Goal: Task Accomplishment & Management: Complete application form

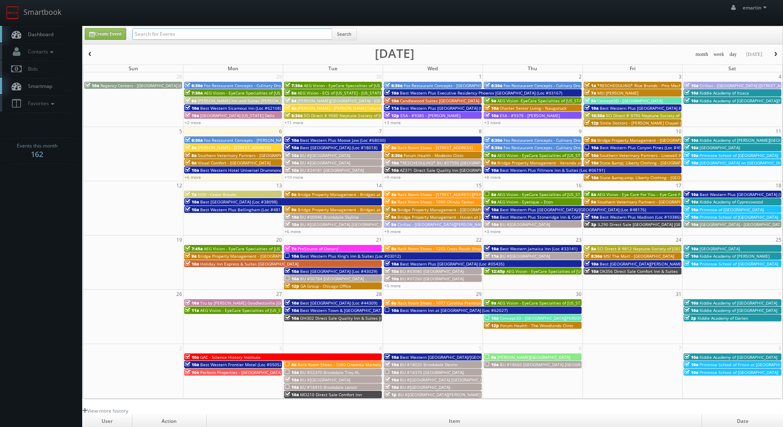
click at [175, 37] on input "text" at bounding box center [232, 34] width 200 height 12
type input "regency"
click at [366, 36] on div "Create Event regency Search" at bounding box center [433, 36] width 710 height 16
click at [358, 36] on div "regency Search" at bounding box center [244, 36] width 237 height 16
click at [349, 29] on button "Search" at bounding box center [344, 34] width 25 height 12
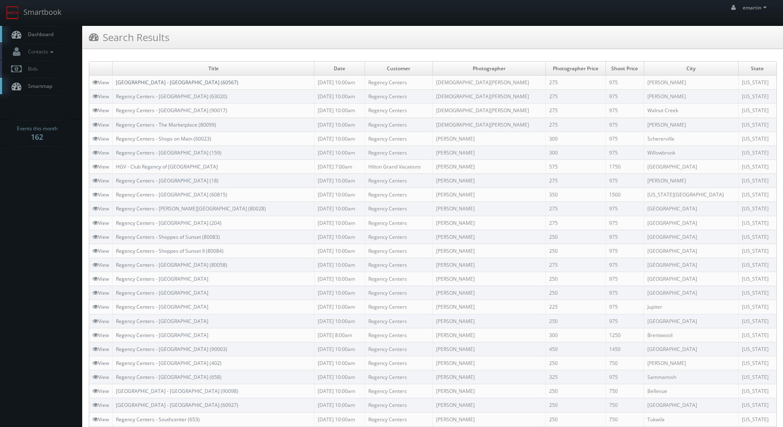
click at [125, 80] on link "[GEOGRAPHIC_DATA] - [GEOGRAPHIC_DATA] (60567)" at bounding box center [177, 82] width 122 height 7
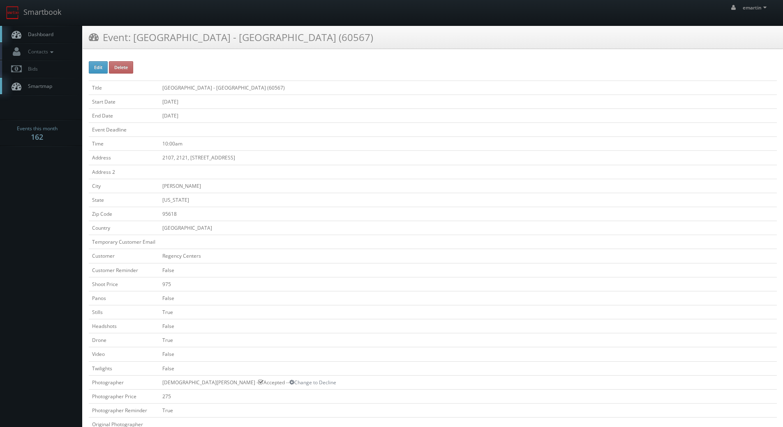
click at [61, 31] on link "Dashboard" at bounding box center [41, 34] width 82 height 17
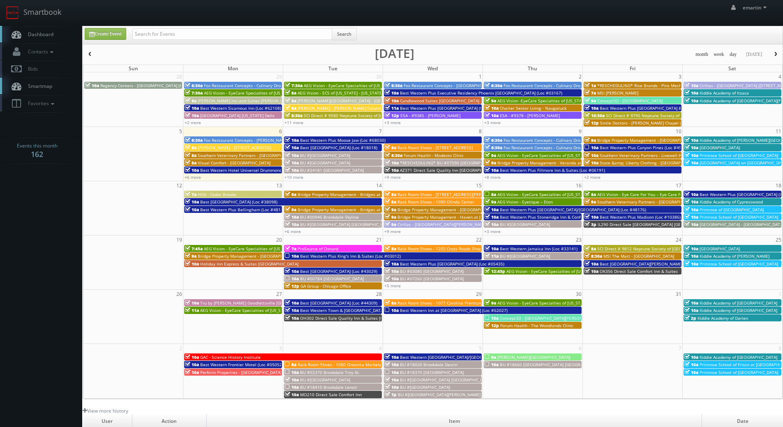
drag, startPoint x: 35, startPoint y: 36, endPoint x: 60, endPoint y: 37, distance: 25.1
click at [35, 36] on span "Dashboard" at bounding box center [39, 34] width 30 height 7
click at [126, 38] on link "Create Event" at bounding box center [105, 34] width 41 height 12
type input "10/06/2025"
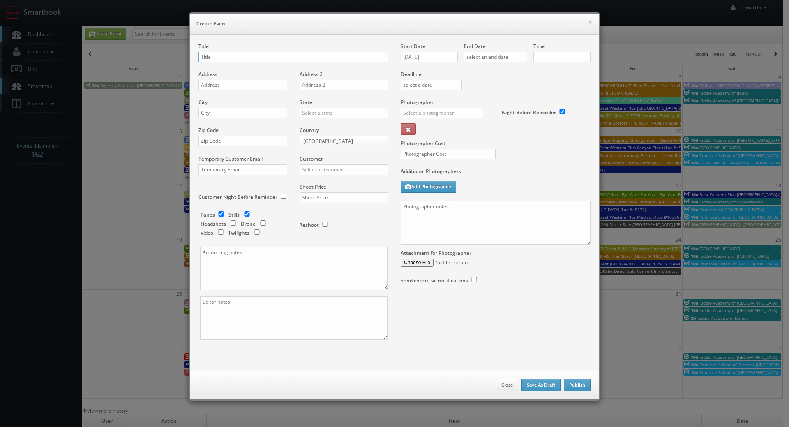
checkbox input "true"
type input "10:00am"
checkbox input "true"
type input "PA520 Direct Sale"
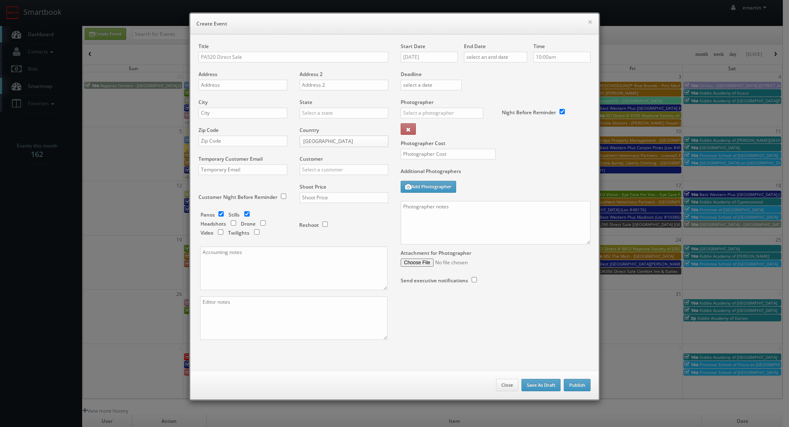
click at [439, 66] on div "Start Date 10/06/2025" at bounding box center [432, 57] width 63 height 28
click at [439, 60] on input "10/06/2025" at bounding box center [429, 57] width 57 height 11
click at [451, 107] on td "9" at bounding box center [454, 108] width 11 height 12
type input "10/09/2025"
click at [500, 60] on input "text" at bounding box center [495, 57] width 63 height 11
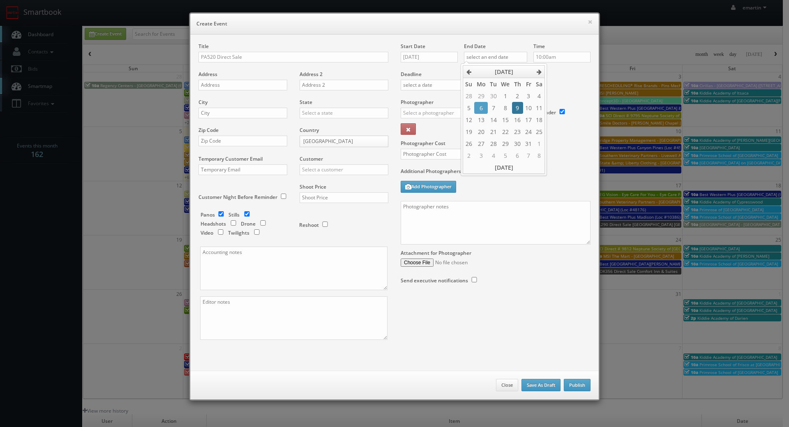
click at [521, 104] on td "9" at bounding box center [517, 108] width 11 height 12
type input "10/09/2025"
click at [560, 84] on div "Deadline" at bounding box center [495, 71] width 202 height 56
drag, startPoint x: 264, startPoint y: 39, endPoint x: 48, endPoint y: 59, distance: 217.0
click at [264, 38] on div "Title PA520 Direct Sale Address Address 2 City State Alabama Alaska Arizona Ark…" at bounding box center [394, 203] width 408 height 336
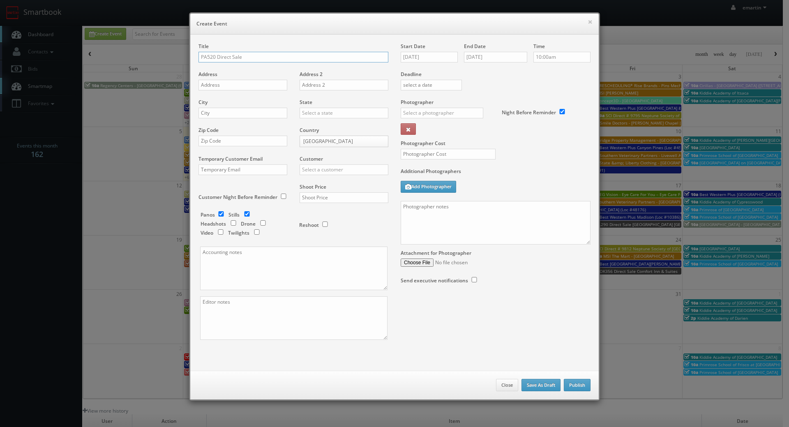
click at [262, 54] on input "PA520 Direct Sale" at bounding box center [293, 57] width 190 height 11
paste input "Comfort Suites"
type input "PA520 Direct Sale Comfort Suites"
drag, startPoint x: 221, startPoint y: 78, endPoint x: 220, endPoint y: 83, distance: 5.4
click at [221, 78] on div "Address" at bounding box center [245, 85] width 95 height 28
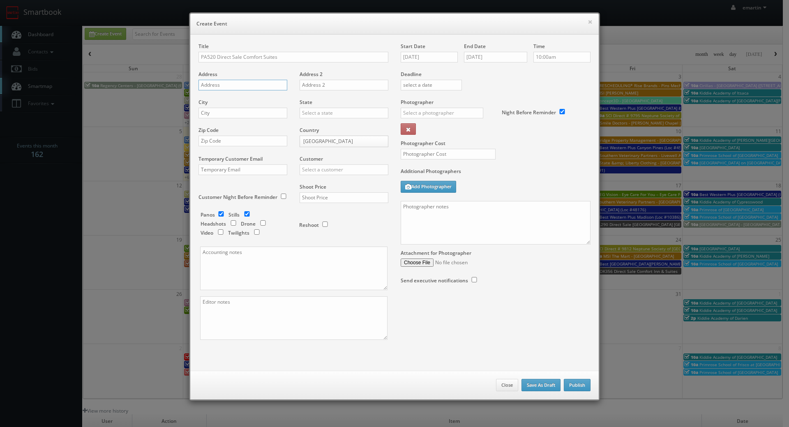
click at [220, 84] on input "text" at bounding box center [242, 85] width 89 height 11
paste input "4775 West Branch Highway"
type input "4775 West Branch Highway"
drag, startPoint x: 254, startPoint y: 109, endPoint x: 285, endPoint y: 118, distance: 32.0
click at [254, 109] on input "text" at bounding box center [242, 113] width 89 height 11
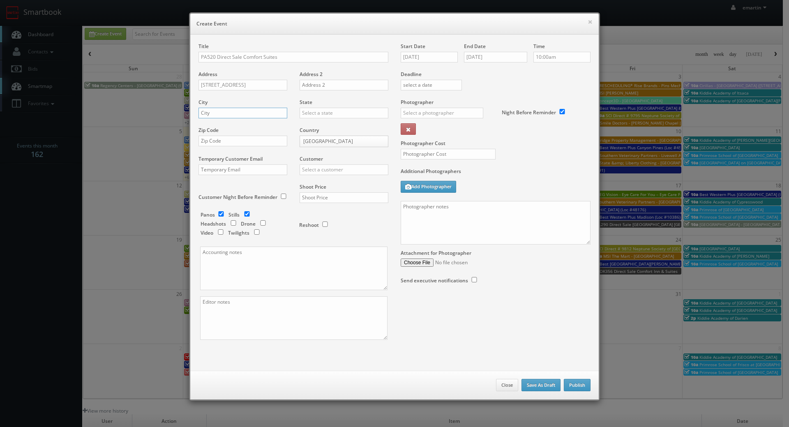
paste input "Lewisburg"
type input "Lewisburg"
click at [321, 114] on input "text" at bounding box center [343, 113] width 89 height 11
click at [325, 130] on div "[US_STATE]" at bounding box center [344, 127] width 88 height 14
type input "[US_STATE]"
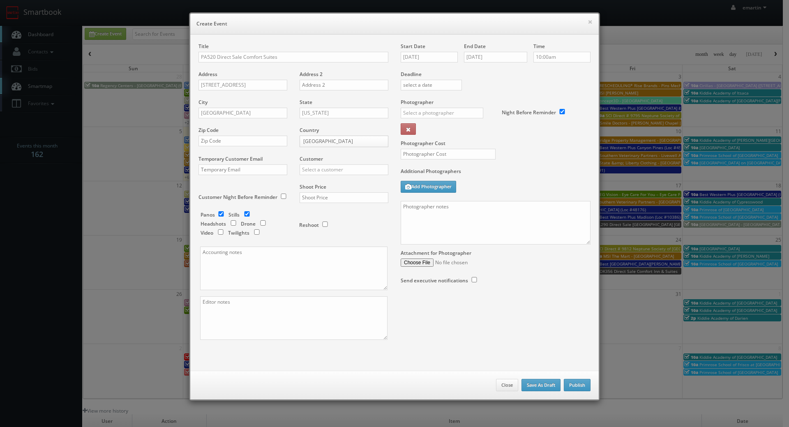
click at [247, 135] on div "Zip Code" at bounding box center [245, 141] width 95 height 28
click at [253, 139] on input "text" at bounding box center [242, 141] width 89 height 11
paste input "17837"
type input "17837"
click at [320, 165] on input "text" at bounding box center [343, 169] width 89 height 11
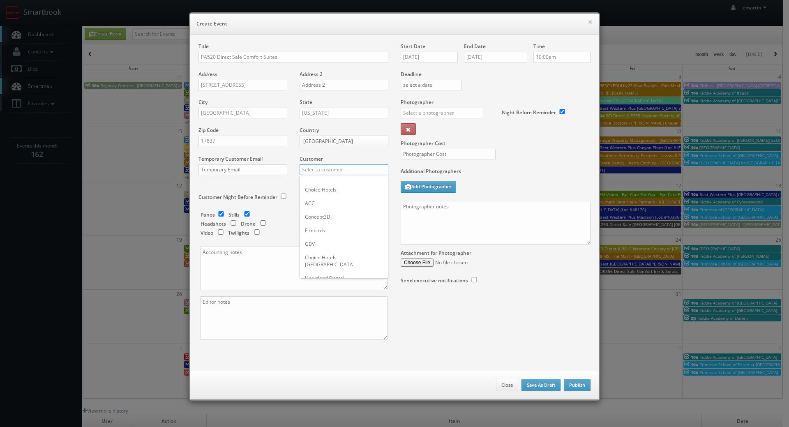
click at [323, 166] on input "text" at bounding box center [343, 169] width 89 height 11
click at [314, 179] on div "Choice Hotels" at bounding box center [344, 183] width 88 height 14
type input "Choice Hotels"
click at [318, 198] on input "text" at bounding box center [343, 197] width 89 height 11
type input "1,500"
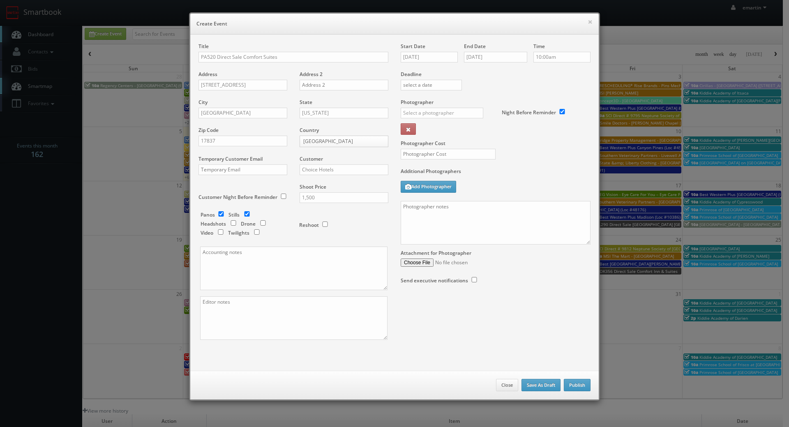
click at [335, 225] on div "Reshoot" at bounding box center [340, 220] width 82 height 19
click at [445, 113] on input "text" at bounding box center [442, 113] width 83 height 11
click at [425, 157] on div "Brian Phillips" at bounding box center [445, 159] width 88 height 14
type input "Brian Phillips"
click at [421, 148] on div "Photographer Cost" at bounding box center [495, 133] width 202 height 69
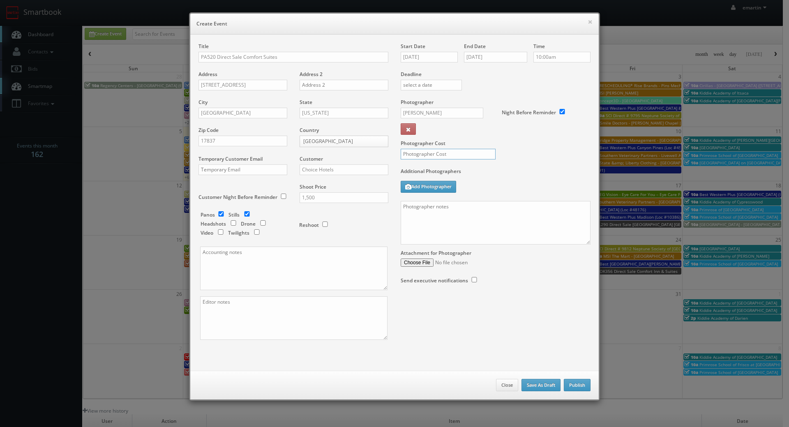
click at [417, 159] on input "text" at bounding box center [448, 154] width 95 height 11
type input "375"
click at [536, 161] on div "Photographer Cost 375" at bounding box center [495, 133] width 202 height 69
click at [342, 333] on textarea at bounding box center [293, 318] width 187 height 44
type textarea "digital twilights (2)"
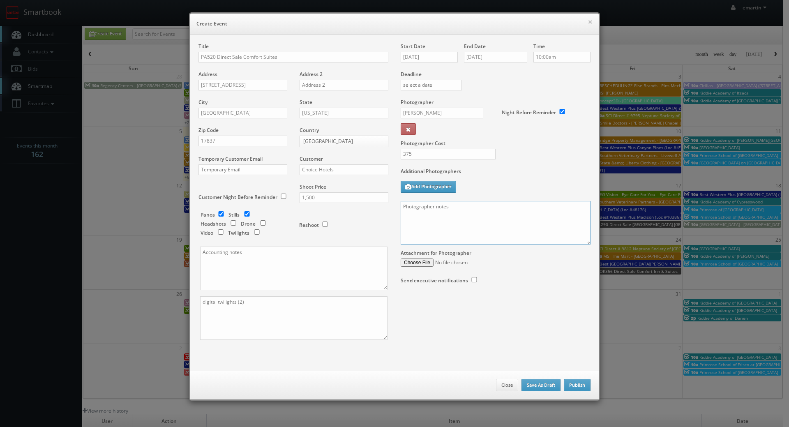
click at [548, 226] on textarea at bounding box center [496, 223] width 190 height 44
paste textarea "Onsite contact is _____. Full shoot including _ room types/exteriors/common spa…"
drag, startPoint x: 443, startPoint y: 229, endPoint x: 470, endPoint y: 241, distance: 28.7
click at [443, 229] on textarea at bounding box center [496, 223] width 190 height 44
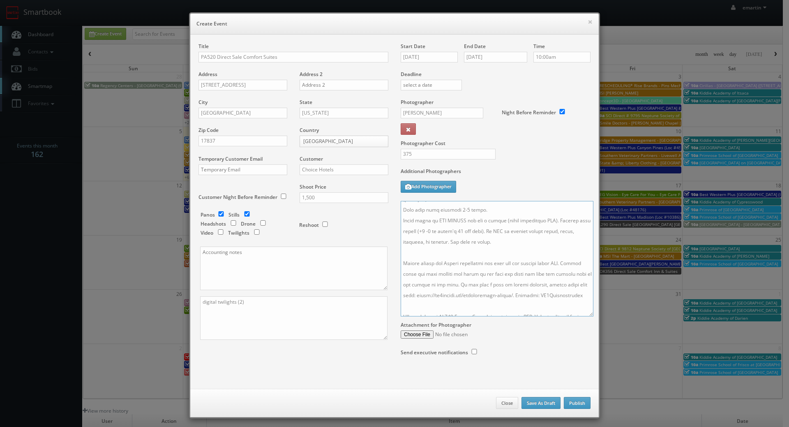
scroll to position [80, 0]
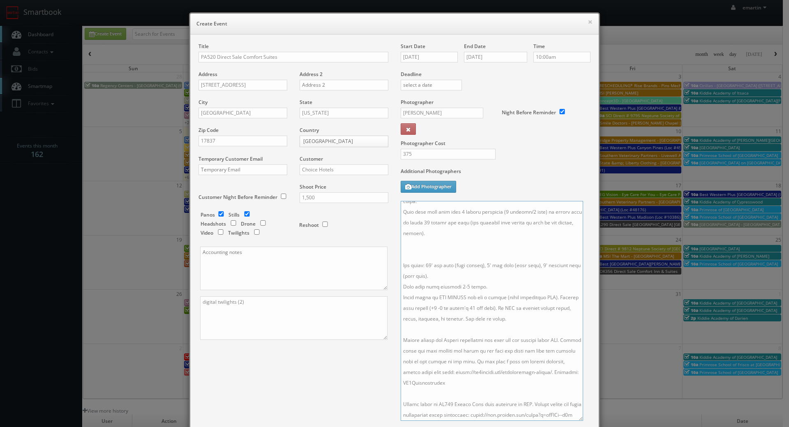
drag, startPoint x: 585, startPoint y: 294, endPoint x: 573, endPoint y: 413, distance: 119.2
click at [574, 416] on textarea at bounding box center [492, 311] width 182 height 220
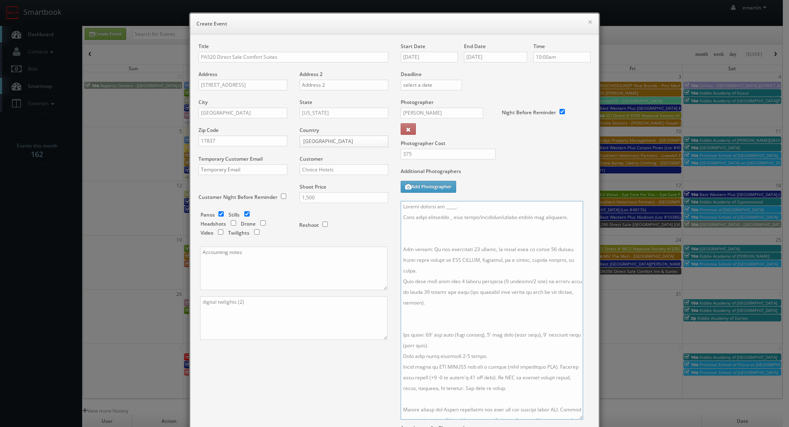
click at [442, 315] on textarea at bounding box center [492, 310] width 182 height 219
click at [424, 231] on textarea at bounding box center [492, 310] width 182 height 219
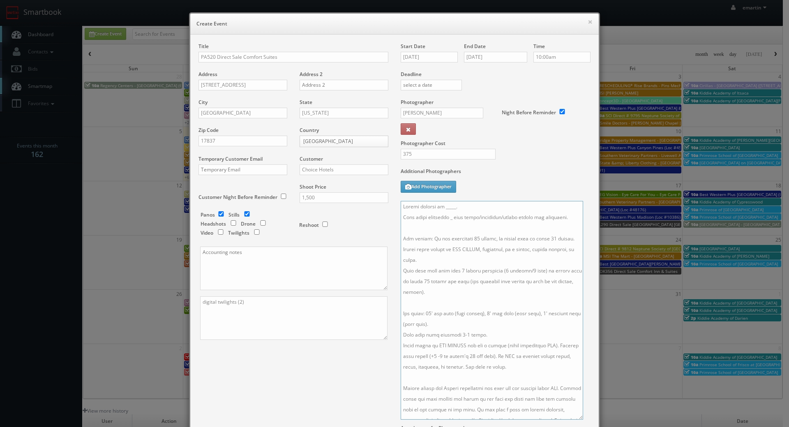
click at [449, 218] on textarea at bounding box center [492, 310] width 182 height 219
click at [493, 213] on textarea at bounding box center [492, 310] width 182 height 219
drag, startPoint x: 466, startPoint y: 206, endPoint x: 436, endPoint y: 205, distance: 29.6
click at [436, 205] on textarea at bounding box center [492, 310] width 182 height 219
click at [486, 206] on textarea at bounding box center [492, 310] width 182 height 219
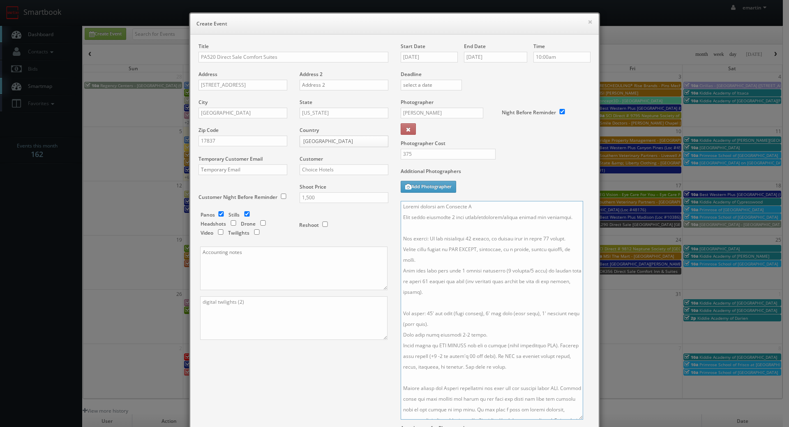
click at [497, 211] on textarea at bounding box center [492, 310] width 182 height 219
type textarea "Onsite contact is Jennifer M. Full shoot including 5 room types/exteriors/commo…"
click at [481, 219] on textarea at bounding box center [492, 310] width 182 height 219
click at [493, 180] on div "Additional Photographers Add Photographer" at bounding box center [496, 184] width 190 height 33
click at [531, 156] on div "Photographer Cost 375" at bounding box center [495, 133] width 202 height 69
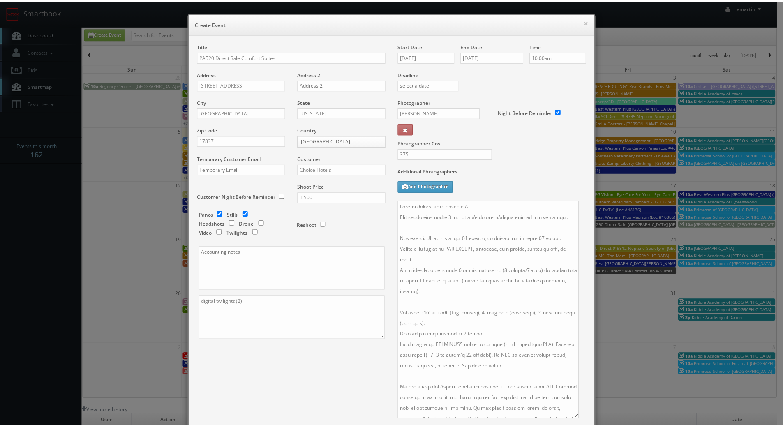
scroll to position [107, 0]
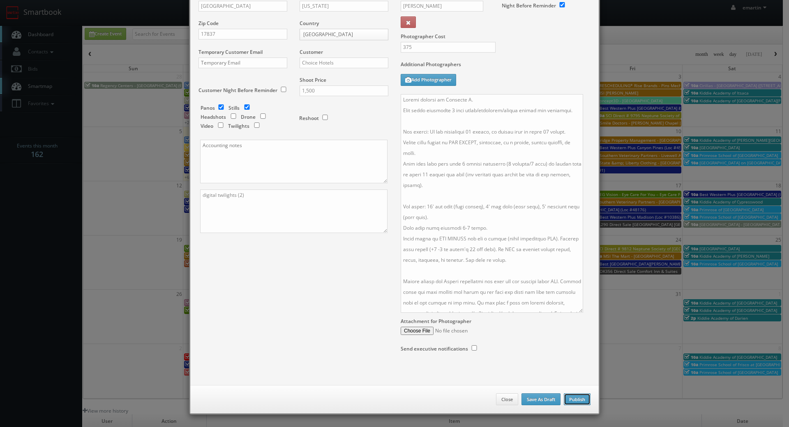
click at [572, 399] on button "Publish" at bounding box center [577, 399] width 27 height 12
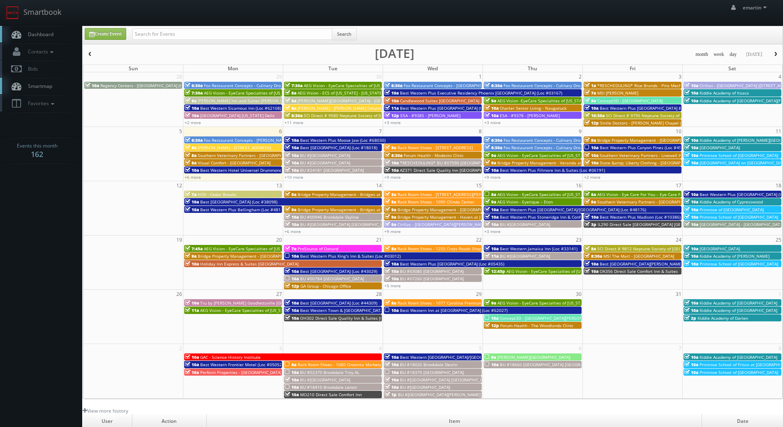
click at [45, 31] on span "Dashboard" at bounding box center [39, 34] width 30 height 7
click at [45, 35] on span "Dashboard" at bounding box center [39, 34] width 30 height 7
drag, startPoint x: 194, startPoint y: 32, endPoint x: 198, endPoint y: 33, distance: 4.3
click at [195, 33] on input "text" at bounding box center [232, 34] width 200 height 12
type input "n"
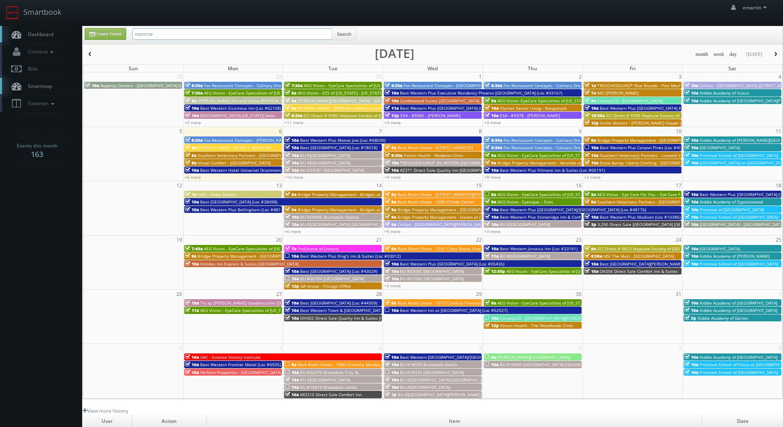
type input "monroe"
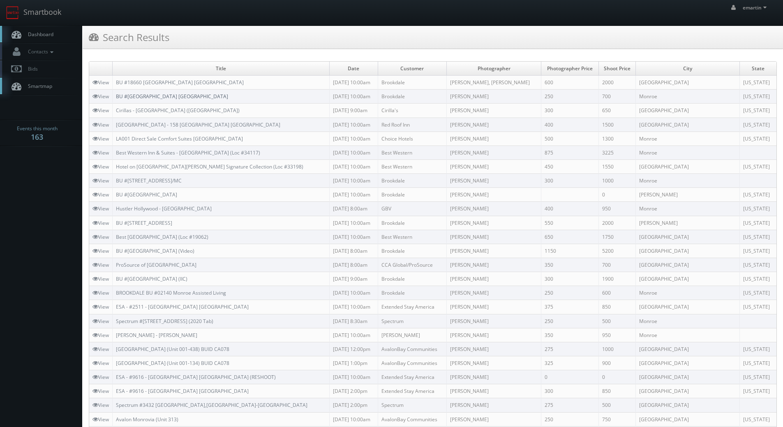
click at [159, 98] on link "BU #02140 Brookdale Monroe AL" at bounding box center [172, 96] width 112 height 7
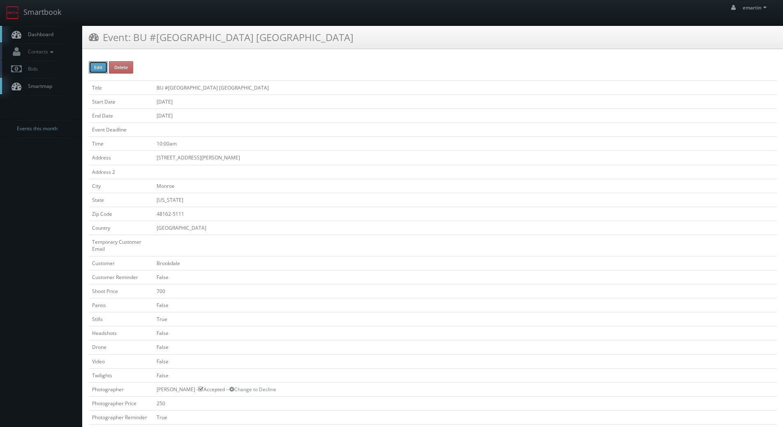
click at [102, 67] on button "Edit" at bounding box center [98, 67] width 19 height 12
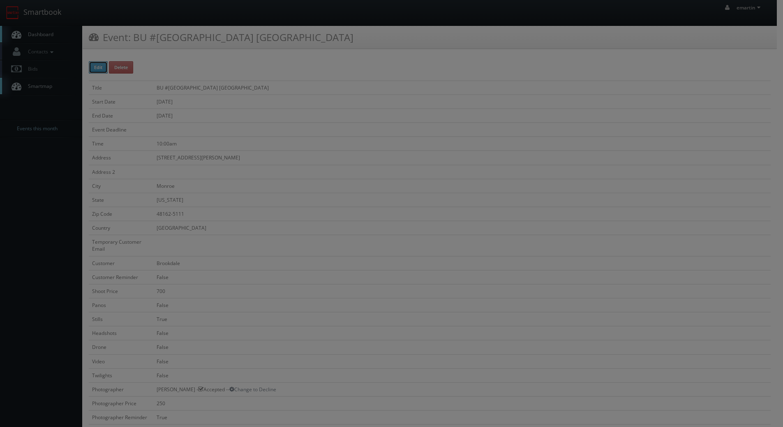
type input "BU #[GEOGRAPHIC_DATA] [GEOGRAPHIC_DATA]"
type input "1605 Fredericks Drive"
type input "Monroe"
select select "[US_STATE]"
type input "48162-5111"
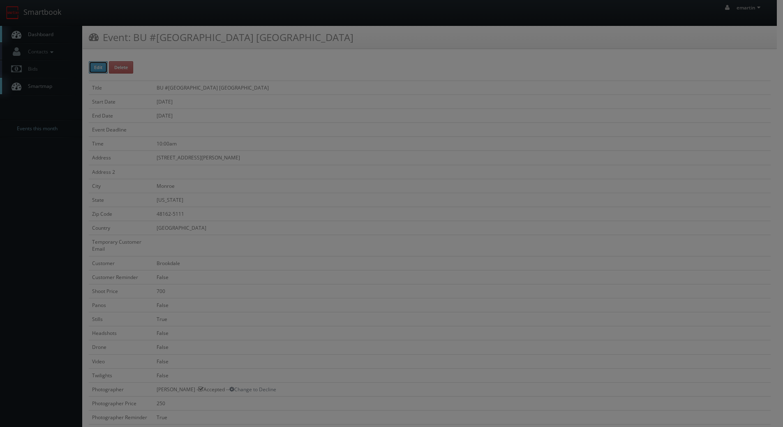
checkbox input "false"
type input "700"
checkbox input "false"
checkbox input "true"
checkbox input "false"
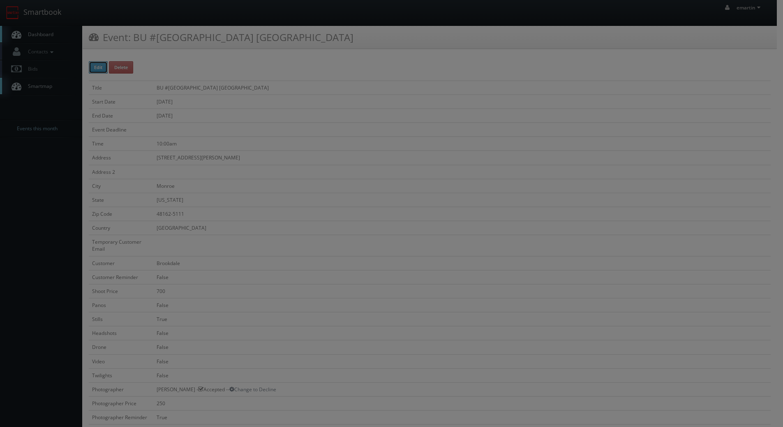
checkbox input "false"
type input "10/14/2025"
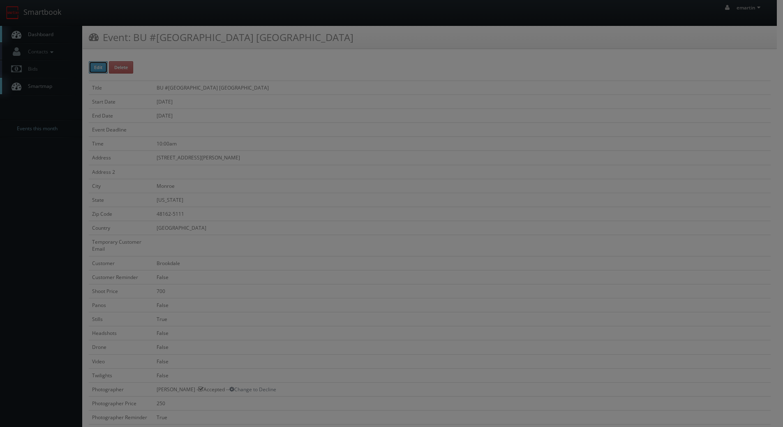
type input "10/14/2025"
type input "10:00am"
checkbox input "true"
checkbox input "false"
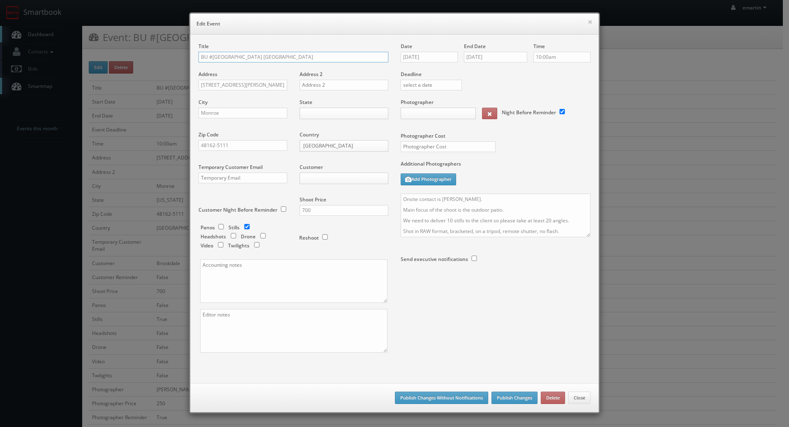
type input "700"
type input "250"
select select "fake56@mg.cs3calendar.com"
select select "info@nickamrhein.com"
click at [198, 55] on input "BU #[GEOGRAPHIC_DATA] [GEOGRAPHIC_DATA]" at bounding box center [293, 57] width 190 height 11
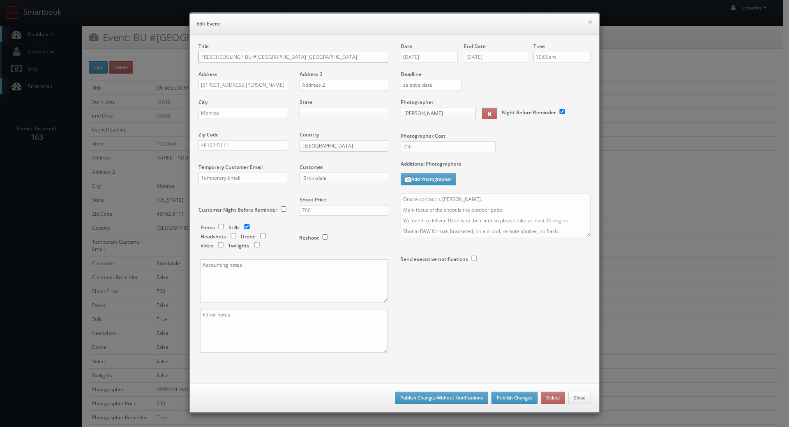
type input "*RESCHEDULING* BU #[GEOGRAPHIC_DATA] [GEOGRAPHIC_DATA]"
click at [401, 198] on textarea "Onsite contact is Amanda Walker. Main focus of the shoot is the outdoor patio. …" at bounding box center [496, 215] width 190 height 44
type textarea "RESCHEDULING Onsite contact is [PERSON_NAME]. Main focus of the shoot is the ou…"
click at [524, 400] on button "Publish Changes" at bounding box center [514, 397] width 46 height 12
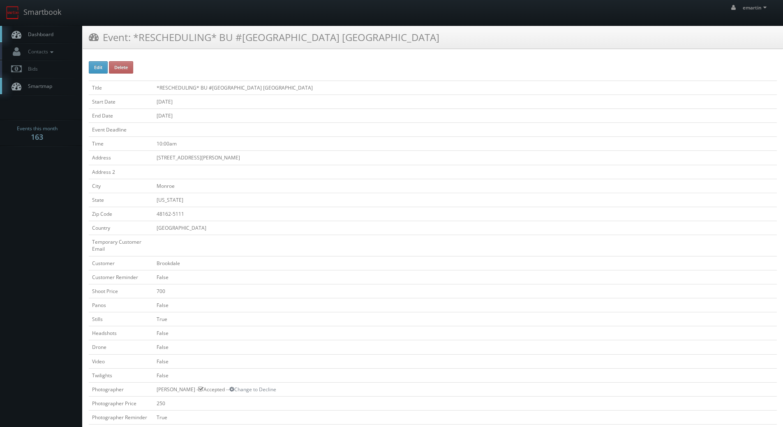
click at [35, 35] on span "Dashboard" at bounding box center [39, 34] width 30 height 7
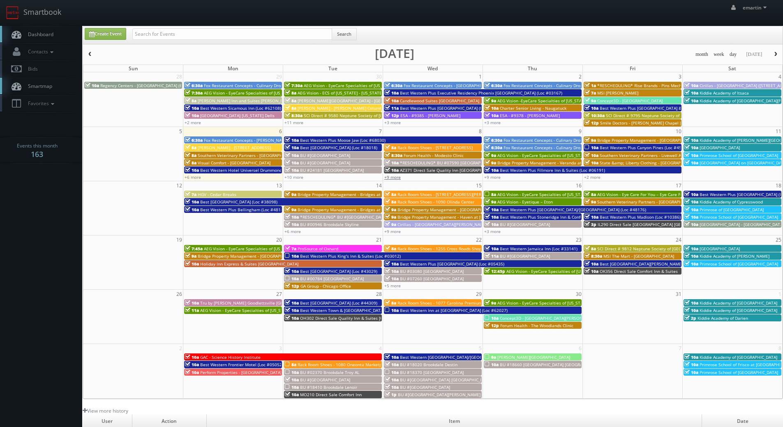
click at [391, 179] on link "+9 more" at bounding box center [392, 177] width 16 height 6
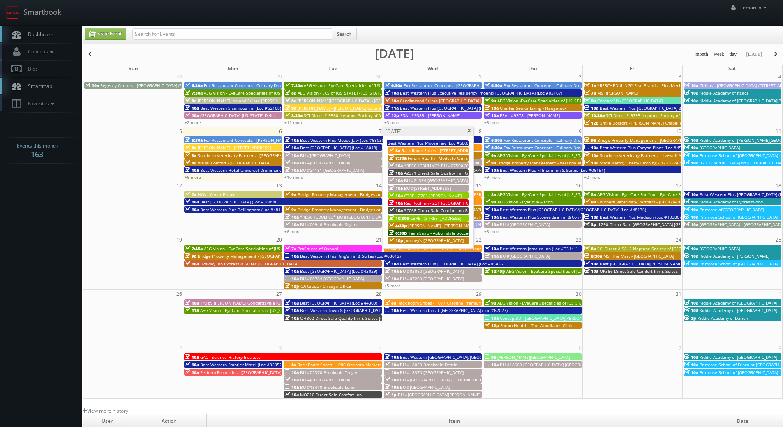
drag, startPoint x: 41, startPoint y: 30, endPoint x: 83, endPoint y: 32, distance: 41.1
click at [41, 30] on link "Dashboard" at bounding box center [41, 34] width 82 height 17
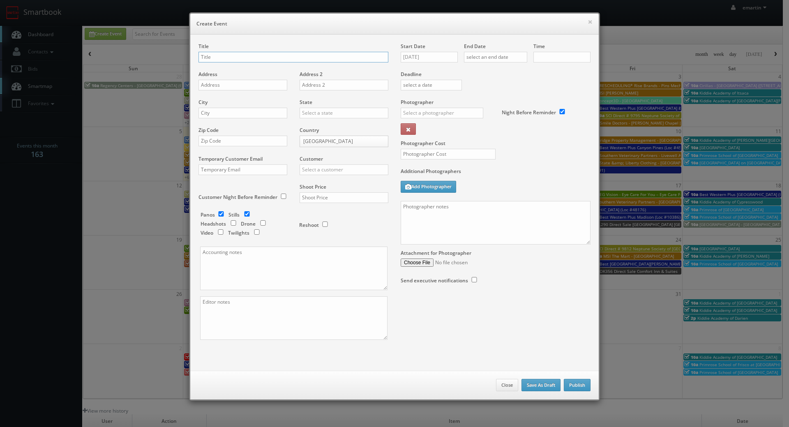
checkbox input "true"
type input "10:00am"
checkbox input "true"
click at [411, 60] on input "10/06/2025" at bounding box center [429, 57] width 57 height 11
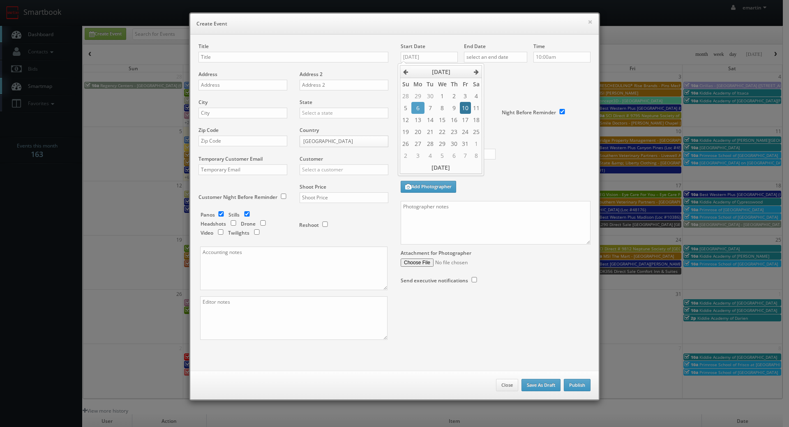
click at [461, 110] on td "10" at bounding box center [465, 108] width 11 height 12
type input "10/10/2025"
click at [491, 55] on input "text" at bounding box center [495, 57] width 63 height 11
click at [527, 109] on td "10" at bounding box center [528, 108] width 11 height 12
type input "10/10/2025"
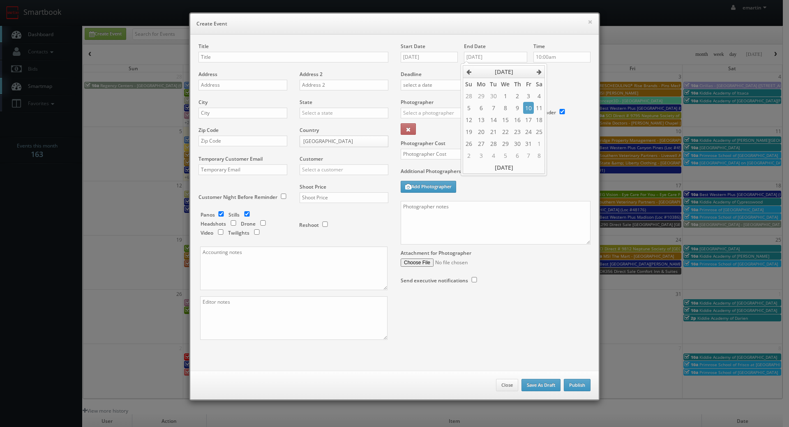
click at [566, 74] on label "Deadline" at bounding box center [495, 74] width 202 height 7
click at [269, 52] on input "text" at bounding box center [293, 57] width 190 height 11
paste input "Best Western Plus McCall Lodge & Suites"
click at [325, 55] on input "Best Western Plus McCall Lodge & Suites (Loc #" at bounding box center [293, 57] width 190 height 11
paste input "13060"
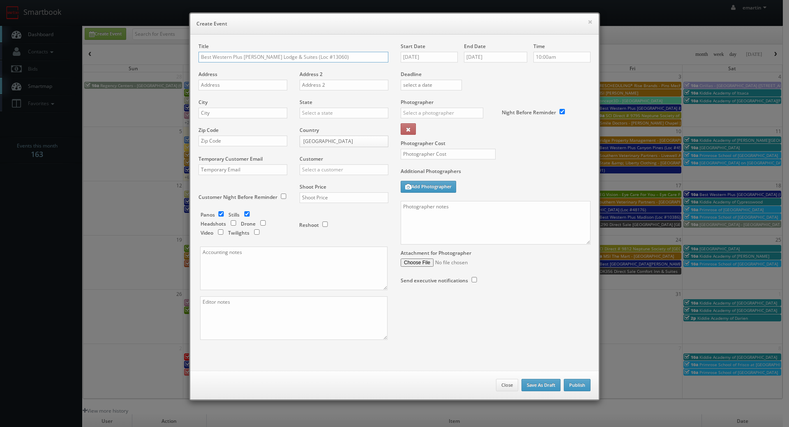
type input "Best Western Plus McCall Lodge & Suites (Loc #13060)"
click at [224, 84] on input "text" at bounding box center [242, 85] width 89 height 11
paste input "211 S 3rd St"
type input "211 S 3rd St"
drag, startPoint x: 259, startPoint y: 115, endPoint x: 265, endPoint y: 113, distance: 5.6
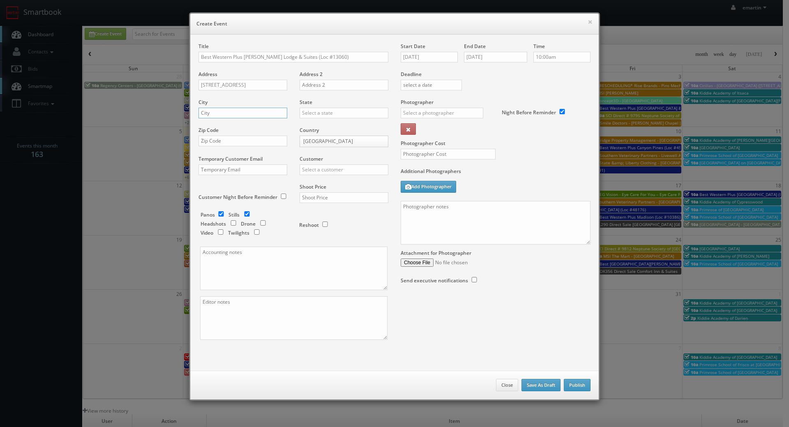
click at [259, 115] on input "text" at bounding box center [242, 113] width 89 height 11
paste input "McCall"
type input "McCall"
click at [323, 115] on input "text" at bounding box center [343, 113] width 89 height 11
click at [314, 122] on div "[US_STATE]" at bounding box center [344, 127] width 88 height 14
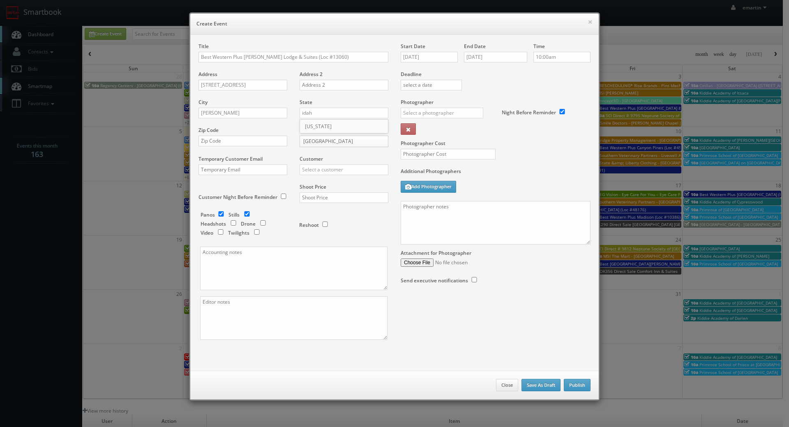
type input "[US_STATE]"
click at [238, 143] on input "text" at bounding box center [242, 141] width 89 height 11
paste input "83638"
type input "83638"
click at [327, 167] on input "text" at bounding box center [343, 169] width 89 height 11
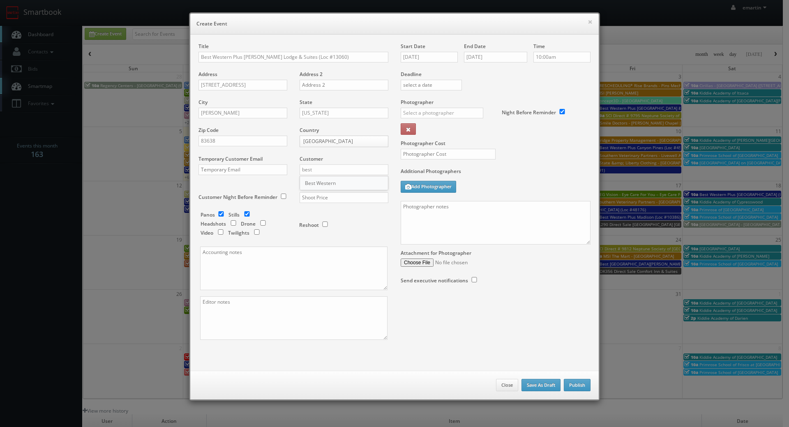
click at [313, 181] on div "Best Western" at bounding box center [344, 183] width 88 height 14
type input "Best Western"
click at [323, 199] on input "text" at bounding box center [343, 197] width 89 height 11
type input "3,750"
click at [334, 213] on div "Reshoot" at bounding box center [340, 220] width 82 height 19
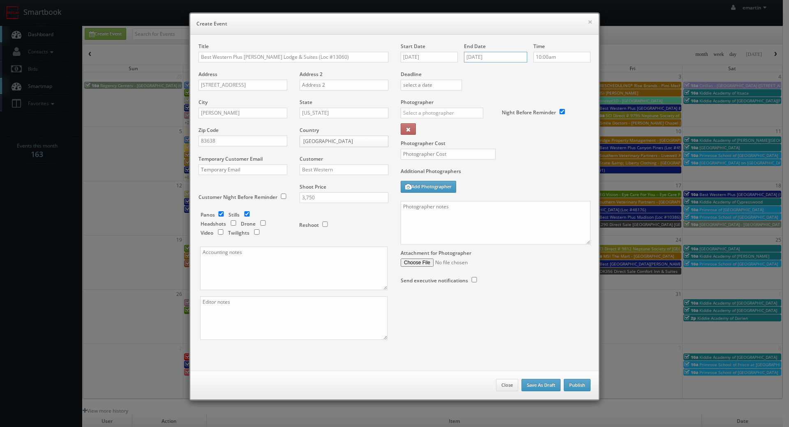
drag, startPoint x: 498, startPoint y: 52, endPoint x: 497, endPoint y: 58, distance: 5.5
click at [498, 53] on input "10/10/2025" at bounding box center [495, 57] width 63 height 11
click at [540, 110] on td "11" at bounding box center [539, 108] width 11 height 12
type input "10/11/2025"
drag, startPoint x: 567, startPoint y: 83, endPoint x: 274, endPoint y: 123, distance: 295.7
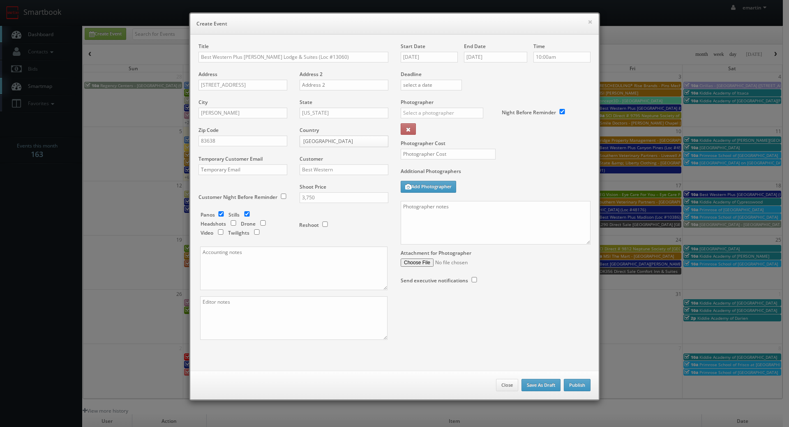
click at [567, 82] on div "Deadline" at bounding box center [495, 71] width 202 height 56
drag, startPoint x: 447, startPoint y: 394, endPoint x: 442, endPoint y: 387, distance: 9.2
click at [445, 393] on div "Close Save As Draft Publish" at bounding box center [394, 385] width 408 height 29
click at [587, 22] on button "×" at bounding box center [589, 22] width 5 height 6
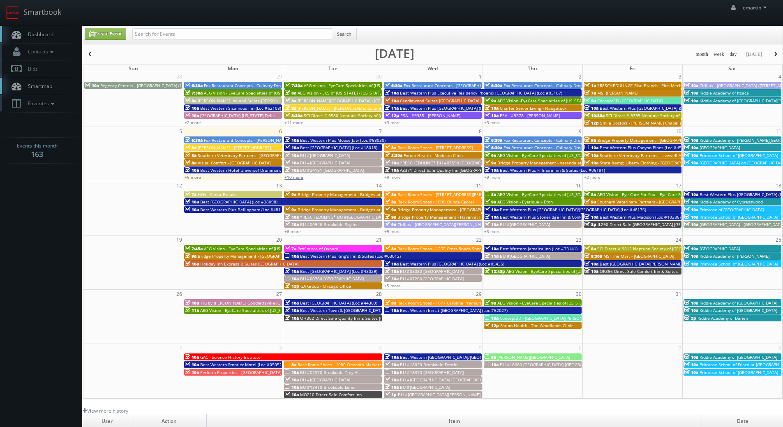
click at [293, 175] on link "+10 more" at bounding box center [293, 177] width 19 height 6
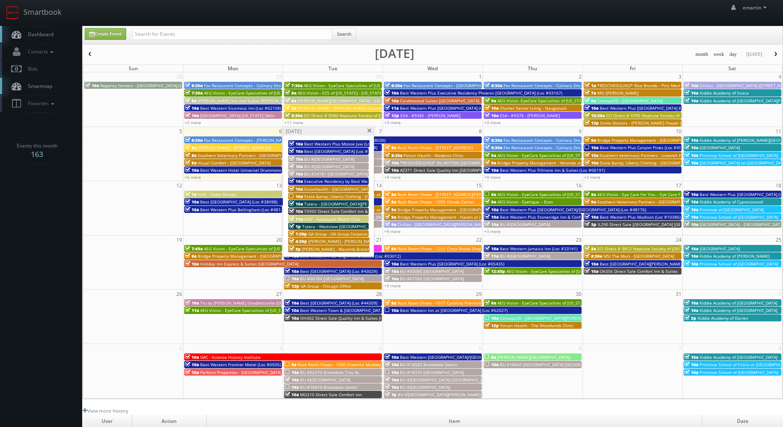
click at [322, 151] on span "Best Western Winchester Hotel (Loc #18018)" at bounding box center [342, 151] width 77 height 6
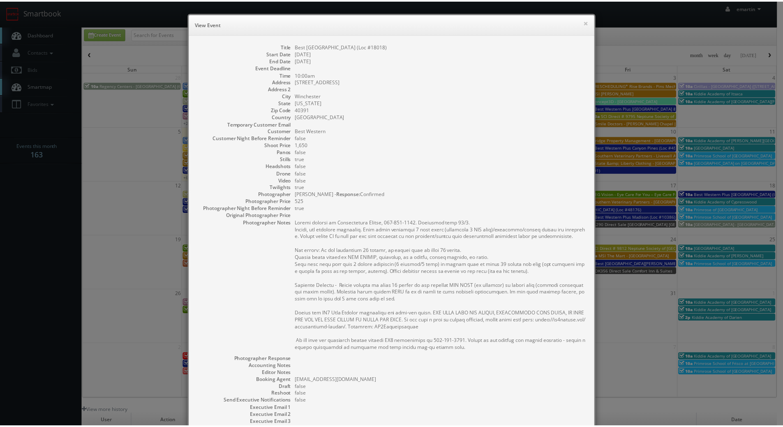
scroll to position [100, 0]
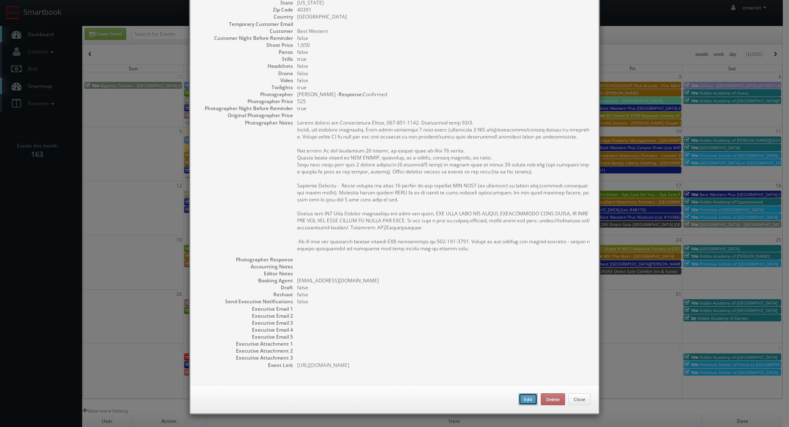
click at [523, 400] on button "Edit" at bounding box center [527, 399] width 19 height 12
type input "Best Western Winchester Hotel (Loc #18018)"
type input "1307 W Lexington Ave"
type input "Winchester"
type input "40391"
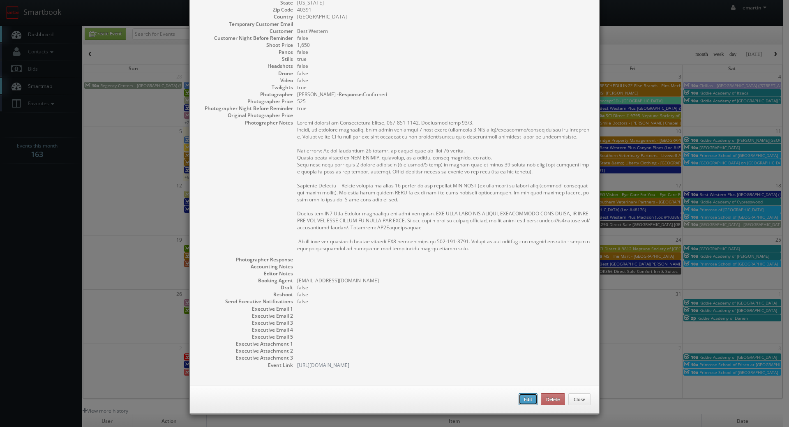
type input "1,650"
checkbox input "true"
type input "10/07/2025"
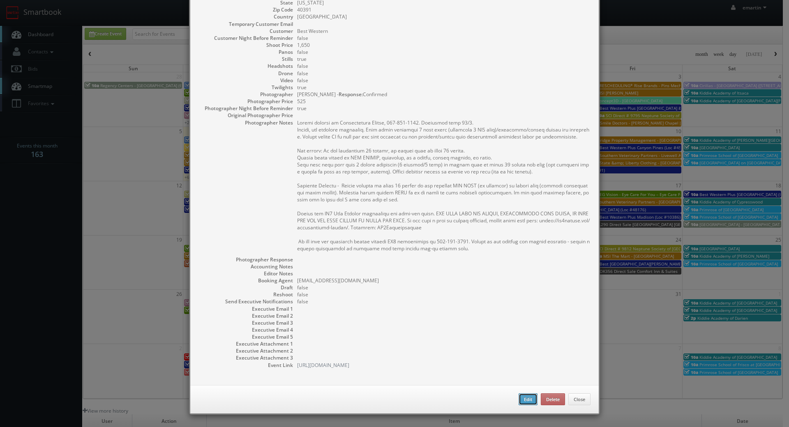
type input "10:00am"
checkbox input "true"
type textarea "Onsite contact is Jigneshkumar Gandhi, 614-441-7351. Overnight stay 10/6. Still…"
select select "[US_STATE]"
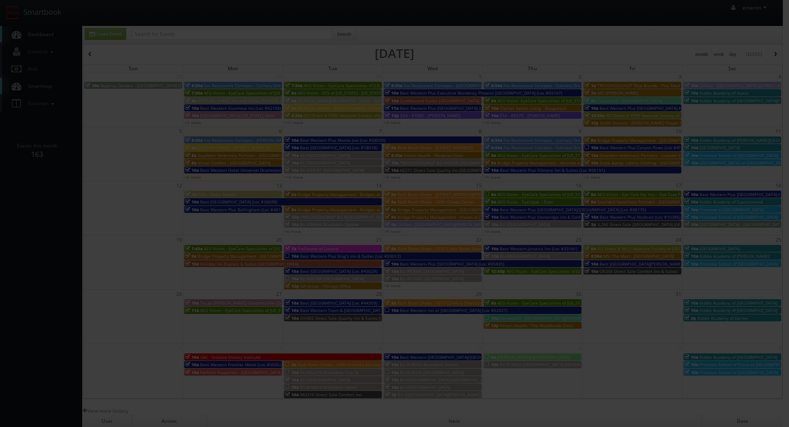
type input "1,650"
type input "525"
select select "fake55@mg.cs3calendar.com"
select select "sgrider@me.com"
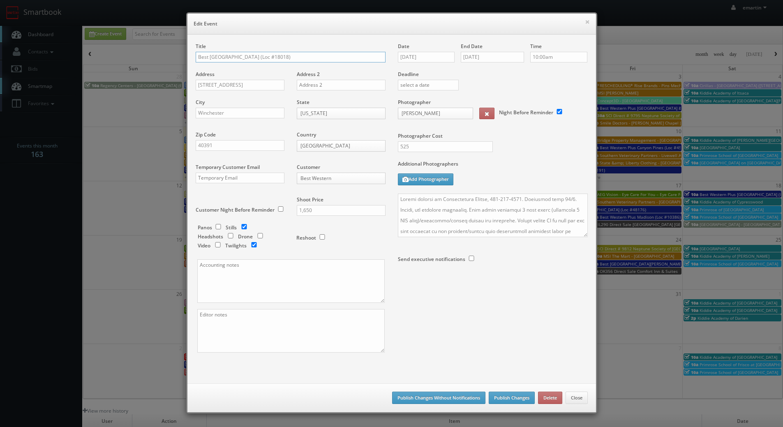
click at [196, 57] on input "Best Western Winchester Hotel (Loc #18018)" at bounding box center [291, 57] width 190 height 11
type input "*RESCHEDULING* Best [GEOGRAPHIC_DATA] (Loc #18018)"
click at [509, 396] on button "Publish Changes" at bounding box center [511, 397] width 46 height 12
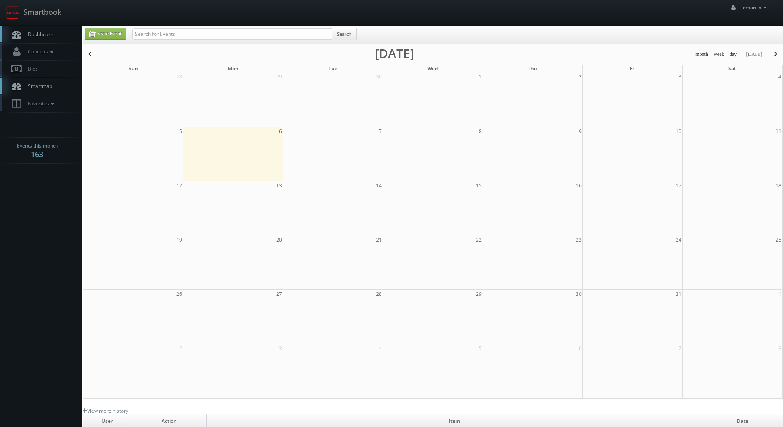
click at [48, 29] on link "Dashboard" at bounding box center [41, 34] width 82 height 17
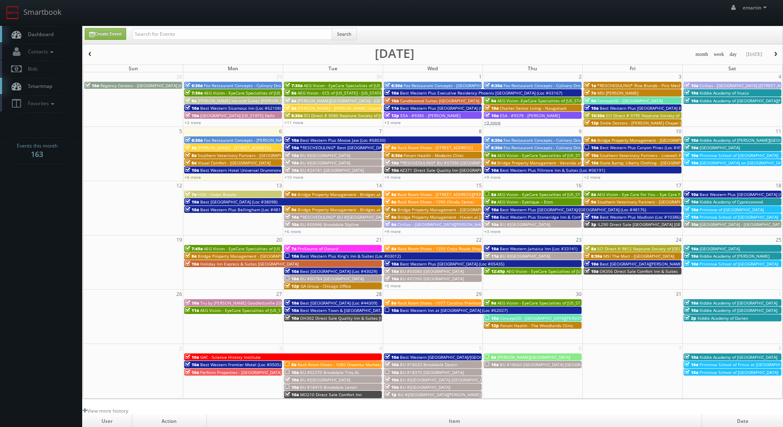
click at [496, 122] on link "+3 more" at bounding box center [492, 123] width 16 height 6
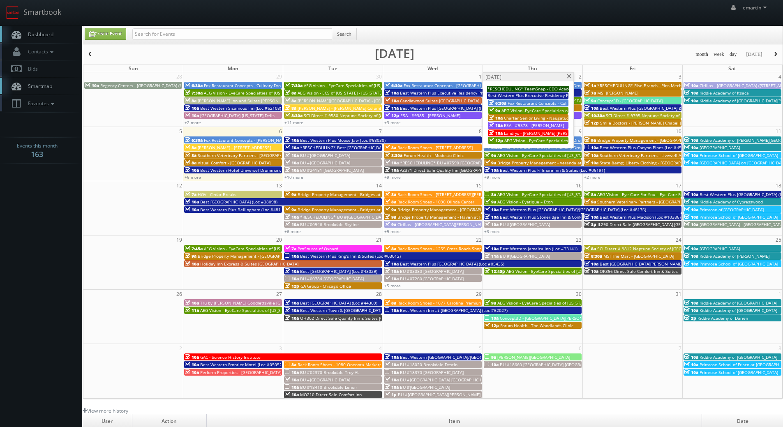
click at [571, 77] on span at bounding box center [568, 76] width 5 height 5
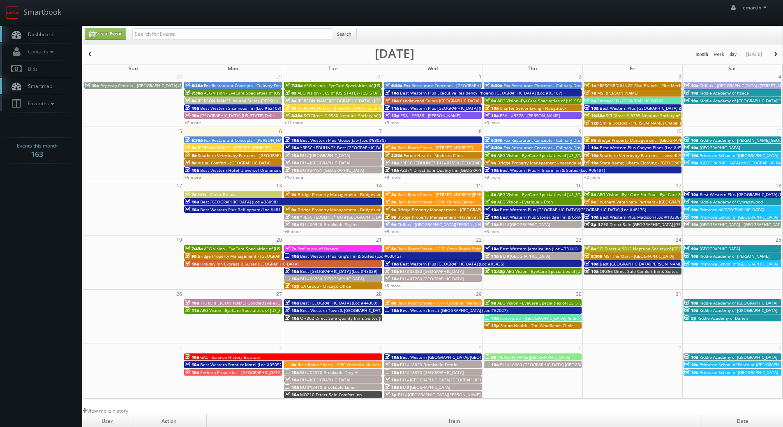
click at [603, 85] on span "*RESCHEDULING* Rise Brands - Pins Mechanical [PERSON_NAME]" at bounding box center [662, 86] width 130 height 6
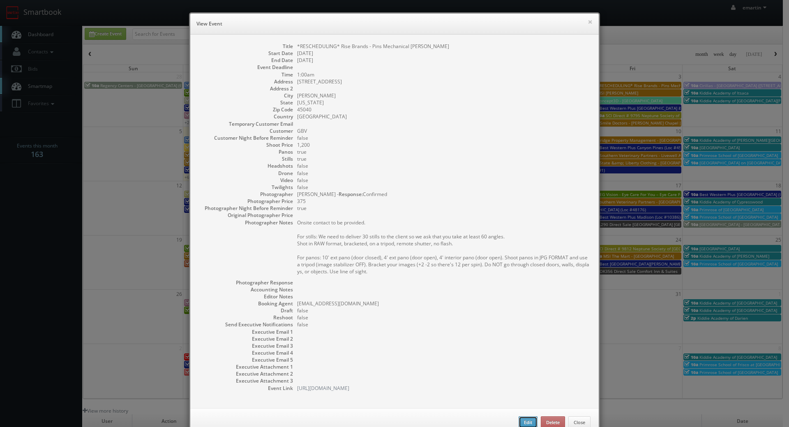
click at [525, 418] on button "Edit" at bounding box center [527, 422] width 19 height 12
type input "*RESCHEDULING* Rise Brands - Pins Mechanical [PERSON_NAME]"
type input "[STREET_ADDRESS]"
type input "[PERSON_NAME]"
type input "45040"
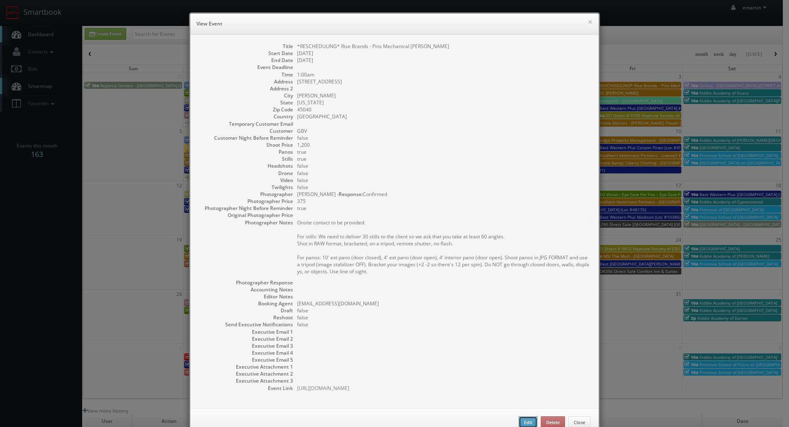
type input "1,200"
checkbox input "true"
type input "10/03/2025"
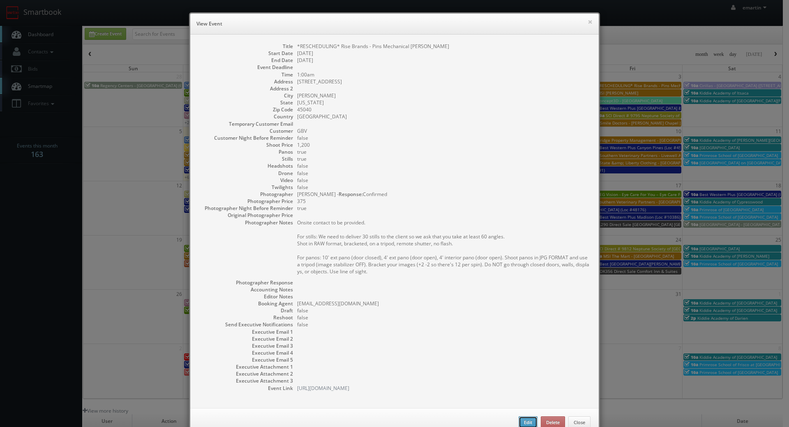
type input "1:00am"
checkbox input "true"
type textarea "Onsite contact to be provided. For stills: We need to deliver 30 stills to the …"
type input "1,200"
type input "375"
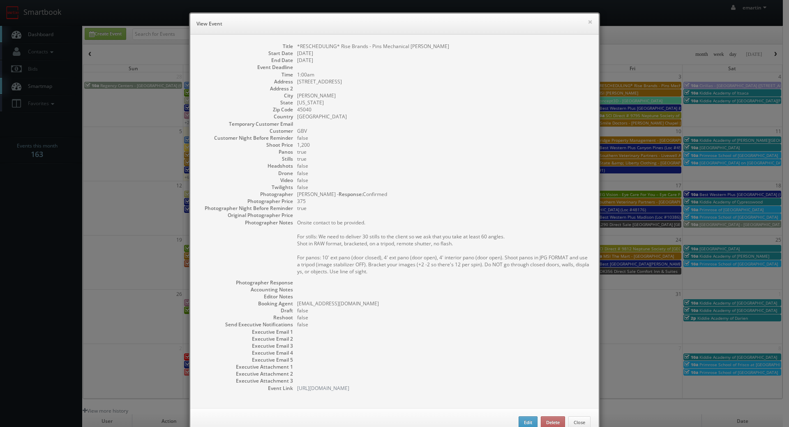
select select "[US_STATE]"
select select "fake72@mg.cs3calendar.com"
select select "george@snappygeorge.com"
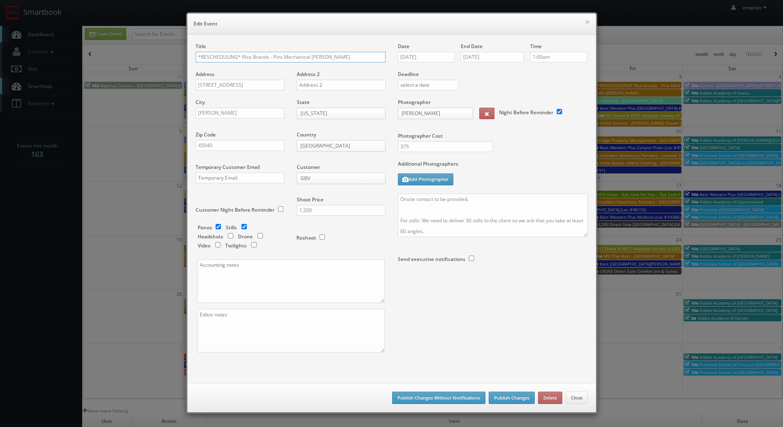
click at [236, 56] on input "*RESCHEDULING* Rise Brands - Pins Mechanical [PERSON_NAME]" at bounding box center [291, 57] width 190 height 11
drag, startPoint x: 237, startPoint y: 56, endPoint x: 161, endPoint y: 53, distance: 75.2
click at [161, 53] on div "× Edit Event Title *RESCHEDULING* Rise Brands - Pins Mechanical Mason Address 5…" at bounding box center [391, 213] width 783 height 427
type input "Rise Brands - Pins Mechanical [PERSON_NAME]"
click at [502, 167] on label "Additional Photographers" at bounding box center [493, 165] width 190 height 11
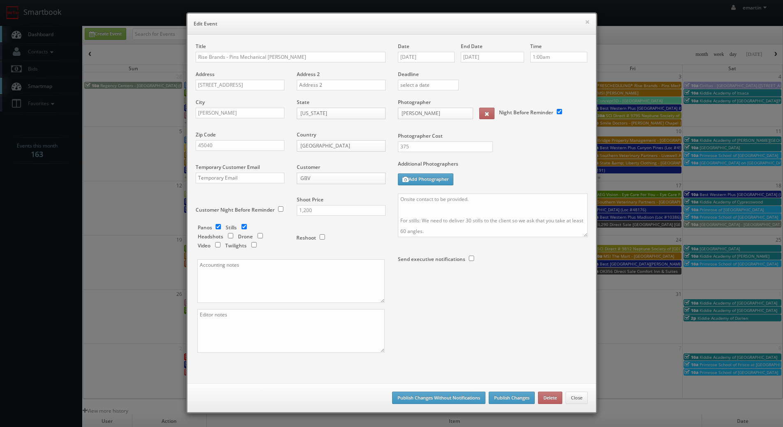
drag, startPoint x: 584, startPoint y: 233, endPoint x: 582, endPoint y: 240, distance: 7.8
click at [582, 240] on div "Date 10/03/2025 End Date 10/03/2025 Time 1:00am Deadline Photographer George Pa…" at bounding box center [492, 172] width 202 height 258
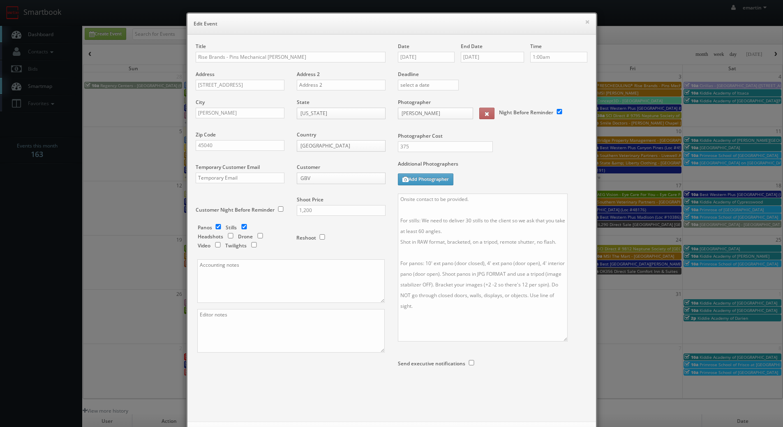
drag, startPoint x: 580, startPoint y: 236, endPoint x: 559, endPoint y: 341, distance: 106.3
click at [559, 341] on textarea "Onsite contact to be provided. For stills: We need to deliver 30 stills to the …" at bounding box center [483, 267] width 170 height 148
drag, startPoint x: 412, startPoint y: 54, endPoint x: 415, endPoint y: 45, distance: 9.8
click at [412, 54] on input "10/03/2025" at bounding box center [426, 57] width 57 height 11
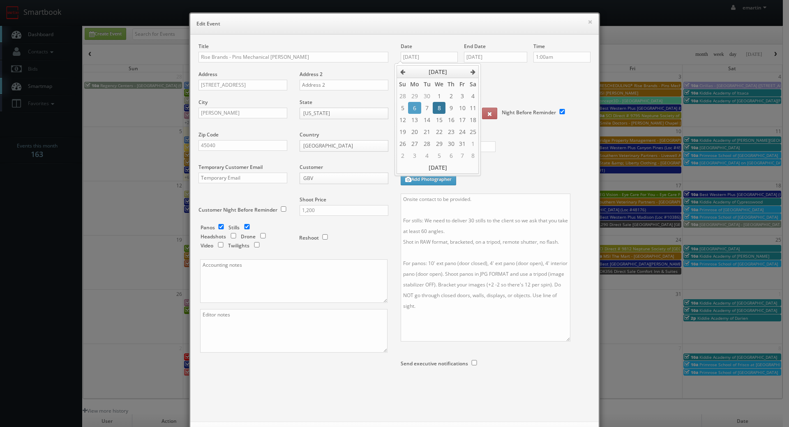
click at [440, 104] on td "8" at bounding box center [439, 108] width 13 height 12
type input "10/08/2025"
click at [490, 62] on input "10/03/2025" at bounding box center [495, 57] width 63 height 11
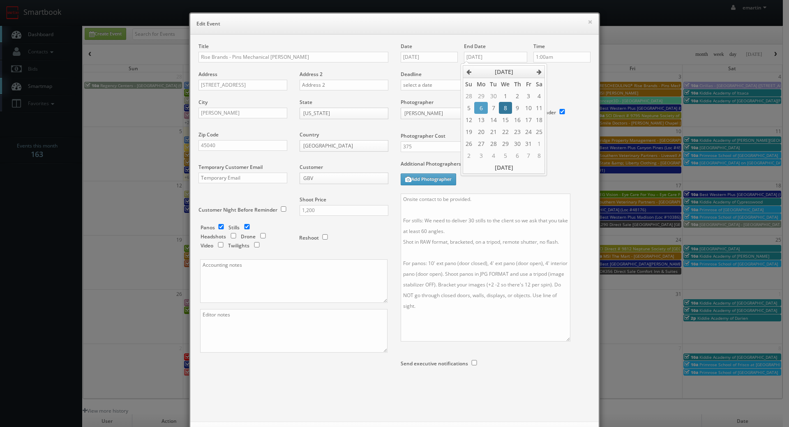
click at [506, 106] on td "8" at bounding box center [505, 108] width 13 height 12
type input "10/08/2025"
drag, startPoint x: 573, startPoint y: 75, endPoint x: 565, endPoint y: 66, distance: 11.6
click at [573, 74] on label "Deadline" at bounding box center [495, 74] width 202 height 7
drag, startPoint x: 485, startPoint y: 198, endPoint x: 434, endPoint y: 196, distance: 50.6
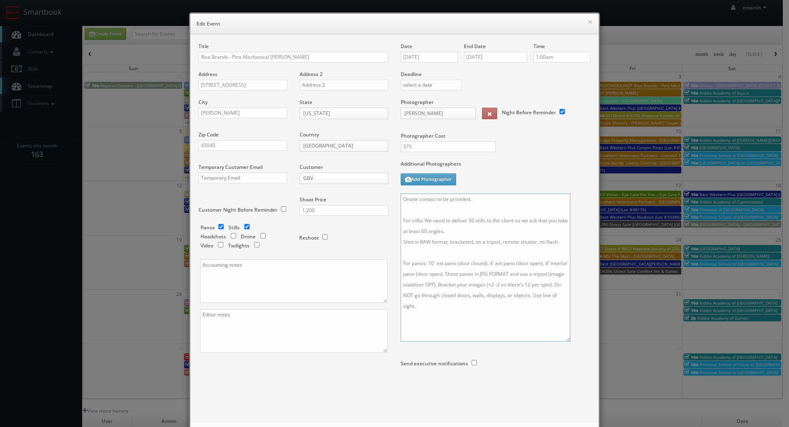
click at [434, 196] on textarea "Onsite contact to be provided. For stills: We need to deliver 30 stills to the …" at bounding box center [486, 267] width 170 height 148
paste textarea "Gabby Rockett at (614) 309-7880"
type textarea "Onsite contact is Gabby Rockett at (614) 309-7880. For stills: We need to deliv…"
click at [525, 153] on div "Photographer Cost 375" at bounding box center [495, 130] width 202 height 62
click at [511, 153] on div "Photographer Cost 375" at bounding box center [495, 130] width 202 height 62
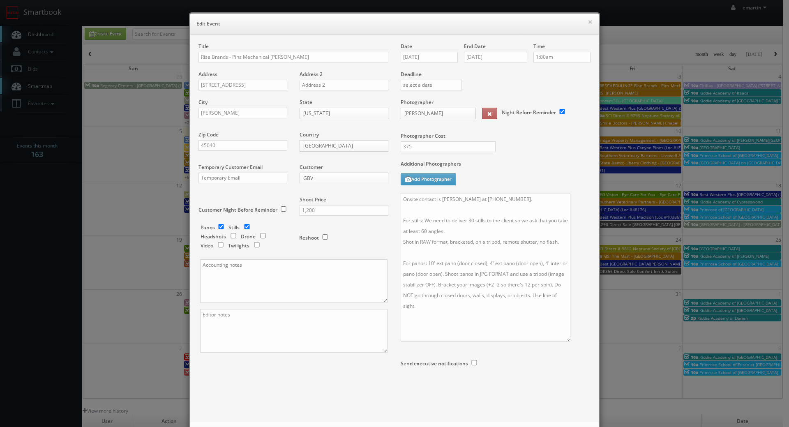
click at [274, 364] on div "Title Rise Brands - Pins Mechanical Mason Address 5272 District Pk Dr Address 2…" at bounding box center [293, 205] width 202 height 324
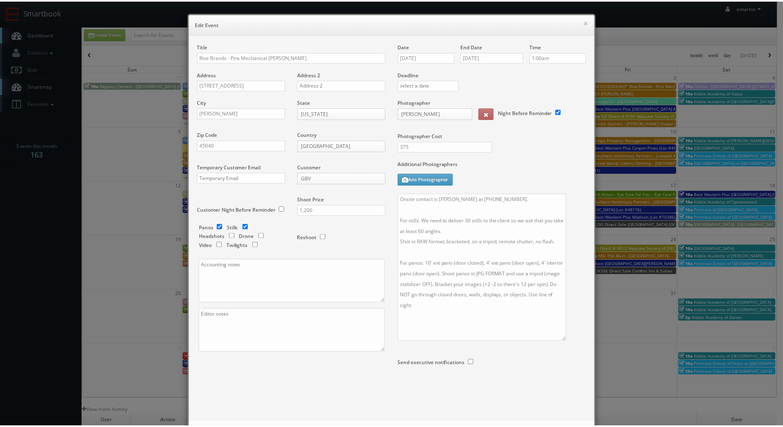
scroll to position [37, 0]
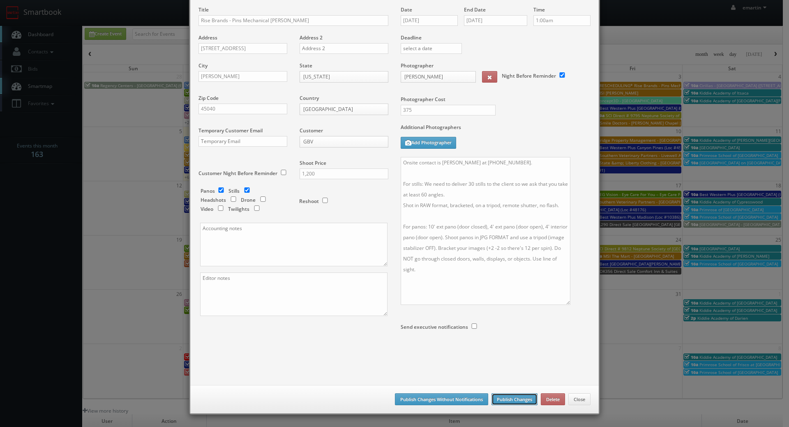
click at [517, 399] on button "Publish Changes" at bounding box center [514, 399] width 46 height 12
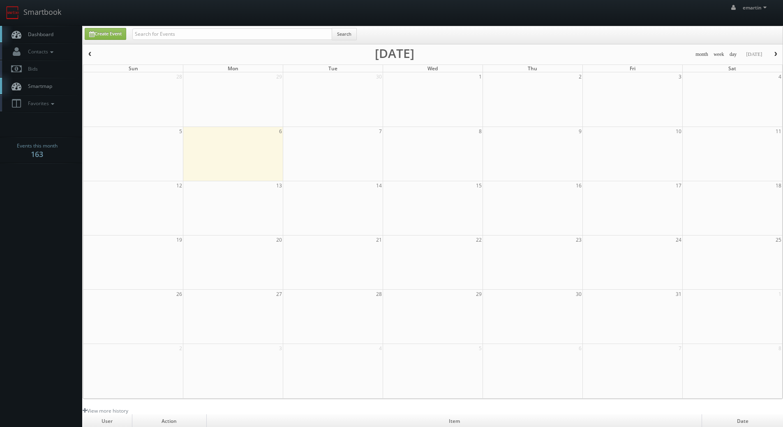
click at [33, 36] on span "Dashboard" at bounding box center [39, 34] width 30 height 7
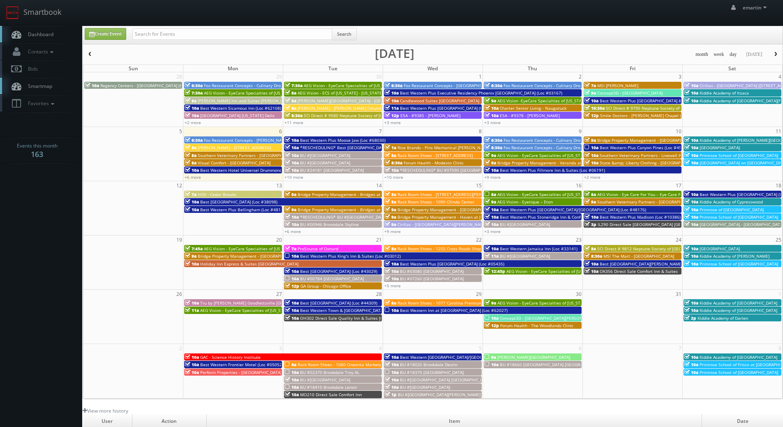
scroll to position [141, 0]
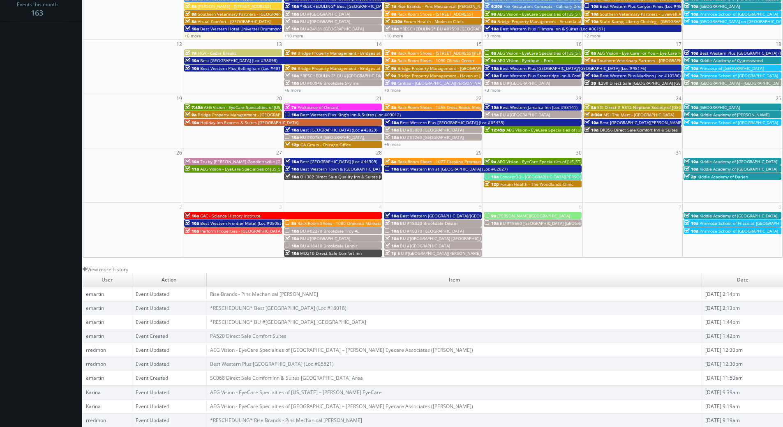
click at [62, 134] on body "Smartbook Toggle Side Navigation Toggle Top Navigation emartin emartin Profile …" at bounding box center [391, 143] width 783 height 568
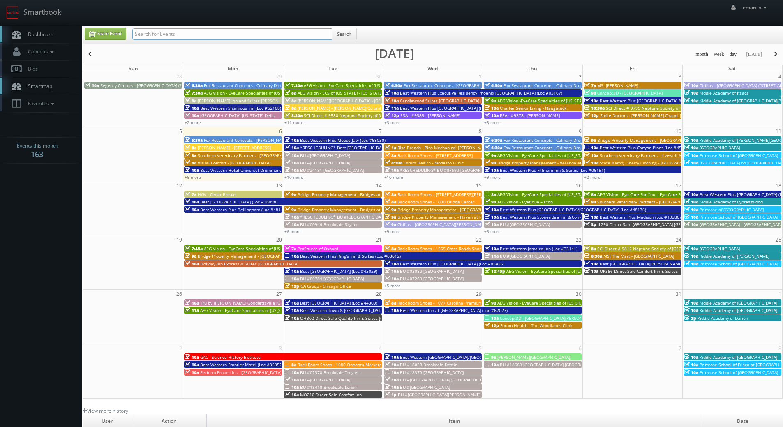
click at [173, 37] on input "text" at bounding box center [232, 34] width 200 height 12
type input "[PERSON_NAME]"
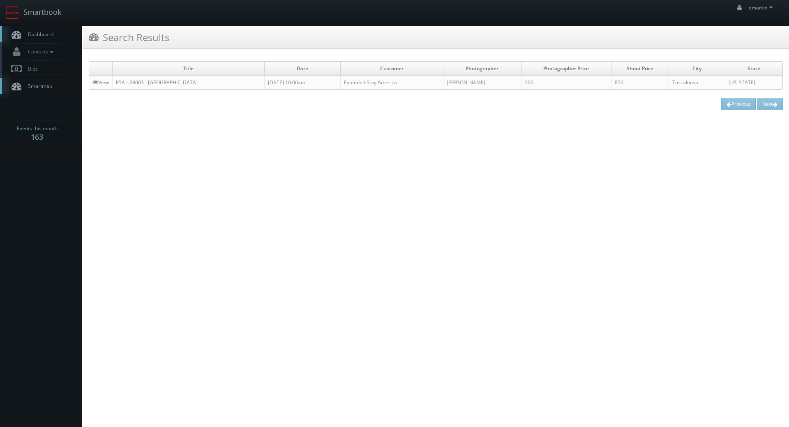
click at [58, 33] on link "Dashboard" at bounding box center [41, 34] width 82 height 17
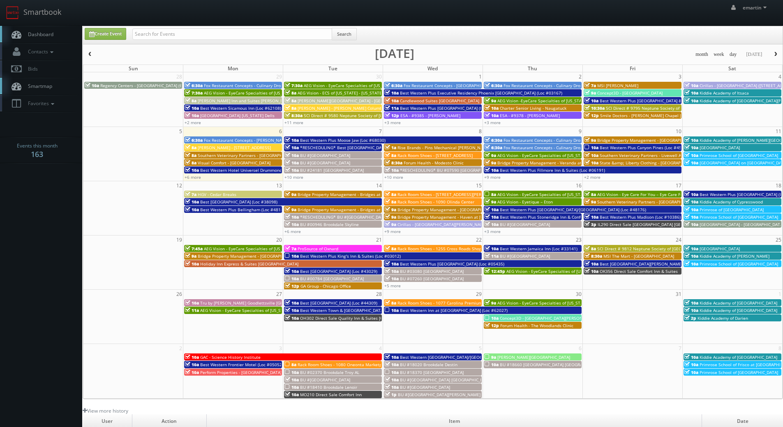
click at [42, 40] on link "Dashboard" at bounding box center [41, 34] width 82 height 17
click at [191, 177] on link "+6 more" at bounding box center [192, 177] width 16 height 6
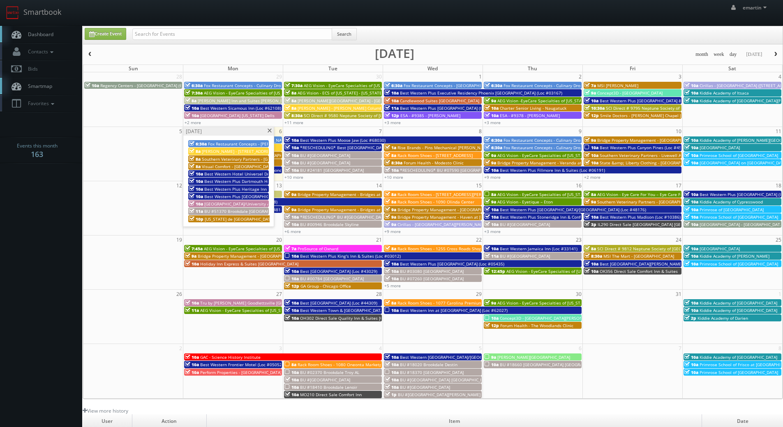
click at [320, 149] on span "*RESCHEDULING* Best [GEOGRAPHIC_DATA] (Loc #18018)" at bounding box center [357, 148] width 114 height 6
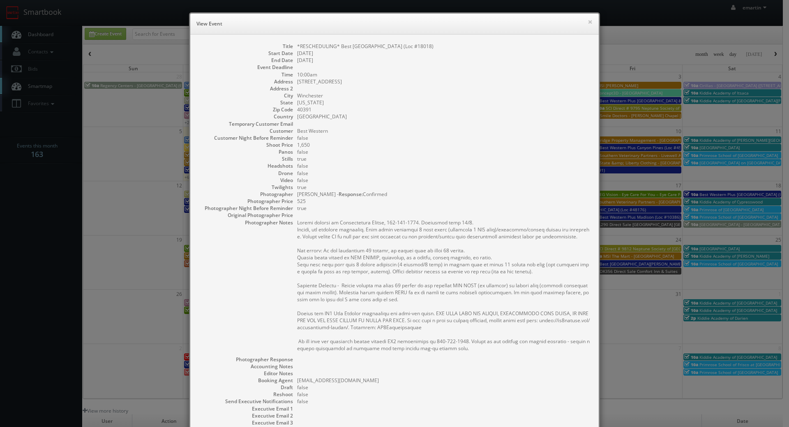
drag, startPoint x: 106, startPoint y: 187, endPoint x: 117, endPoint y: 178, distance: 14.9
click at [105, 187] on div "× View Event Title *RESCHEDULING* Best Western Winchester Hotel (Loc #18018) St…" at bounding box center [394, 213] width 789 height 427
click at [381, 115] on dd "[GEOGRAPHIC_DATA]" at bounding box center [443, 116] width 293 height 7
click at [582, 21] on h6 "View Event" at bounding box center [394, 24] width 396 height 8
click at [583, 21] on h6 "View Event" at bounding box center [394, 24] width 396 height 8
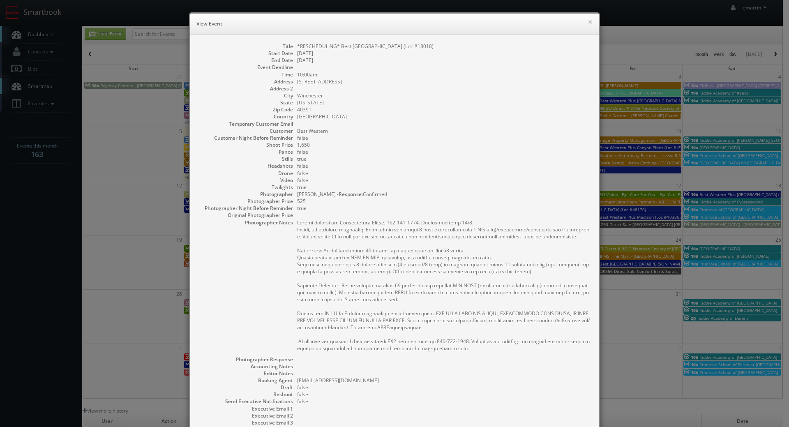
click at [477, 58] on dd "10/07/2025" at bounding box center [443, 60] width 293 height 7
click at [582, 25] on h6 "View Event" at bounding box center [394, 24] width 396 height 8
click at [587, 23] on button "×" at bounding box center [589, 22] width 5 height 6
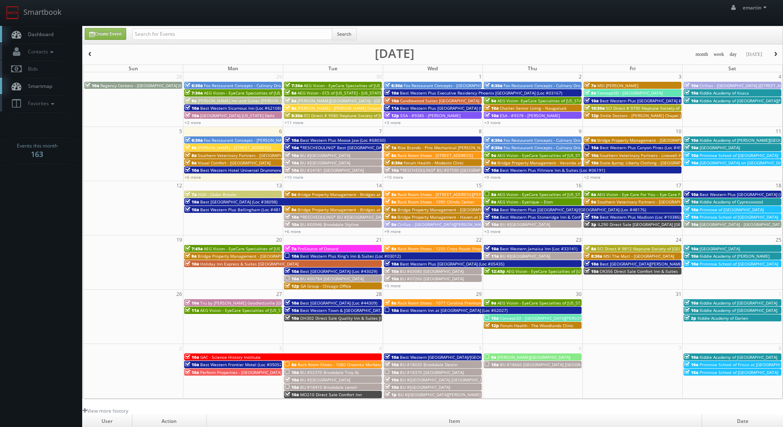
click at [180, 27] on div "Create Event Search" at bounding box center [432, 35] width 699 height 18
click at [189, 33] on input "text" at bounding box center [232, 34] width 200 height 12
type input "candlewood"
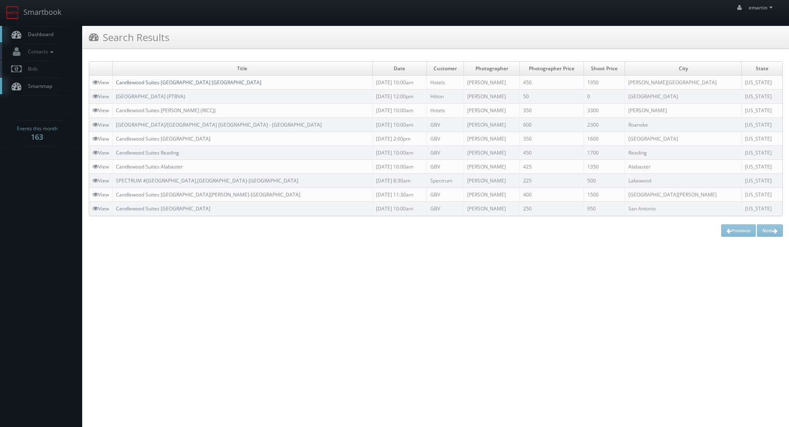
click at [183, 81] on link "Candlewood Suites [GEOGRAPHIC_DATA] [GEOGRAPHIC_DATA]" at bounding box center [188, 82] width 145 height 7
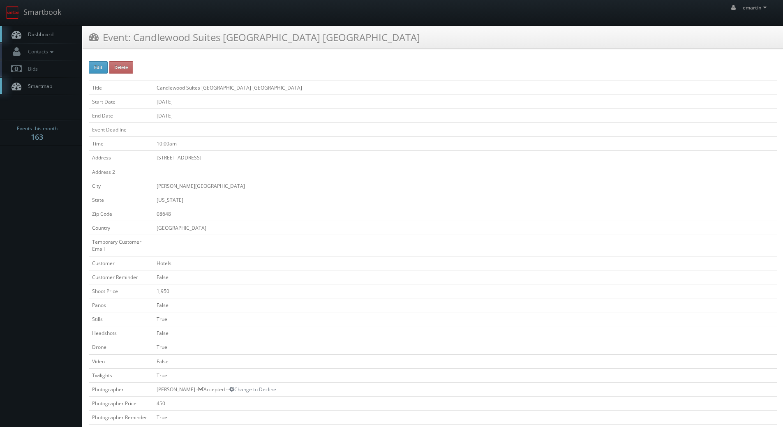
click at [48, 28] on link "Dashboard" at bounding box center [41, 34] width 82 height 17
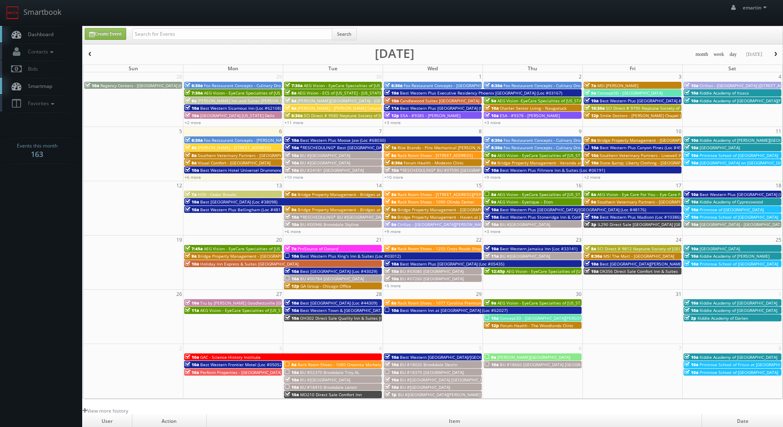
drag, startPoint x: 381, startPoint y: 2, endPoint x: 385, endPoint y: -1, distance: 5.2
click at [385, 0] on html "Smartbook Toggle Side Navigation Toggle Top Navigation emartin emartin Profile …" at bounding box center [391, 284] width 783 height 568
click at [321, 158] on link "10a BU #06100 Brookdale Summerfield" at bounding box center [333, 155] width 98 height 7
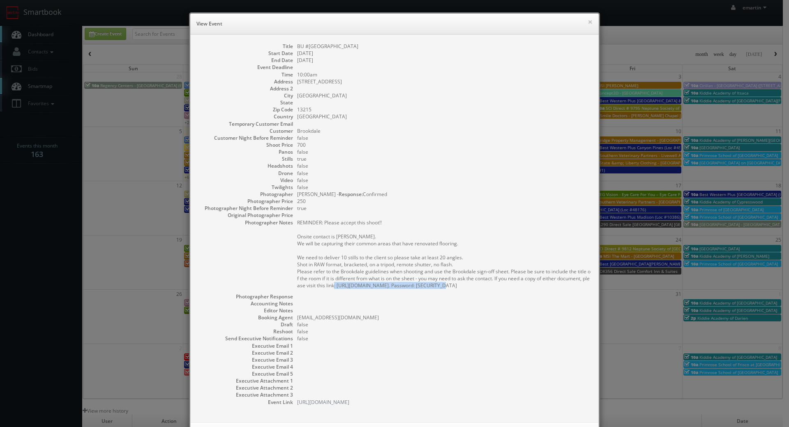
drag, startPoint x: 443, startPoint y: 286, endPoint x: 341, endPoint y: 285, distance: 102.7
click at [341, 285] on pre "REMINDER: Please accept this shoot!! Onsite contact is Kara Currie. We will be …" at bounding box center [443, 254] width 293 height 70
copy pre "https://cs3design.com/photographer-portal/."
click at [533, 290] on dd "REMINDER: Please accept this shoot!! Onsite contact is Kara Currie. We will be …" at bounding box center [443, 256] width 293 height 74
drag, startPoint x: 517, startPoint y: 285, endPoint x: 470, endPoint y: 287, distance: 46.4
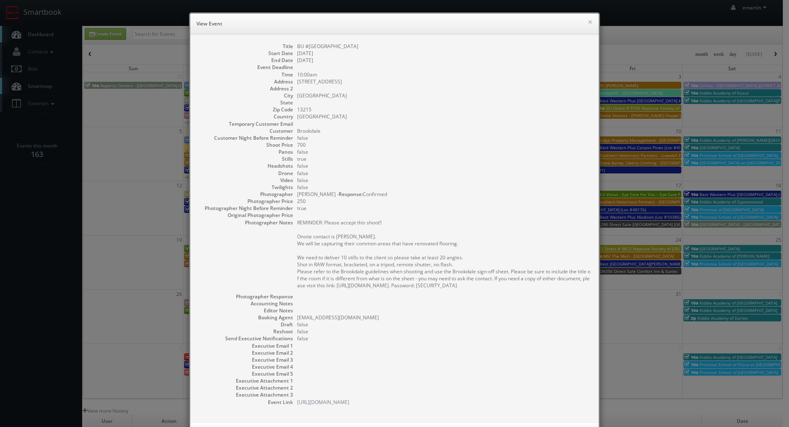
click at [470, 287] on pre "REMINDER: Please accept this shoot!! Onsite contact is Kara Currie. We will be …" at bounding box center [443, 254] width 293 height 70
copy pre "CS3Photographers"
click at [587, 21] on button "×" at bounding box center [589, 22] width 5 height 6
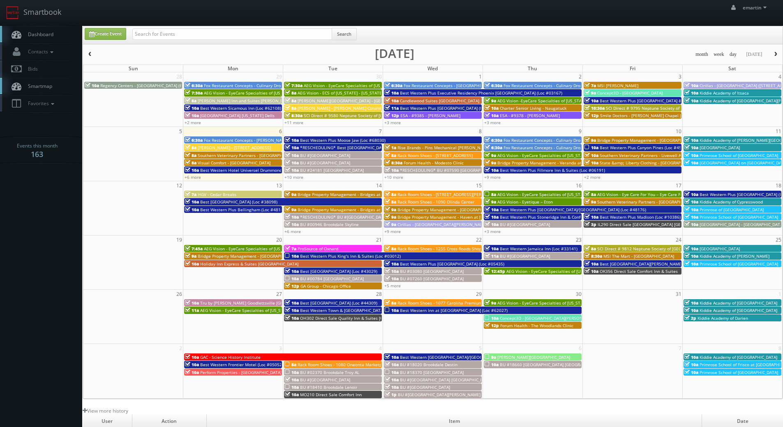
click at [52, 35] on span "Dashboard" at bounding box center [39, 34] width 30 height 7
click at [38, 30] on link "Dashboard" at bounding box center [41, 34] width 82 height 17
click at [50, 29] on link "Dashboard" at bounding box center [41, 34] width 82 height 17
click at [72, 38] on link "Dashboard" at bounding box center [41, 34] width 82 height 17
click at [296, 177] on link "+10 more" at bounding box center [293, 177] width 19 height 6
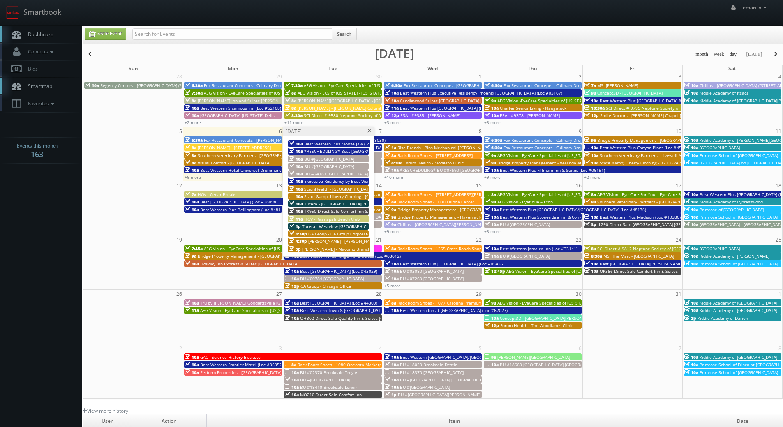
click at [369, 129] on span at bounding box center [368, 131] width 5 height 5
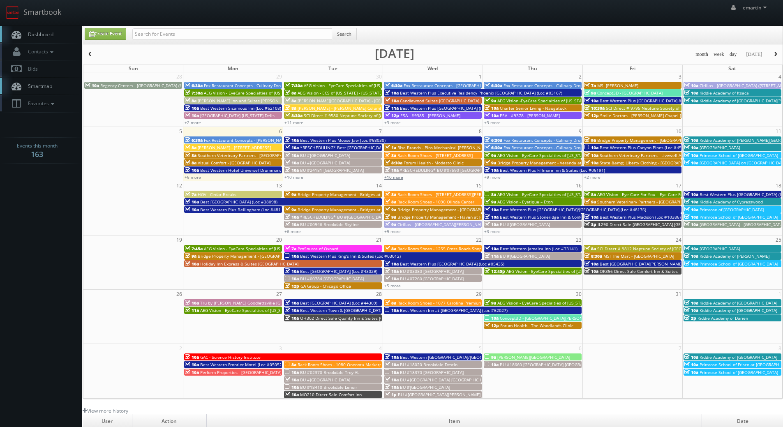
click at [393, 176] on link "+10 more" at bounding box center [393, 177] width 19 height 6
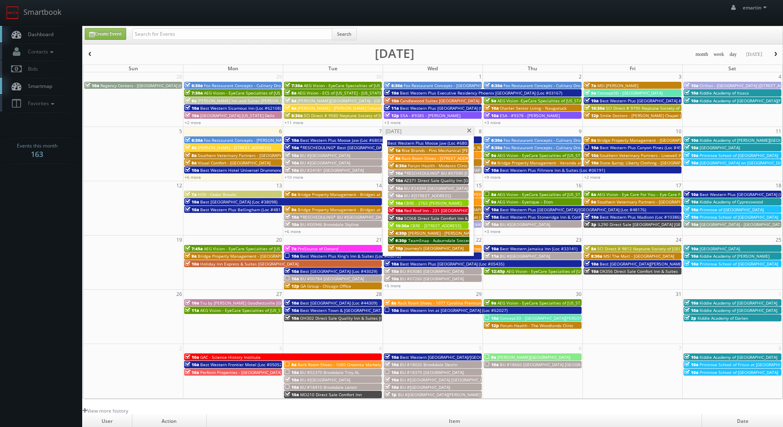
click at [407, 188] on span "BU #24394 [GEOGRAPHIC_DATA]" at bounding box center [436, 188] width 64 height 6
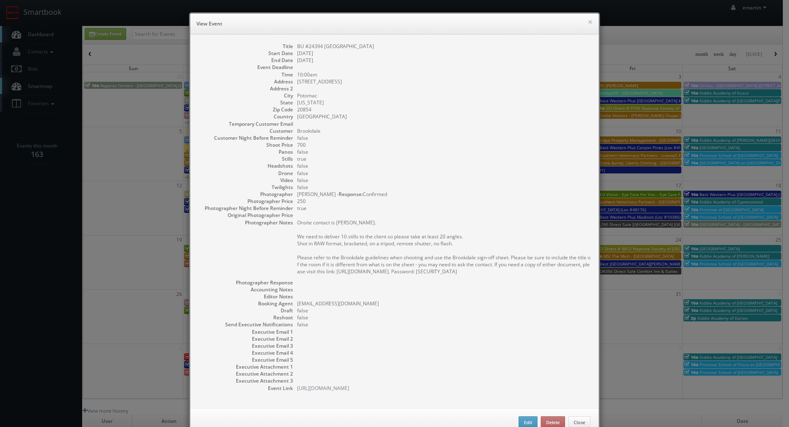
click at [618, 185] on div "× View Event Title BU #24394 Brookdale Potomac Start Date 10/08/2025 End Date 1…" at bounding box center [394, 213] width 789 height 427
click at [590, 25] on div "× View Event" at bounding box center [394, 24] width 408 height 21
click at [587, 23] on button "×" at bounding box center [589, 22] width 5 height 6
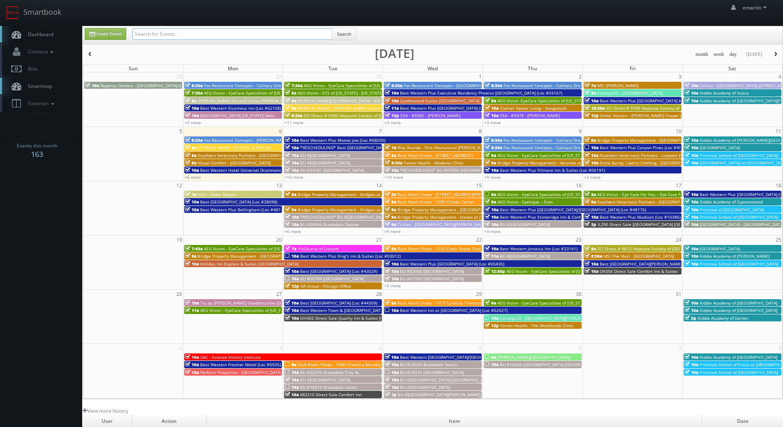
click at [171, 37] on input "text" at bounding box center [232, 34] width 200 height 12
type input "curt lloyd"
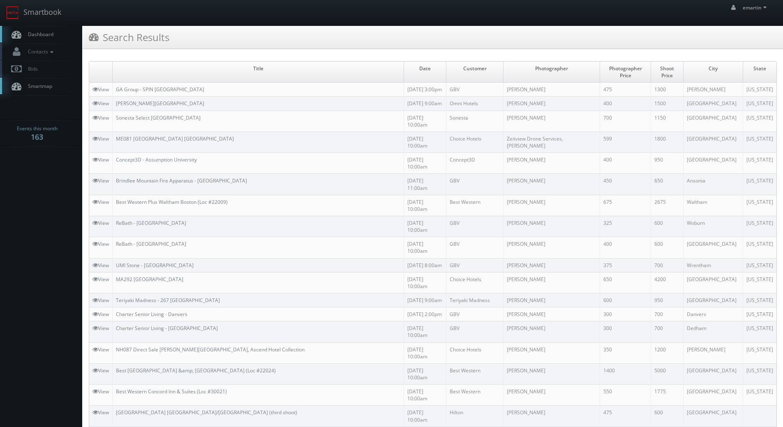
click at [49, 28] on link "Dashboard" at bounding box center [41, 34] width 82 height 17
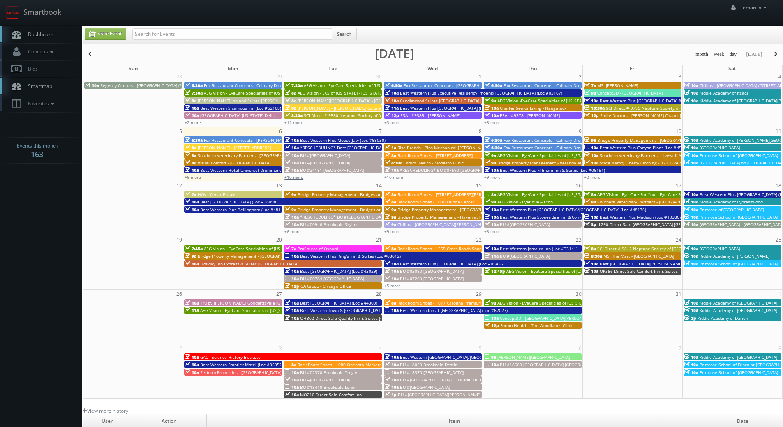
click at [294, 178] on link "+10 more" at bounding box center [293, 177] width 19 height 6
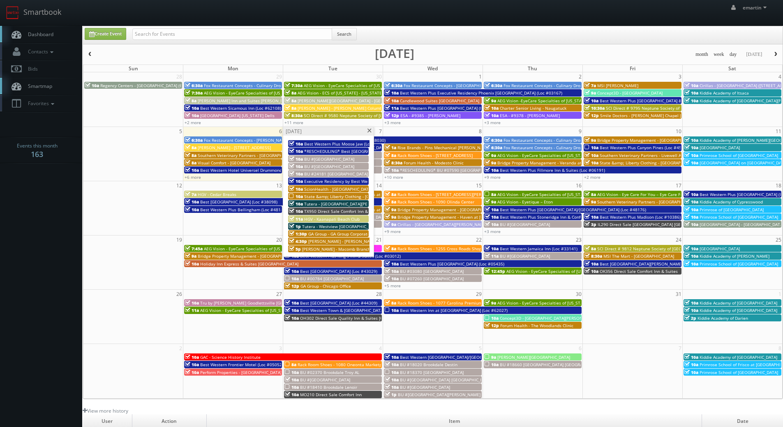
click at [327, 143] on span "Best Western Plus Moose Jaw (Loc #68030)" at bounding box center [346, 144] width 85 height 6
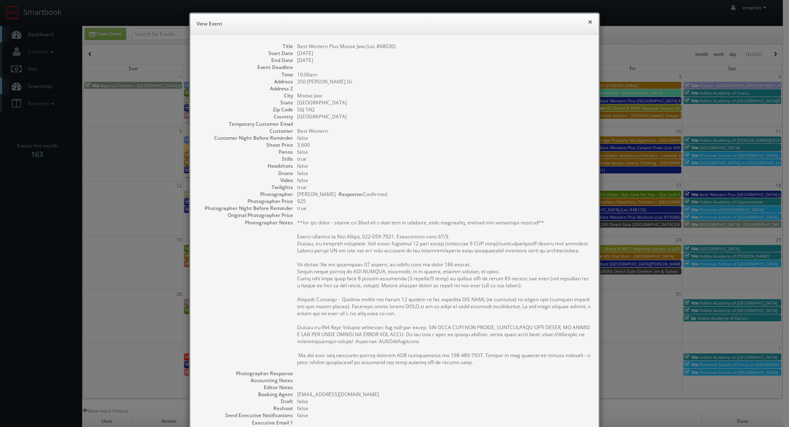
click at [587, 20] on button "×" at bounding box center [589, 22] width 5 height 6
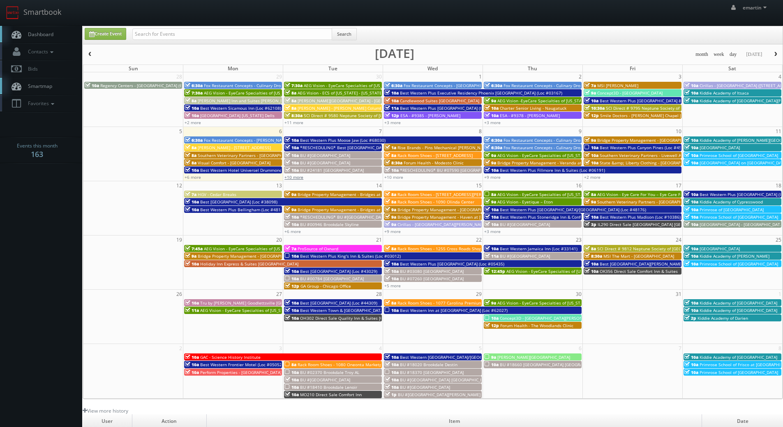
click at [296, 177] on link "+10 more" at bounding box center [293, 177] width 19 height 6
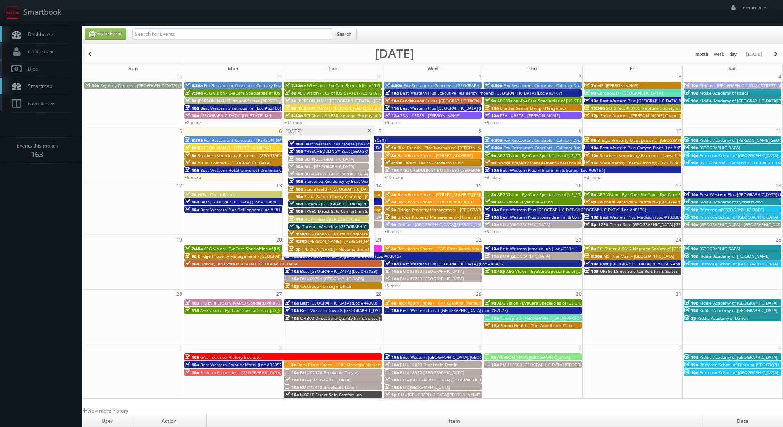
click at [340, 180] on span "Executive Residency by Best Western [GEOGRAPHIC_DATA] (Loc #61103)" at bounding box center [375, 181] width 142 height 6
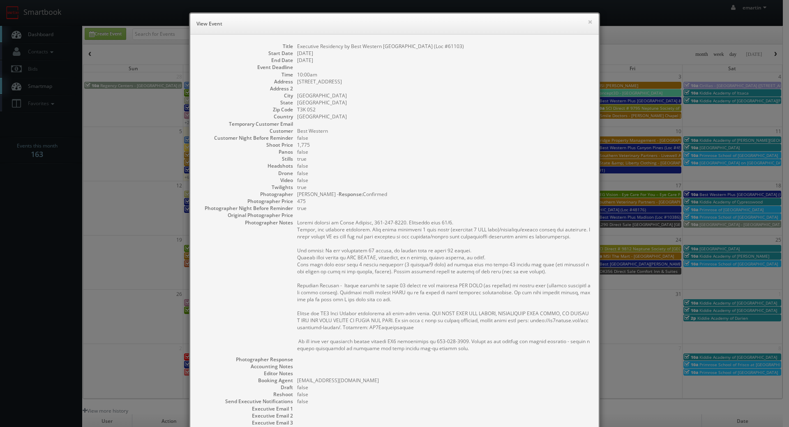
click at [464, 213] on dd at bounding box center [443, 215] width 293 height 7
click at [587, 20] on button "×" at bounding box center [589, 22] width 5 height 6
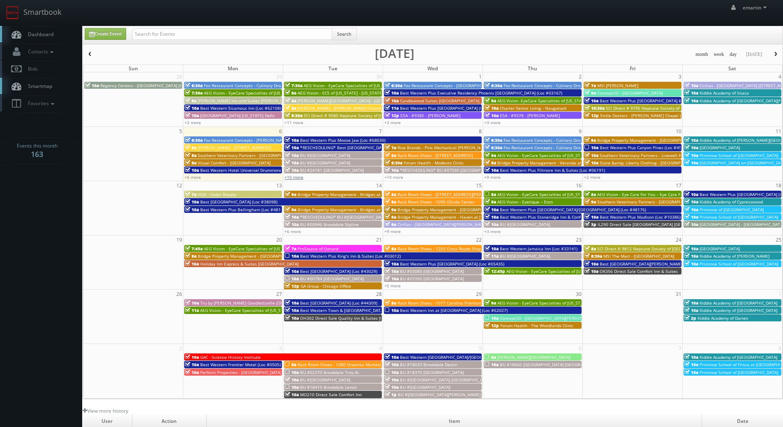
click at [293, 177] on link "+10 more" at bounding box center [293, 177] width 19 height 6
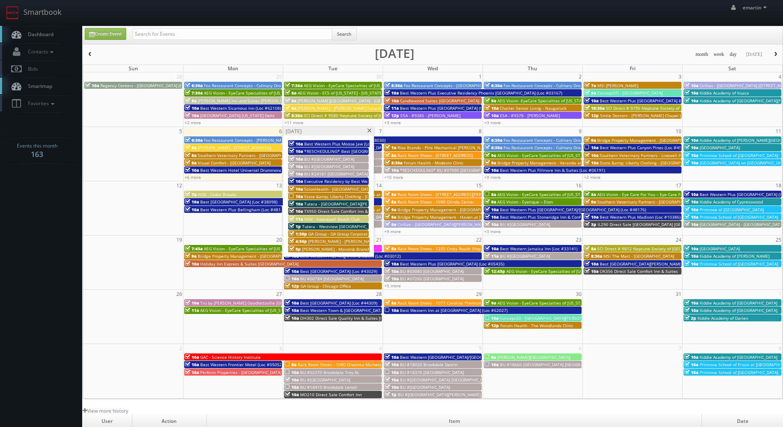
click at [325, 212] on span "TX950 Direct Sale Comfort Inn & Suites" at bounding box center [342, 211] width 77 height 6
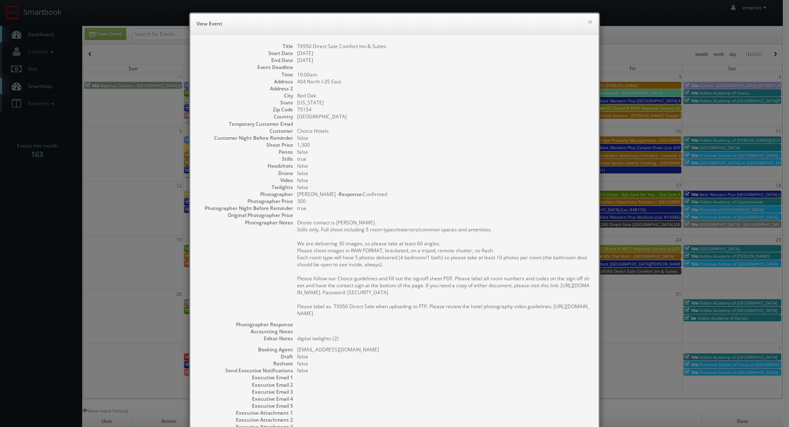
click at [441, 127] on dd at bounding box center [443, 123] width 293 height 7
click at [587, 21] on button "×" at bounding box center [589, 22] width 5 height 6
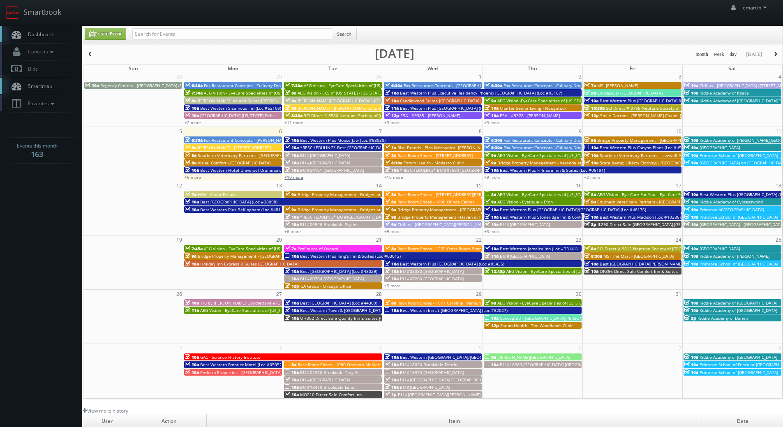
click at [297, 176] on link "+10 more" at bounding box center [293, 177] width 19 height 6
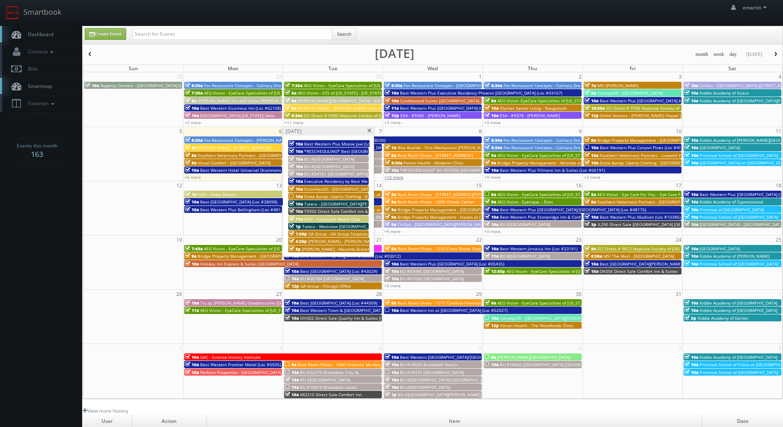
click at [388, 175] on link "+10 more" at bounding box center [393, 177] width 19 height 6
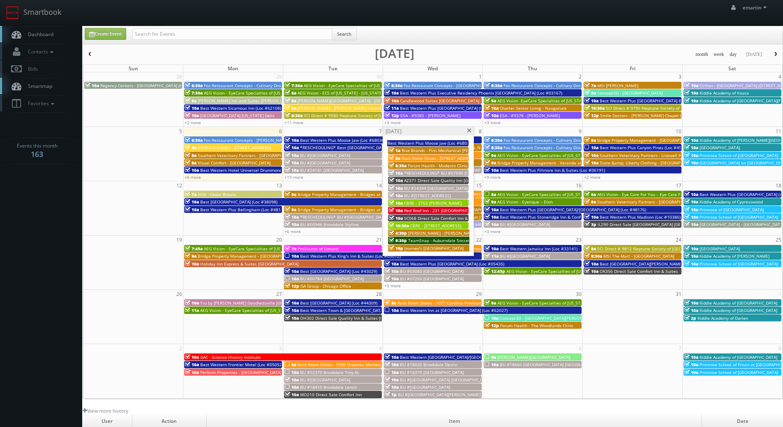
click at [421, 172] on span "*RESCHEDULING* BU #07590 [GEOGRAPHIC_DATA]" at bounding box center [454, 173] width 101 height 6
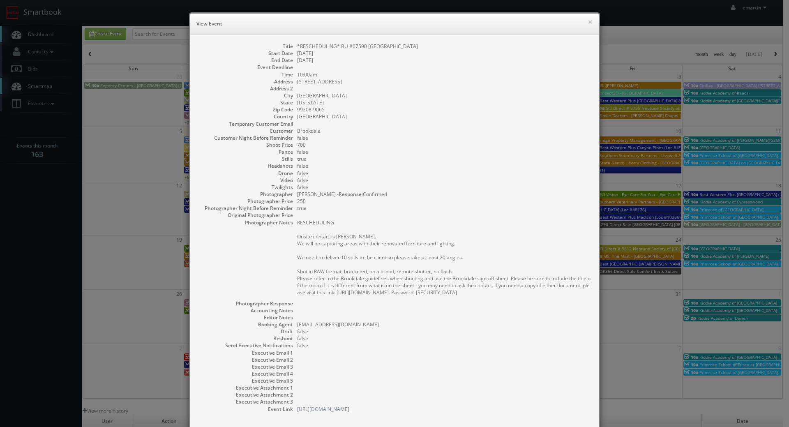
click at [589, 22] on div "× View Event" at bounding box center [394, 24] width 408 height 21
click at [587, 23] on button "×" at bounding box center [589, 22] width 5 height 6
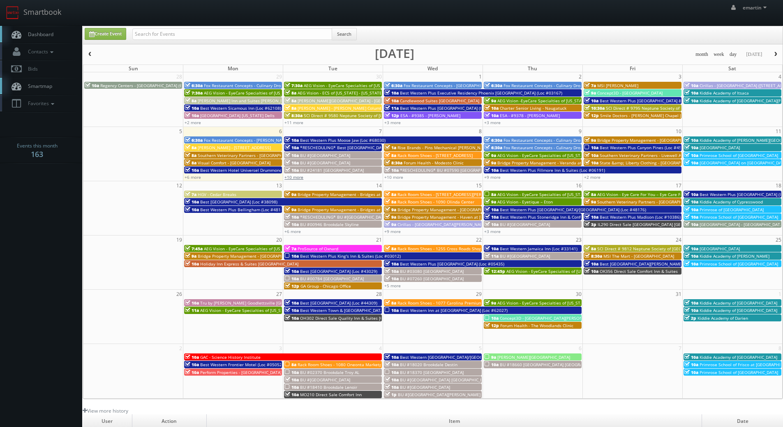
click at [297, 175] on link "+10 more" at bounding box center [293, 177] width 19 height 6
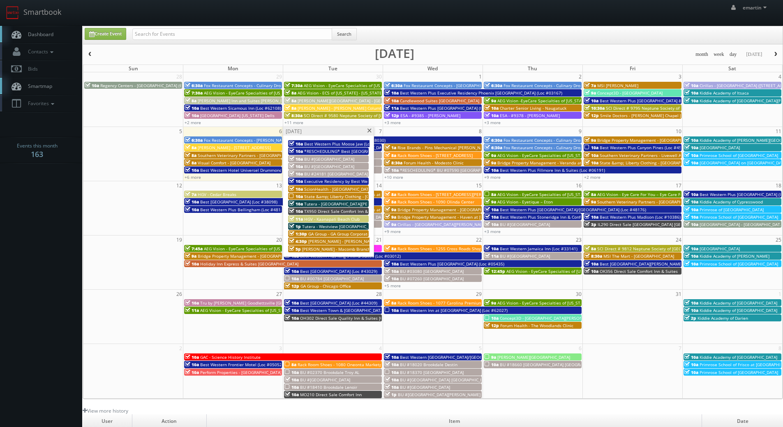
click at [333, 168] on span "BU #[GEOGRAPHIC_DATA]" at bounding box center [329, 166] width 50 height 6
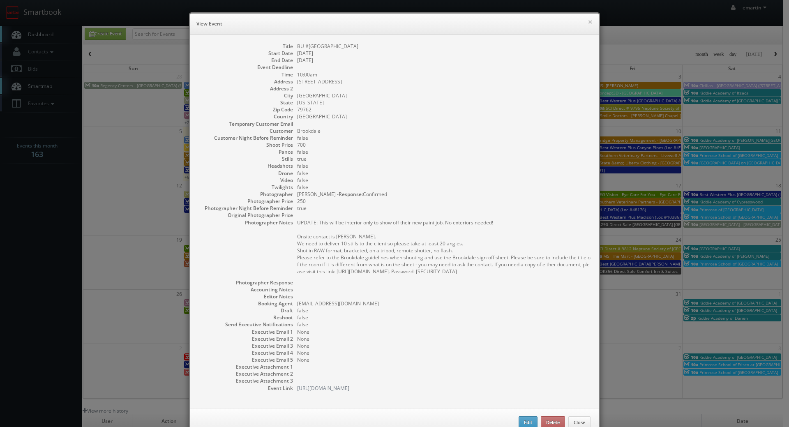
click at [592, 23] on div "× View Event" at bounding box center [394, 24] width 408 height 21
click at [589, 22] on div "× View Event" at bounding box center [394, 24] width 408 height 21
click at [588, 22] on button "×" at bounding box center [589, 22] width 5 height 6
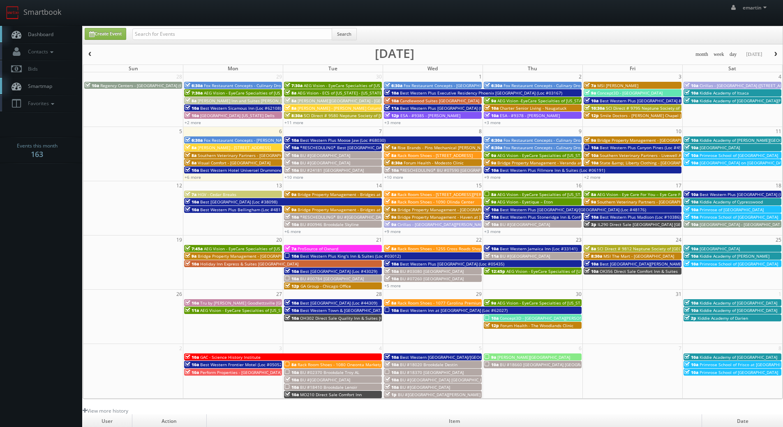
click at [339, 154] on span "BU #[GEOGRAPHIC_DATA]" at bounding box center [325, 155] width 50 height 6
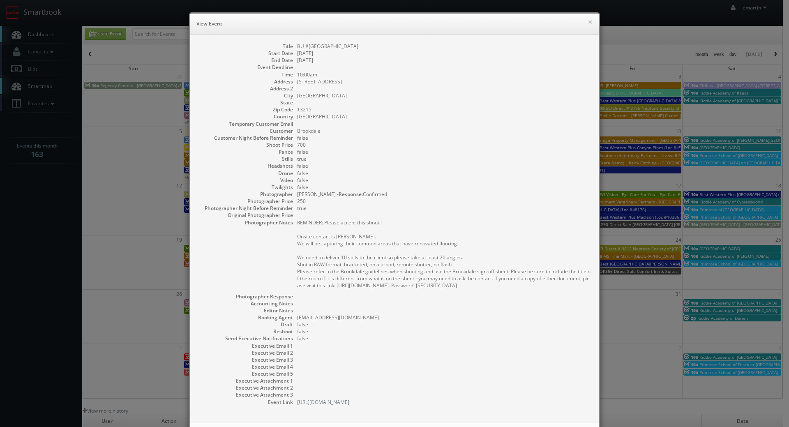
click at [589, 23] on div "× View Event" at bounding box center [394, 24] width 408 height 21
click at [587, 25] on button "×" at bounding box center [589, 22] width 5 height 6
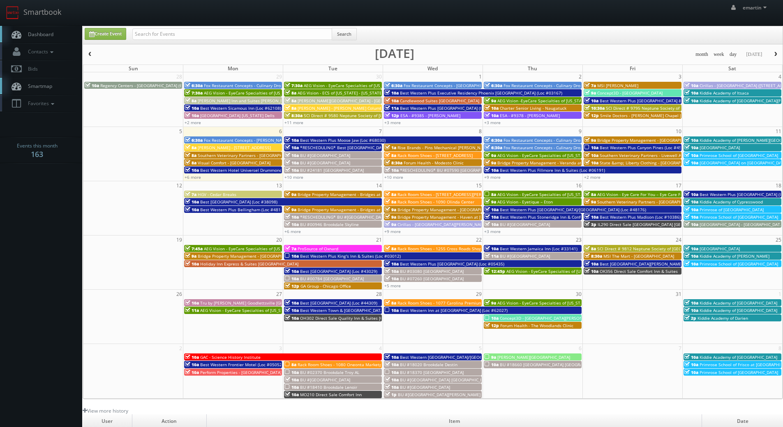
click at [313, 171] on span "BU #24181 [GEOGRAPHIC_DATA]" at bounding box center [332, 170] width 64 height 6
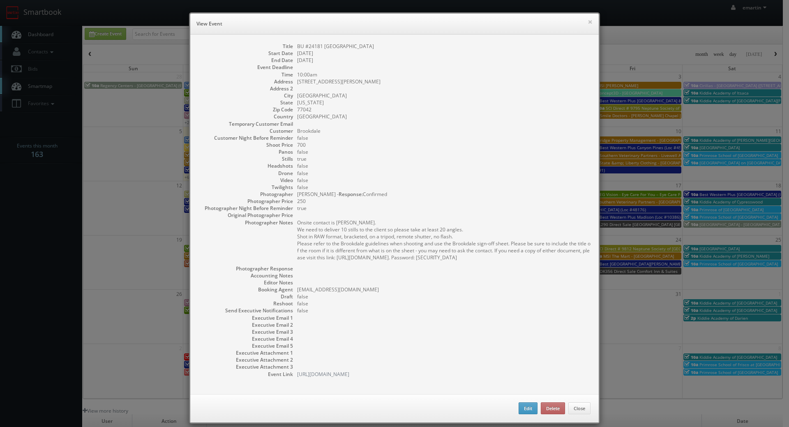
drag, startPoint x: 410, startPoint y: 175, endPoint x: 421, endPoint y: 182, distance: 12.7
click at [410, 175] on dd "false" at bounding box center [443, 173] width 293 height 7
click at [432, 78] on dd "1414 Sandy Springs Road" at bounding box center [443, 81] width 293 height 7
click at [588, 19] on button "×" at bounding box center [589, 22] width 5 height 6
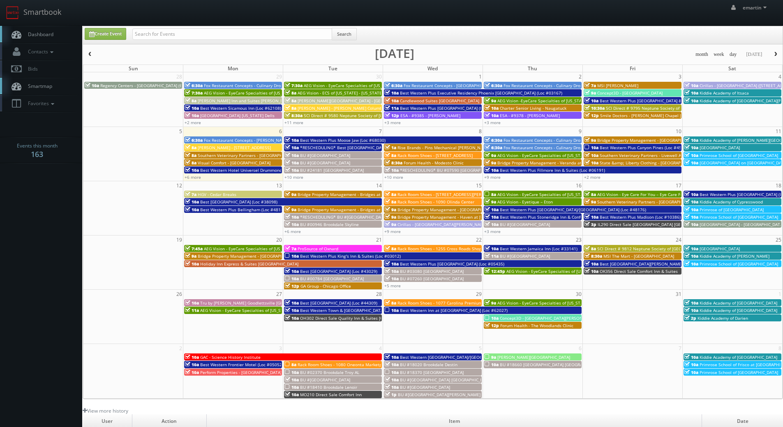
click at [59, 34] on link "Dashboard" at bounding box center [41, 34] width 82 height 17
click at [292, 176] on link "+10 more" at bounding box center [293, 177] width 19 height 6
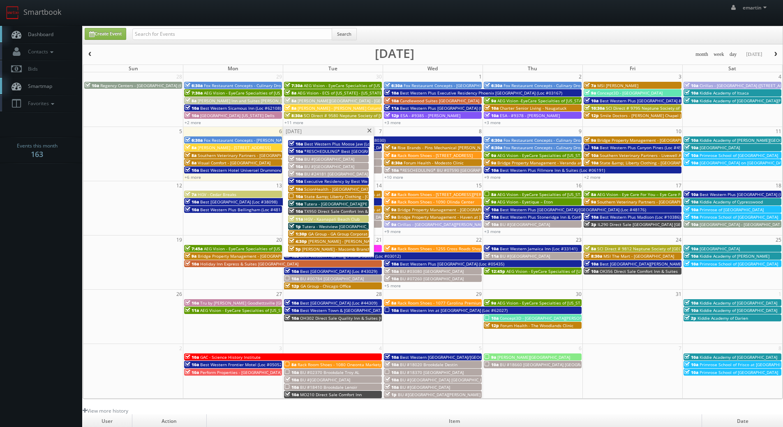
click at [303, 193] on div "10a State &amp; Liberty Clothing - Salt Lake City UT" at bounding box center [328, 196] width 79 height 6
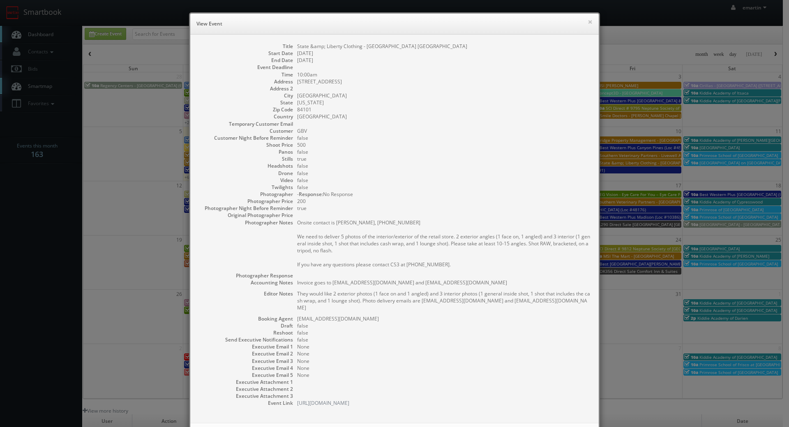
click at [432, 152] on dd "false" at bounding box center [443, 151] width 293 height 7
click at [55, 26] on div "× View Event Title State &amp; Liberty Clothing - Salt Lake City UT Start Date …" at bounding box center [394, 213] width 789 height 427
click at [477, 93] on dd "Salt Lake City" at bounding box center [443, 95] width 293 height 7
click at [584, 21] on h6 "View Event" at bounding box center [394, 24] width 396 height 8
click at [582, 23] on h6 "View Event" at bounding box center [394, 24] width 396 height 8
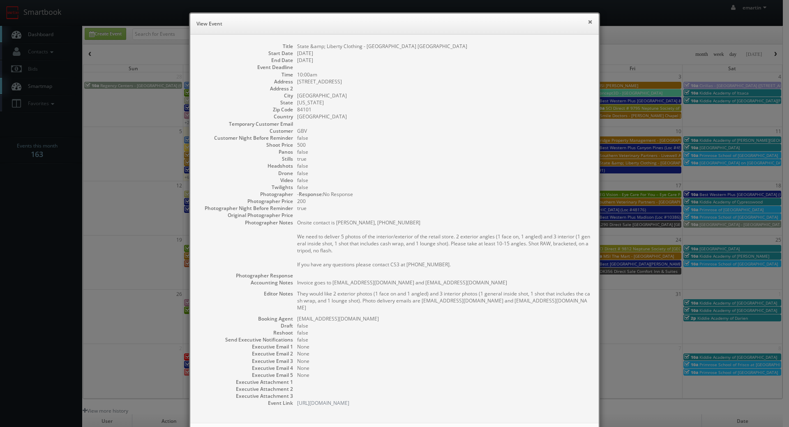
click at [589, 20] on button "×" at bounding box center [589, 22] width 5 height 6
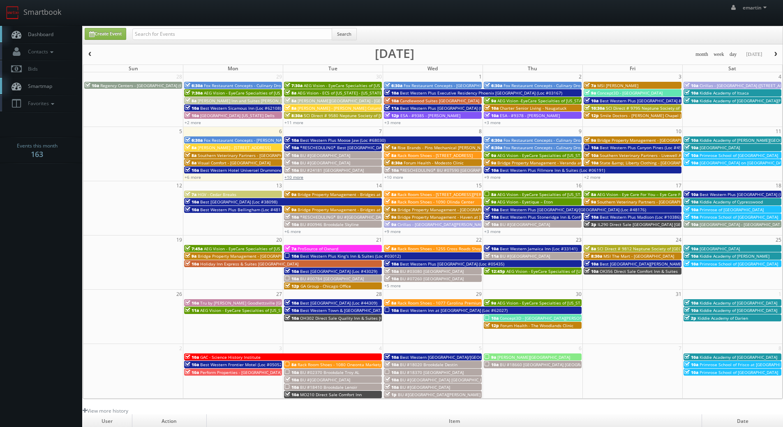
click at [298, 177] on link "+10 more" at bounding box center [293, 177] width 19 height 6
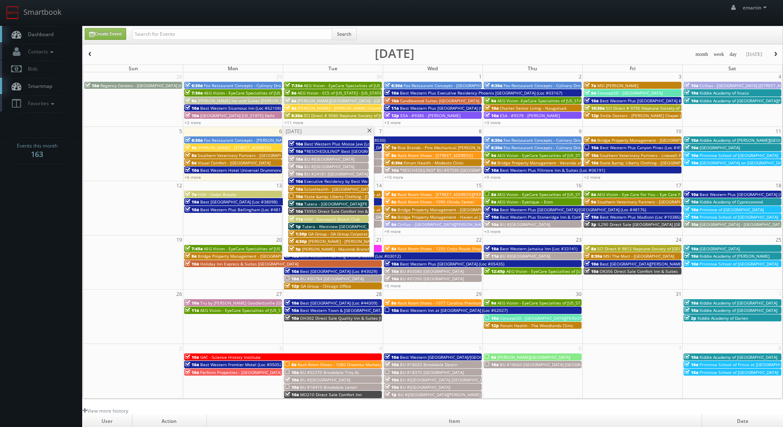
click at [51, 31] on span "Dashboard" at bounding box center [39, 34] width 30 height 7
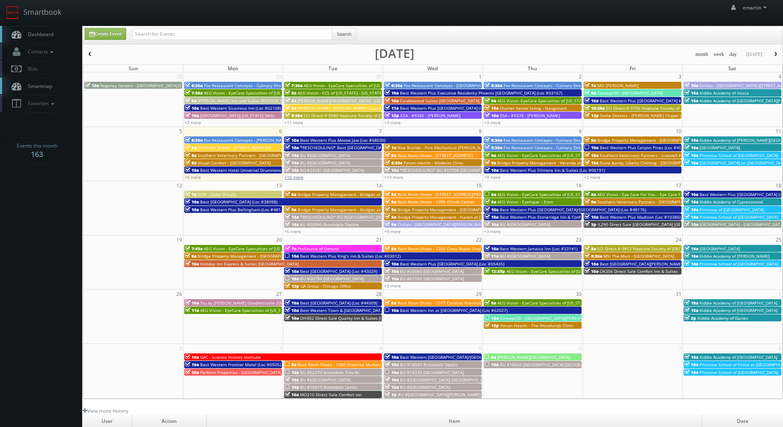
click at [290, 179] on link "+10 more" at bounding box center [293, 177] width 19 height 6
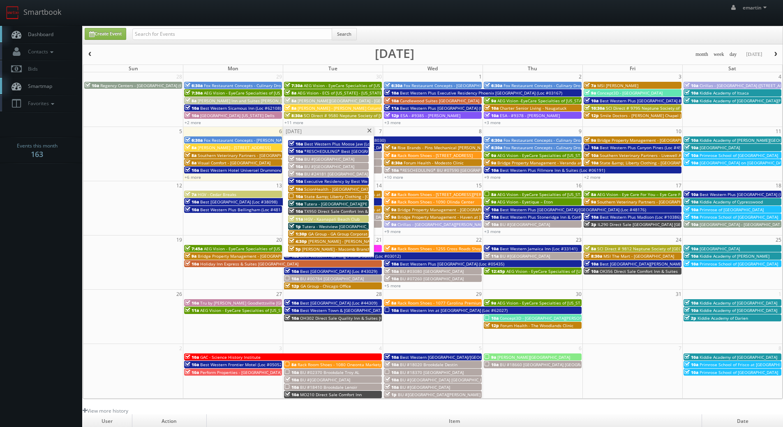
click at [369, 129] on span at bounding box center [368, 131] width 5 height 5
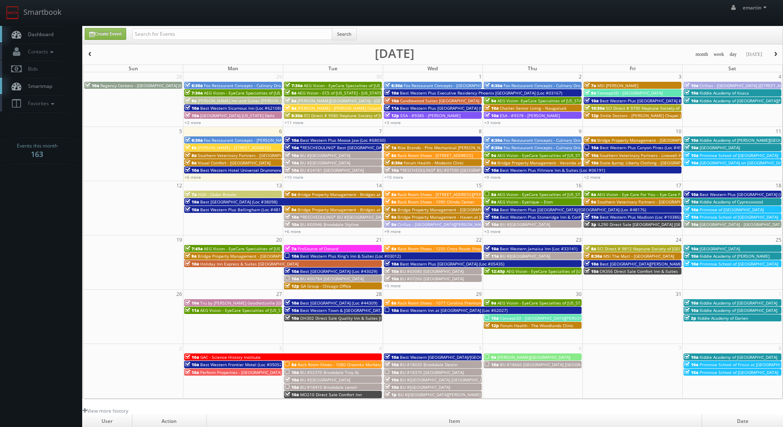
click at [69, 30] on link "Dashboard" at bounding box center [41, 34] width 82 height 17
click at [53, 29] on link "Dashboard" at bounding box center [41, 34] width 82 height 17
click at [54, 37] on link "Dashboard" at bounding box center [41, 34] width 82 height 17
click at [55, 36] on link "Dashboard" at bounding box center [41, 34] width 82 height 17
click at [102, 31] on link "Create Event" at bounding box center [105, 34] width 41 height 12
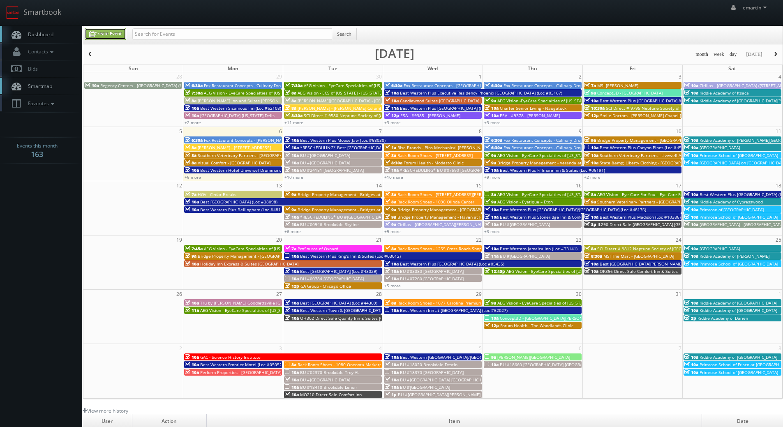
type input "10/06/2025"
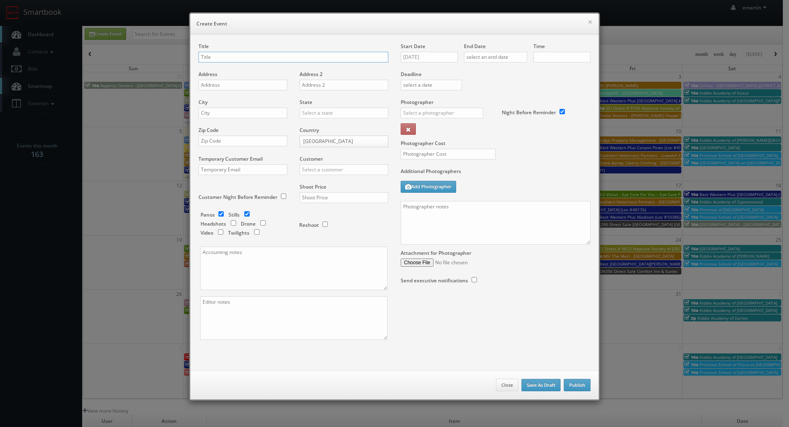
checkbox input "true"
type input "10:00am"
checkbox input "true"
click at [234, 58] on input "text" at bounding box center [293, 57] width 190 height 11
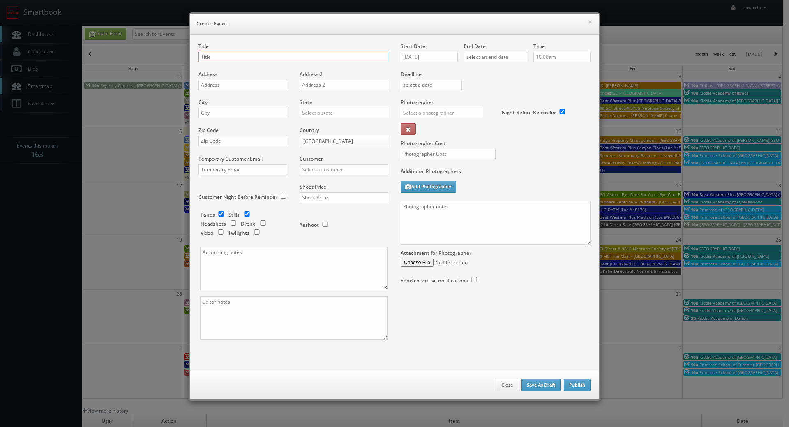
paste input "CRAB Sebrae - Centro de Referência do Artesanato Brasileiro"
type input "CRAB Sebrae - Centro de Referência do Artesanato Brasileiro"
click at [438, 113] on input "text" at bounding box center [442, 113] width 83 height 11
paste input "Inacio Fonseca"
drag, startPoint x: 444, startPoint y: 115, endPoint x: 351, endPoint y: 111, distance: 93.7
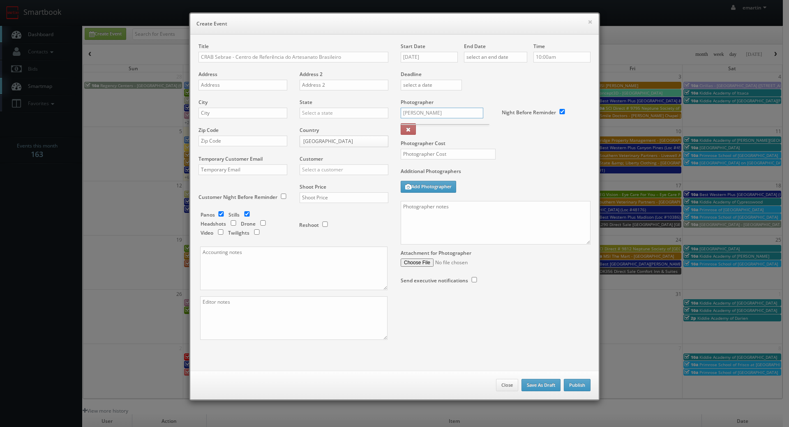
click at [348, 112] on div "Title CRAB Sebrae - Centro de Referência do Artesanato Brasileiro Address Addre…" at bounding box center [394, 198] width 404 height 311
click at [417, 140] on div "[PERSON_NAME]" at bounding box center [445, 145] width 88 height 14
type input "[PERSON_NAME]"
drag, startPoint x: 543, startPoint y: 141, endPoint x: 493, endPoint y: 156, distance: 52.3
click at [543, 141] on label "Photographer Cost" at bounding box center [495, 143] width 202 height 7
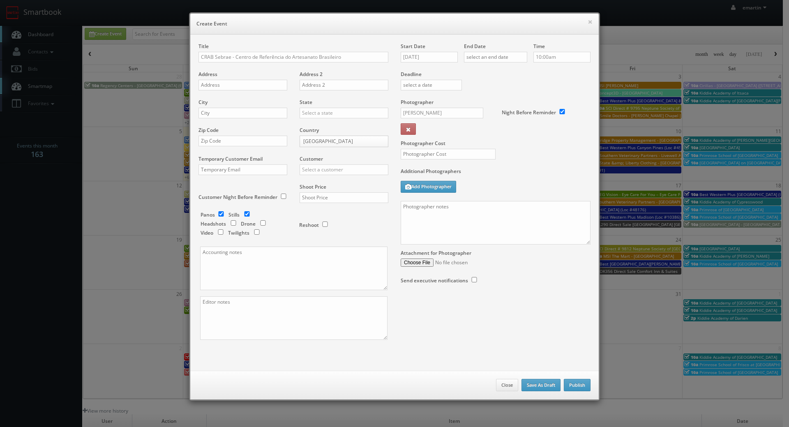
click at [249, 51] on div "Title CRAB Sebrae - Centro de Referência do Artesanato Brasileiro" at bounding box center [293, 57] width 190 height 28
click at [251, 59] on input "CRAB Sebrae - Centro de Referência do Artesanato Brasileiro" at bounding box center [293, 57] width 190 height 11
click at [457, 234] on textarea at bounding box center [496, 223] width 190 height 44
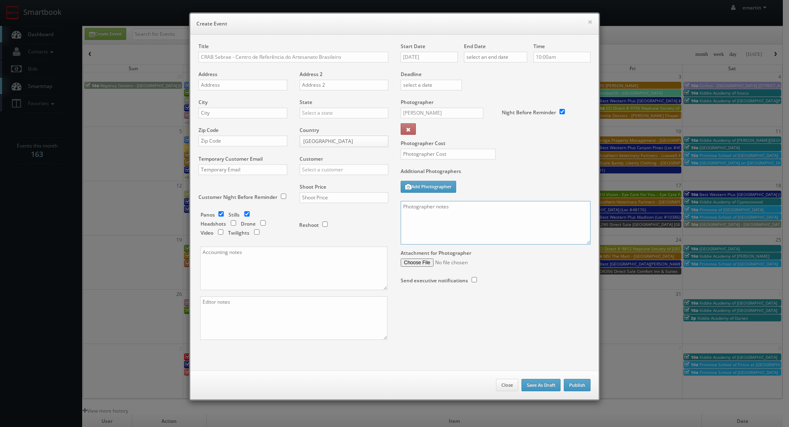
paste textarea "Onsite contact is _______. We are delivering a 360 virtual tour. Estimated numb…"
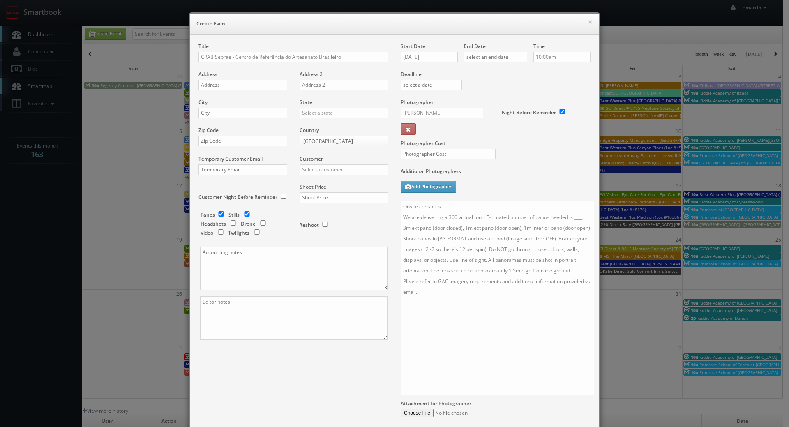
drag, startPoint x: 583, startPoint y: 242, endPoint x: 587, endPoint y: 392, distance: 150.4
click at [587, 392] on textarea "Onsite contact is _______. We are delivering a 360 virtual tour. Estimated numb…" at bounding box center [497, 298] width 193 height 194
drag, startPoint x: 582, startPoint y: 218, endPoint x: 483, endPoint y: 219, distance: 98.6
click at [483, 219] on textarea "Onsite contact is _______. We are delivering a 360 virtual tour. Estimated numb…" at bounding box center [497, 298] width 193 height 194
click at [485, 206] on textarea "Onsite contact is _______. We are delivering a 360 virtual tour. 3m ext pano (d…" at bounding box center [497, 298] width 193 height 194
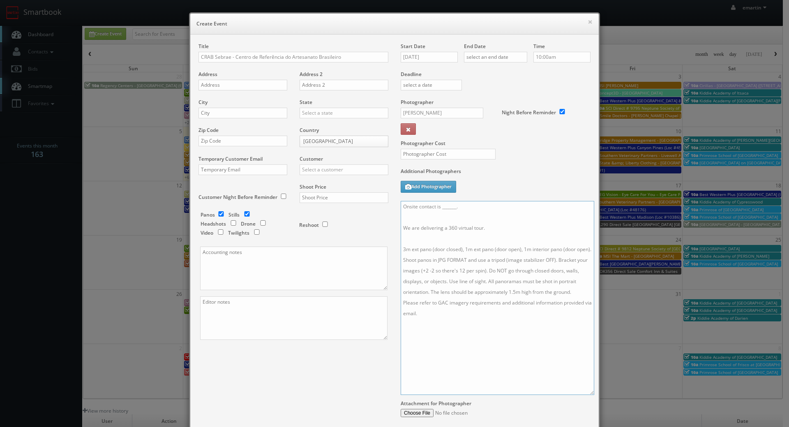
type textarea "Onsite contact is _______. We are delivering a 360 virtual tour. 3m ext pano (d…"
click at [317, 175] on input "text" at bounding box center [343, 169] width 89 height 11
drag, startPoint x: 317, startPoint y: 169, endPoint x: 255, endPoint y: 164, distance: 62.6
click at [260, 166] on div "Title CRAB Sebrae - Centro de Referência do Artesanato Brasileiro Address Addre…" at bounding box center [293, 198] width 202 height 311
click at [310, 182] on div "Google" at bounding box center [344, 183] width 88 height 14
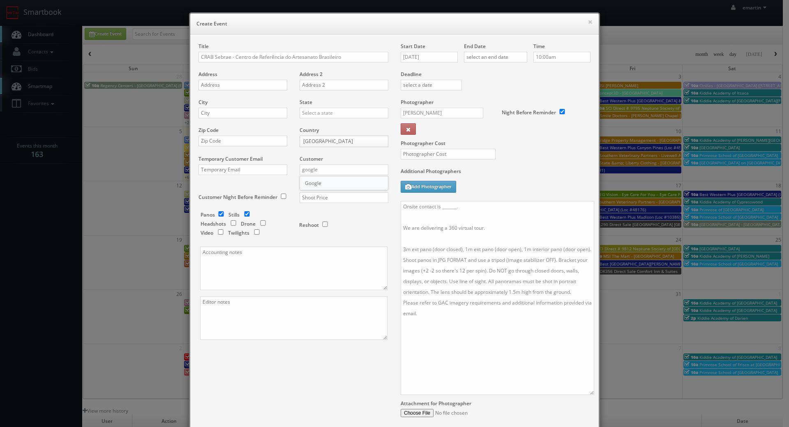
type input "Google"
click at [310, 201] on input "text" at bounding box center [343, 197] width 89 height 11
type input "7,000"
click at [357, 212] on div "Reshoot" at bounding box center [340, 220] width 82 height 19
click at [246, 214] on input "checkbox" at bounding box center [247, 213] width 12 height 5
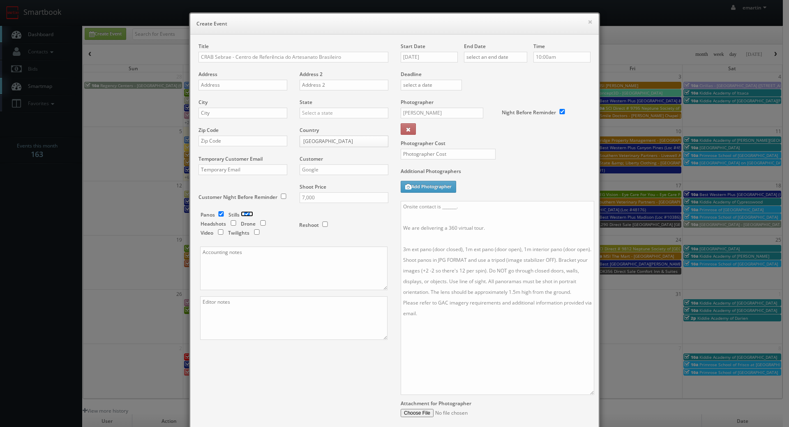
checkbox input "false"
drag, startPoint x: 460, startPoint y: 207, endPoint x: 432, endPoint y: 203, distance: 28.5
click at [429, 203] on textarea "Onsite contact is _______. We are delivering a 360 virtual tour. 3m ext pano (d…" at bounding box center [497, 298] width 193 height 194
click at [401, 206] on textarea "Onsite contact to be provided! We are delivering a 360 virtual tour. 3m ext pan…" at bounding box center [497, 298] width 193 height 194
click at [414, 205] on textarea "Onsite contact to be provided! We are delivering a 360 virtual tour. 3m ext pan…" at bounding box center [497, 298] width 193 height 194
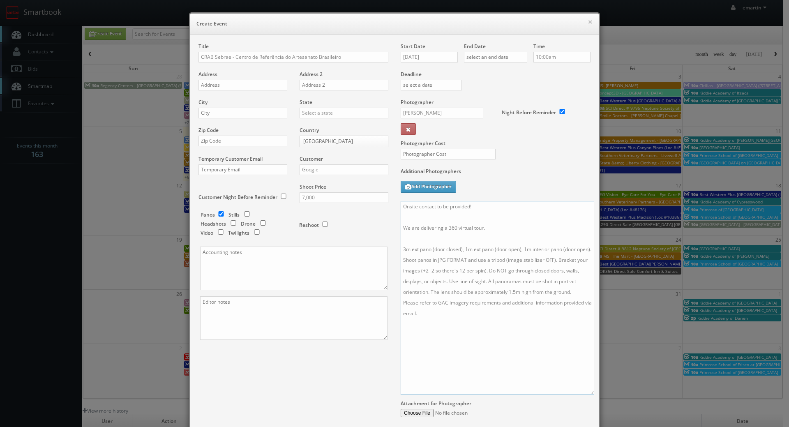
drag, startPoint x: 429, startPoint y: 210, endPoint x: 377, endPoint y: 209, distance: 52.2
click at [429, 210] on textarea "Onsite contact to be provided! We are delivering a 360 virtual tour. 3m ext pan…" at bounding box center [497, 298] width 193 height 194
paste textarea "Prç. Tiradentes, 69 - Centro"
click at [428, 211] on textarea "Prç. Tiradentes, 69 - Centro Onsite contact to be provided! We are delivering a…" at bounding box center [497, 298] width 193 height 194
click at [427, 216] on textarea "Prç. Tiradentes, 69 - Centro Onsite contact to be provided! We are delivering a…" at bounding box center [497, 298] width 193 height 194
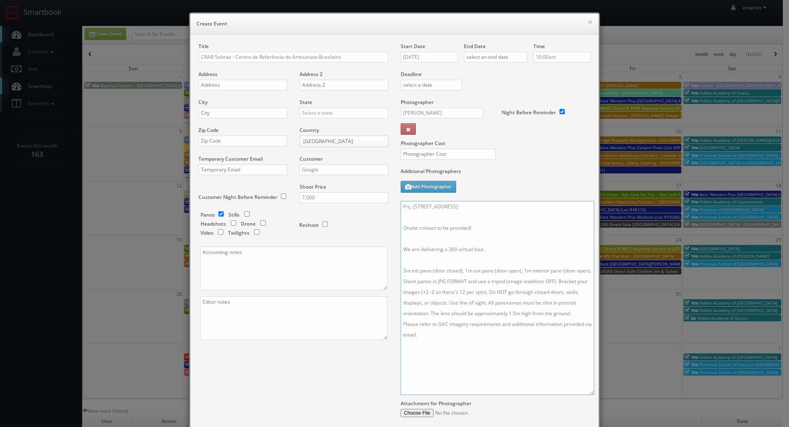
paste textarea "Rio de Janeiro"
click at [448, 219] on textarea "Prç. Tiradentes, 69 - Centro Rio de Janeiro Onsite contact to be provided! We a…" at bounding box center [497, 298] width 193 height 194
paste textarea "Brazil"
click at [461, 216] on textarea "Prç. Tiradentes, 69 - Centro Rio de Janeiro, Brazil, Onsite contact to be provi…" at bounding box center [497, 298] width 193 height 194
paste textarea "20060"
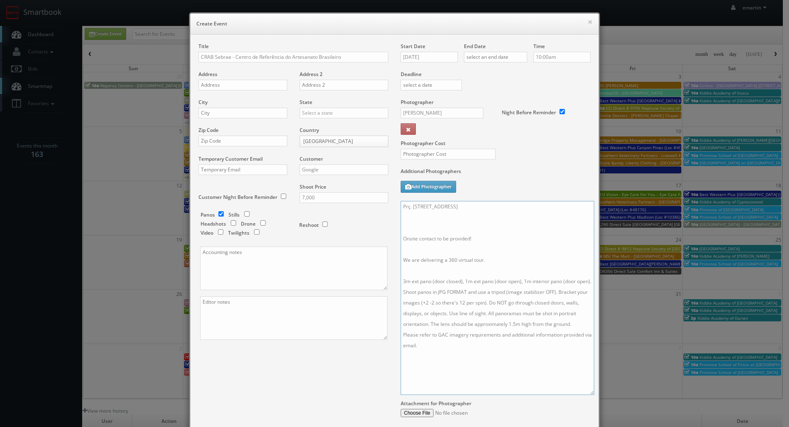
type textarea "Prç. Tiradentes, 69 - Centro Rio de Janeiro, Brazil, 20060 Onsite contact to be…"
click at [414, 57] on input "10/06/2025" at bounding box center [429, 57] width 57 height 11
click at [411, 117] on td "13" at bounding box center [417, 120] width 13 height 12
click at [407, 118] on td "12" at bounding box center [406, 120] width 12 height 12
type input "10/12/2025"
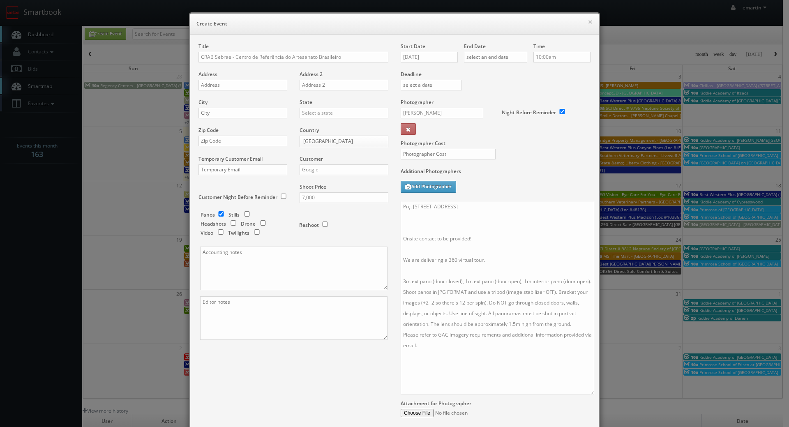
click at [489, 63] on div "End Date" at bounding box center [495, 57] width 63 height 28
click at [495, 58] on input "text" at bounding box center [495, 57] width 63 height 11
click at [484, 121] on td "13" at bounding box center [480, 120] width 13 height 12
type input "10/13/2025"
click at [585, 82] on div "Deadline" at bounding box center [495, 71] width 202 height 56
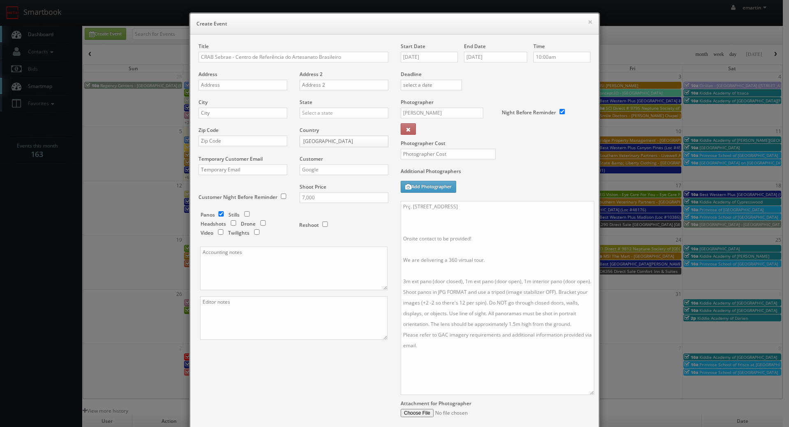
click at [570, 63] on div "Time 10:00am" at bounding box center [558, 57] width 63 height 28
click at [566, 59] on input "10:00am" at bounding box center [561, 57] width 57 height 11
click at [543, 116] on li "8:45am" at bounding box center [545, 111] width 31 height 9
click at [518, 70] on div "End Date 10/13/2025" at bounding box center [495, 57] width 63 height 28
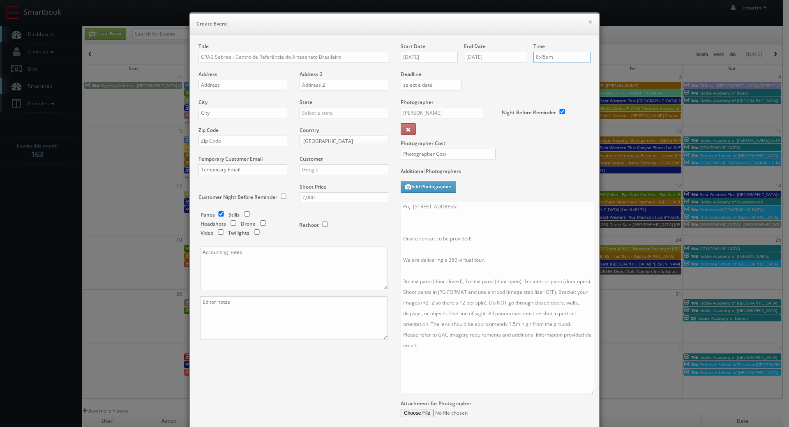
click at [552, 52] on input "8:45am" at bounding box center [561, 57] width 57 height 11
type input "9:00am"
click at [543, 84] on li "9:00am" at bounding box center [545, 86] width 31 height 9
drag, startPoint x: 511, startPoint y: 85, endPoint x: 476, endPoint y: 79, distance: 35.4
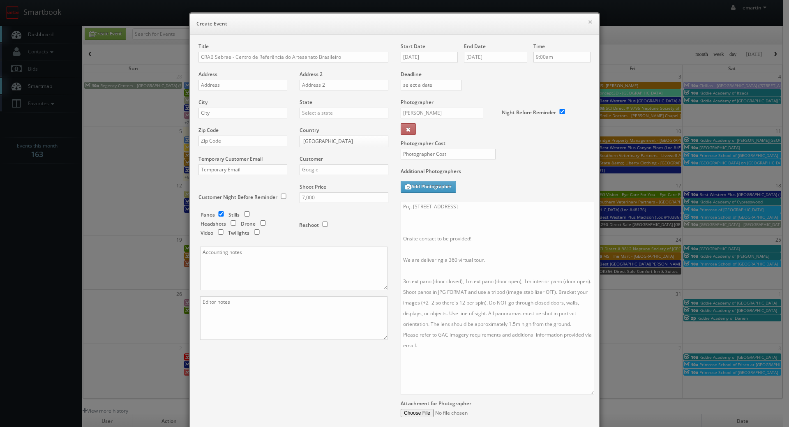
click at [511, 85] on div "Deadline" at bounding box center [495, 71] width 202 height 56
click at [486, 157] on div at bounding box center [444, 158] width 101 height 19
click at [488, 156] on input "text" at bounding box center [448, 154] width 95 height 11
type input "2,200"
click at [485, 198] on div "Additional Photographers Add Photographer" at bounding box center [496, 184] width 190 height 33
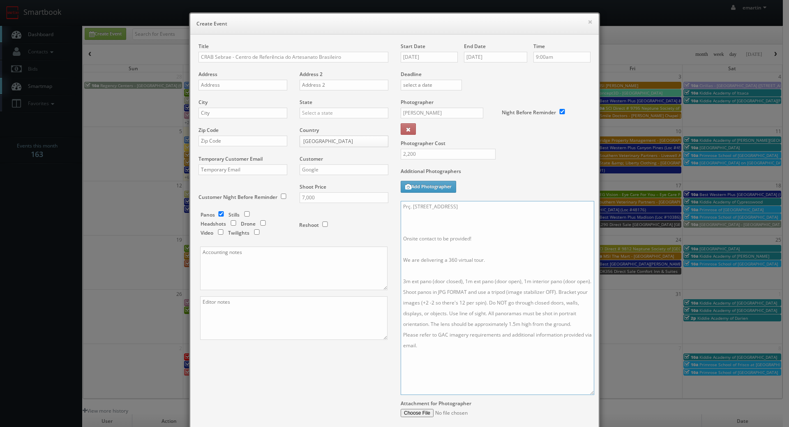
click at [445, 240] on textarea "Prç. Tiradentes, 69 - Centro Rio de Janeiro, Brazil, 20060 Onsite contact to be…" at bounding box center [497, 298] width 193 height 194
click at [490, 261] on textarea "Prç. Tiradentes, 69 - Centro Rio de Janeiro, Brazil, 20060 Onsite contact to be…" at bounding box center [497, 298] width 193 height 194
type textarea "Prç. Tiradentes, 69 - Centro Rio de Janeiro, Brazil, 20060 Onsite contact to be…"
click at [295, 363] on div "Title CRAB Sebrae - Centro de Referência do Artesanato Brasileiro Address Addre…" at bounding box center [394, 247] width 404 height 408
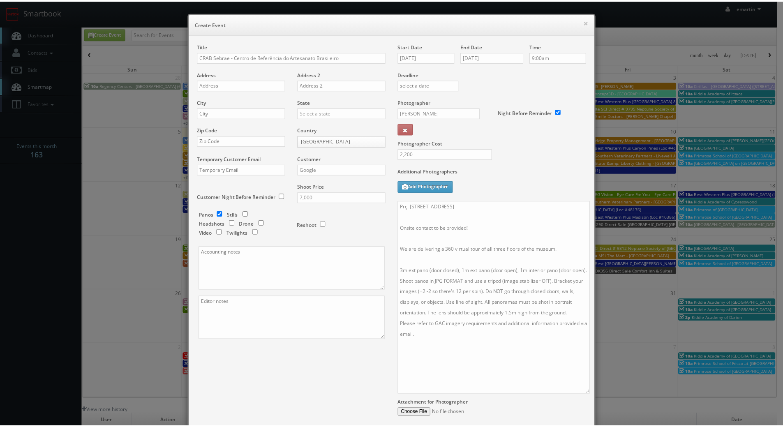
scroll to position [82, 0]
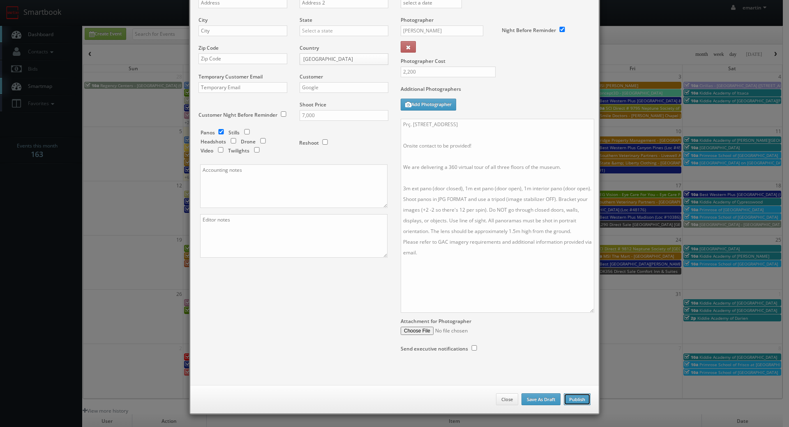
click at [570, 396] on button "Publish" at bounding box center [577, 399] width 27 height 12
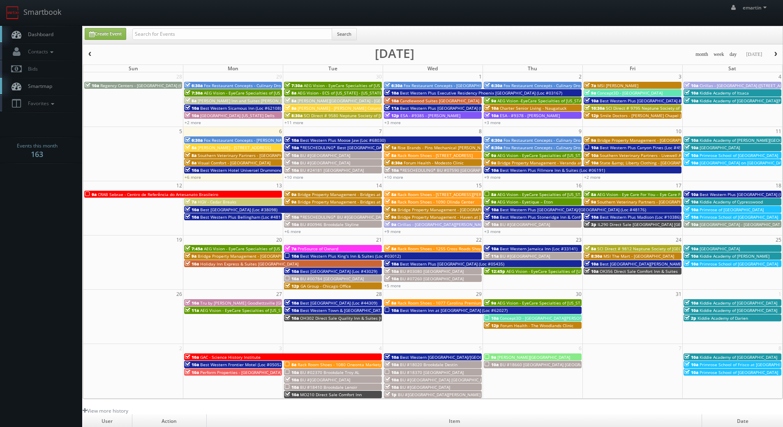
click at [41, 37] on span "Dashboard" at bounding box center [39, 34] width 30 height 7
click at [55, 251] on body "Smartbook Toggle Side Navigation Toggle Top Navigation emartin emartin Profile …" at bounding box center [391, 284] width 783 height 568
click at [136, 5] on div "emartin emartin Profile Logout" at bounding box center [391, 12] width 783 height 25
click at [146, 31] on input "text" at bounding box center [232, 34] width 200 height 12
type input "az371"
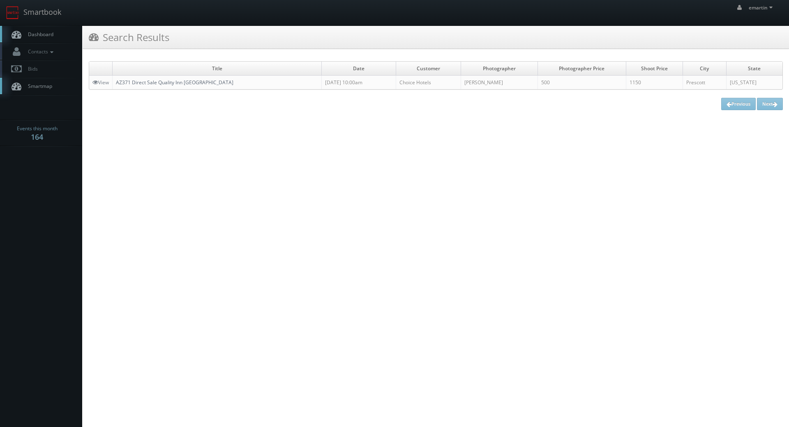
click at [138, 80] on link "AZ371 Direct Sale Quality Inn [GEOGRAPHIC_DATA]" at bounding box center [174, 82] width 117 height 7
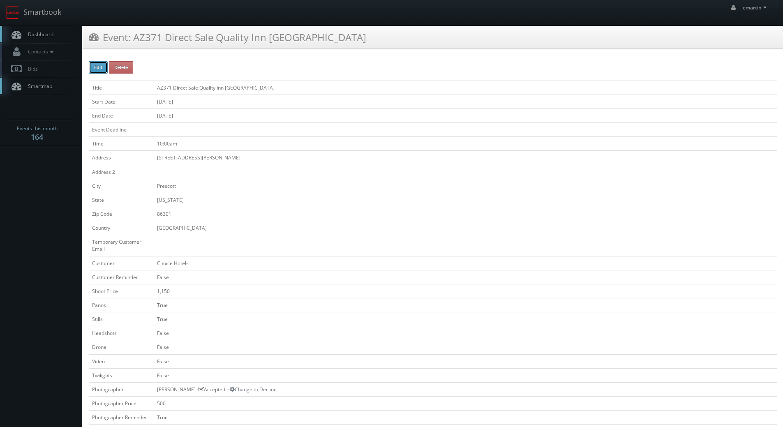
click at [98, 66] on button "Edit" at bounding box center [98, 67] width 19 height 12
type input "AZ371 Direct Sale Quality Inn [GEOGRAPHIC_DATA]"
type input "1105 East Sheldon Street"
type input "Prescott"
type input "86301"
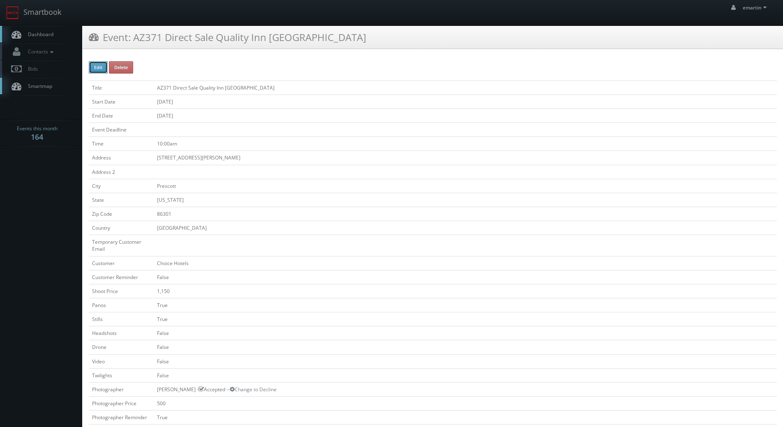
checkbox input "false"
type input "1,150"
checkbox input "true"
checkbox input "false"
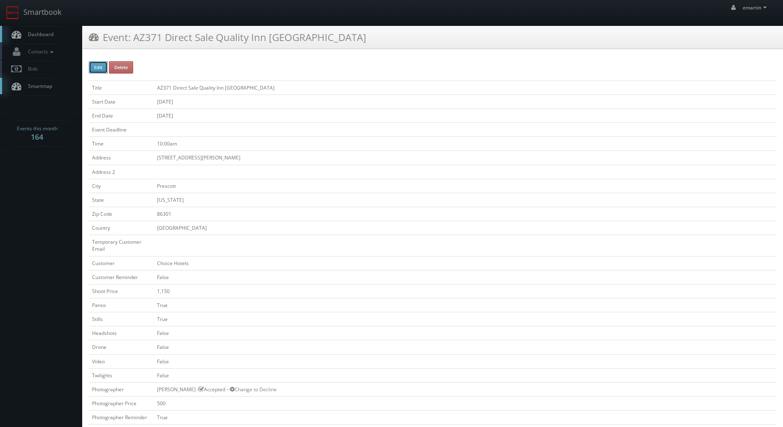
checkbox input "false"
type input "[DATE]"
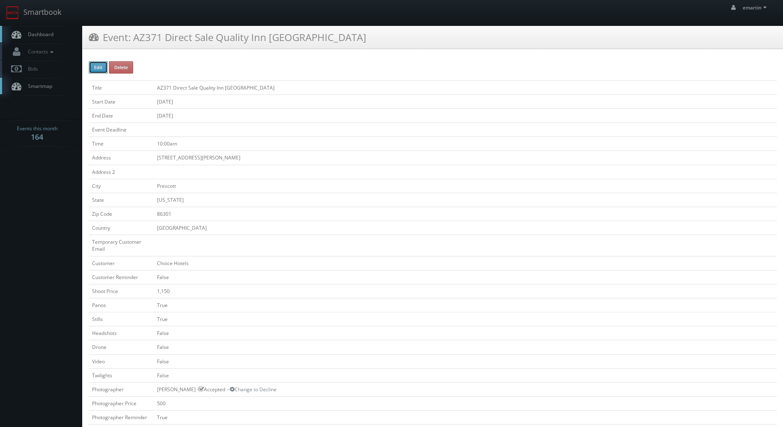
type input "[DATE]"
type input "10:00am"
checkbox input "true"
checkbox input "false"
type input "1,150"
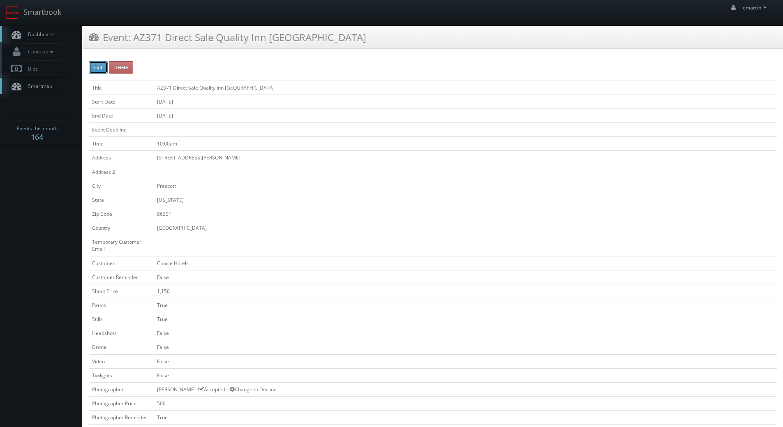
type input "500"
select select "[US_STATE]"
select select "fake69@mg.cs3calendar.com"
select select "elitebusinessfilms@gmail.com"
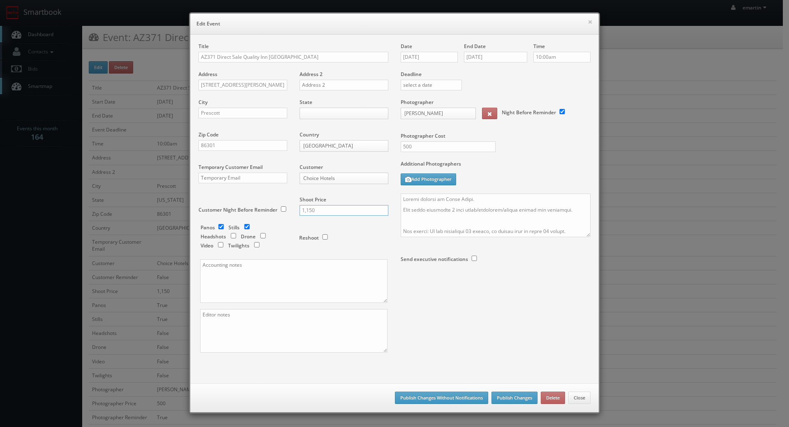
drag, startPoint x: 318, startPoint y: 214, endPoint x: 268, endPoint y: 212, distance: 49.7
click at [269, 213] on div "Title AZ371 Direct Sale Quality Inn Prescott Address 1105 East Sheldon Street A…" at bounding box center [293, 205] width 202 height 324
type input "1300"
click at [275, 322] on textarea at bounding box center [293, 331] width 187 height 44
type textarea "digital twilights"
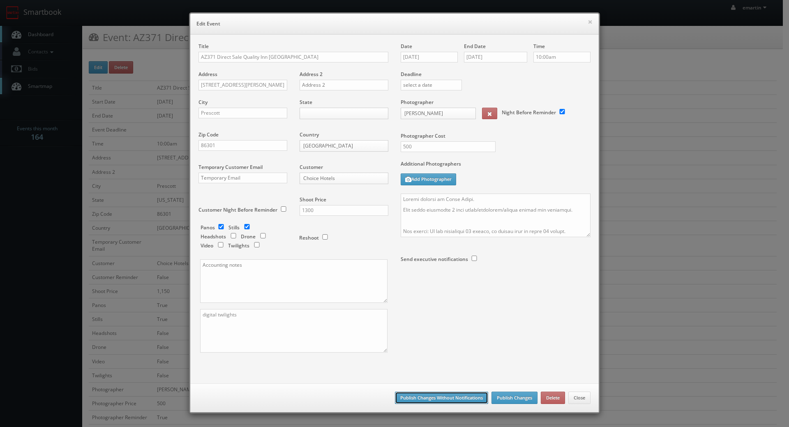
click at [428, 395] on button "Publish Changes Without Notifications" at bounding box center [441, 397] width 93 height 12
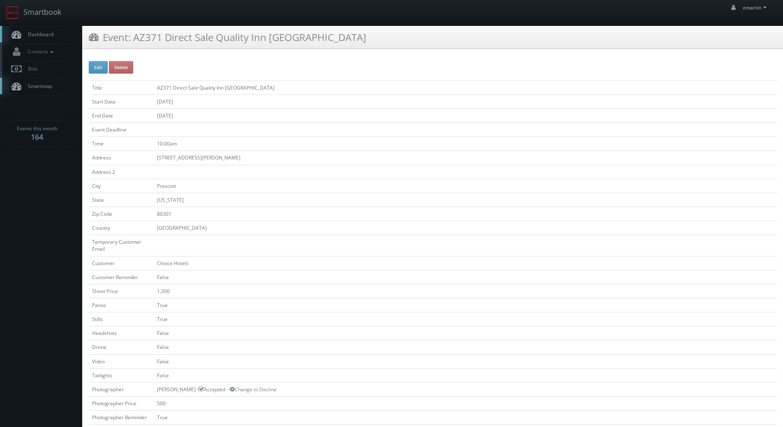
click at [40, 34] on span "Dashboard" at bounding box center [39, 34] width 30 height 7
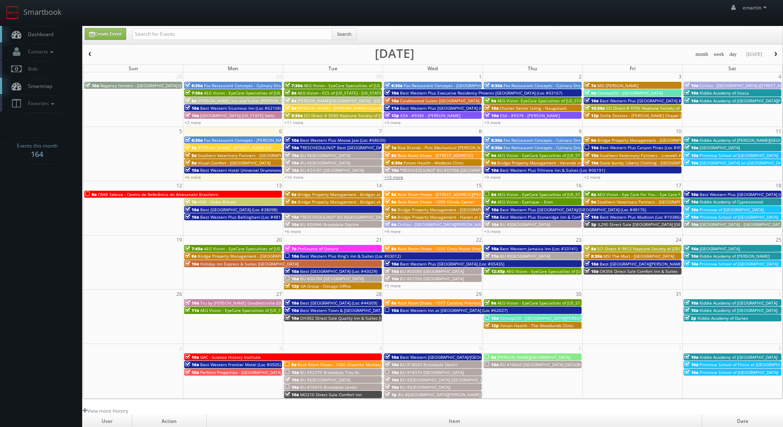
click at [391, 178] on link "+10 more" at bounding box center [393, 177] width 19 height 6
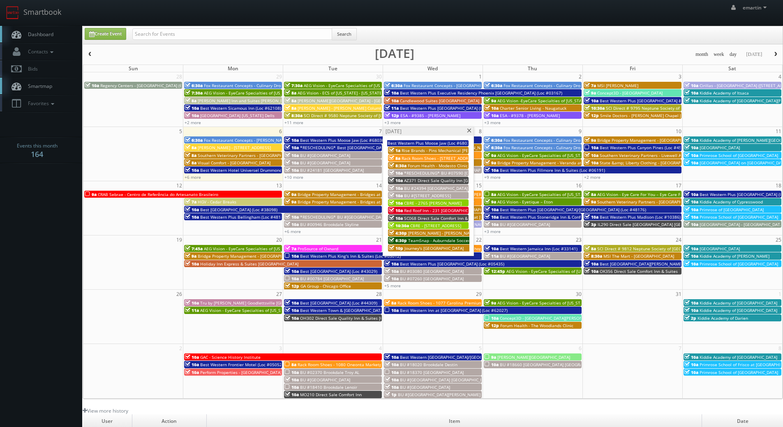
click at [431, 171] on span "*RESCHEDULING* BU #07590 [GEOGRAPHIC_DATA]" at bounding box center [454, 173] width 101 height 6
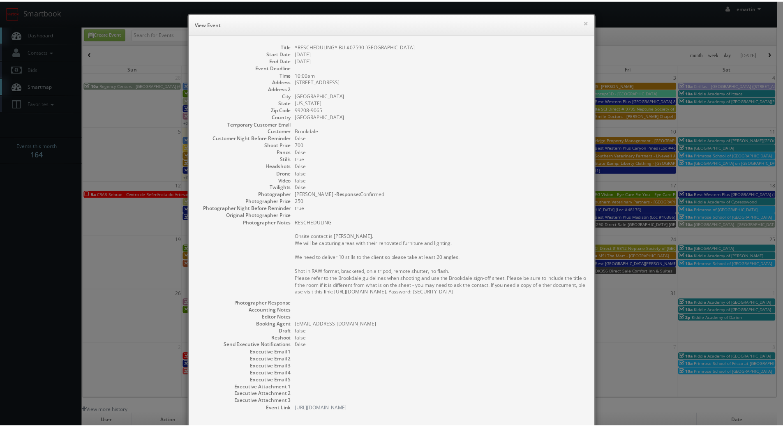
scroll to position [44, 0]
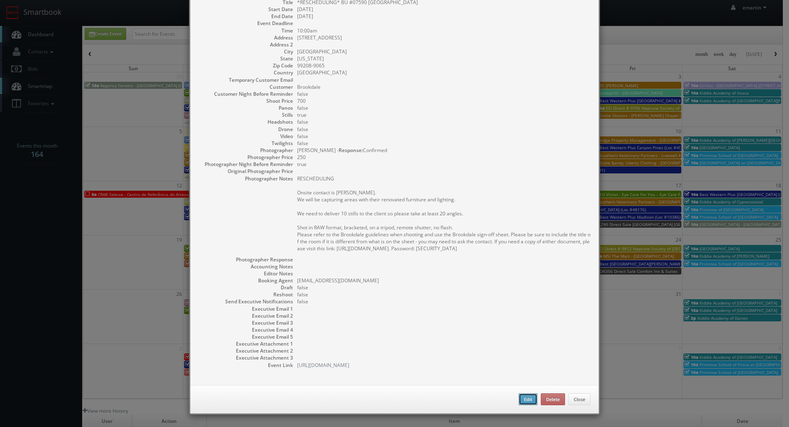
click at [518, 394] on button "Edit" at bounding box center [527, 399] width 19 height 12
type input "*RESCHEDULING* BU #07590 [GEOGRAPHIC_DATA]"
type input "[STREET_ADDRESS]"
type input "[GEOGRAPHIC_DATA]"
type input "99208-9065"
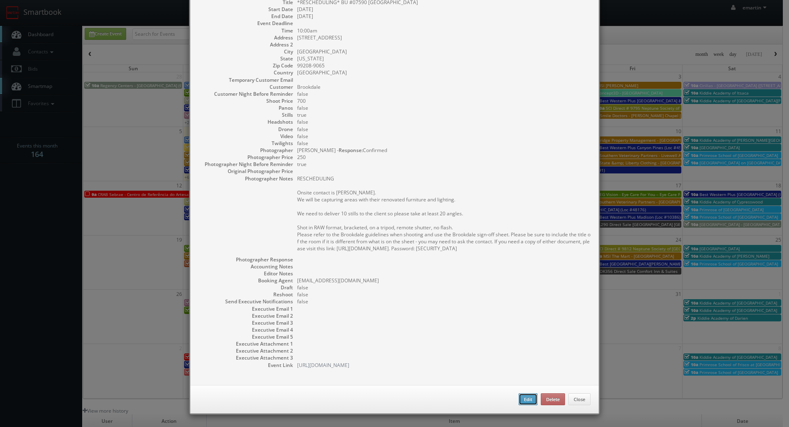
type input "700"
checkbox input "true"
type input "[DATE]"
type input "10:00am"
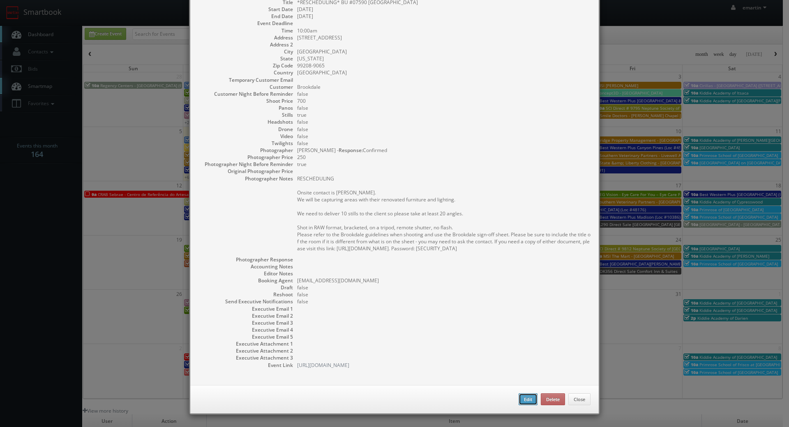
checkbox input "true"
type textarea "RESCHEDULING Onsite contact is [PERSON_NAME]. We will be capturing areas with t…"
select select "[US_STATE]"
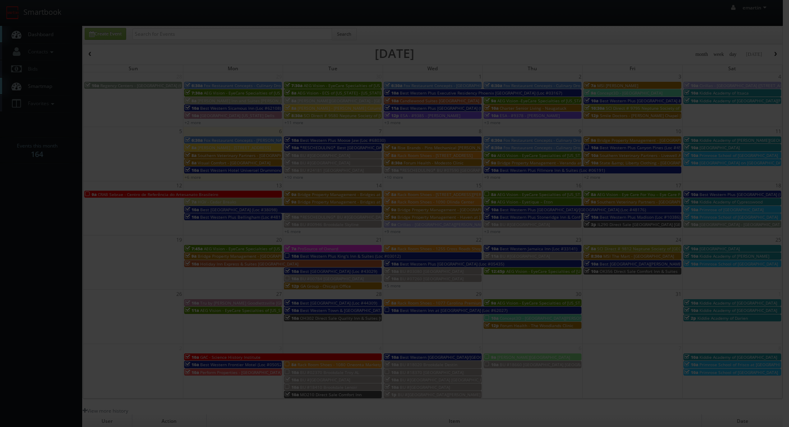
type input "700"
type input "250"
select select "[EMAIL_ADDRESS][DOMAIN_NAME]"
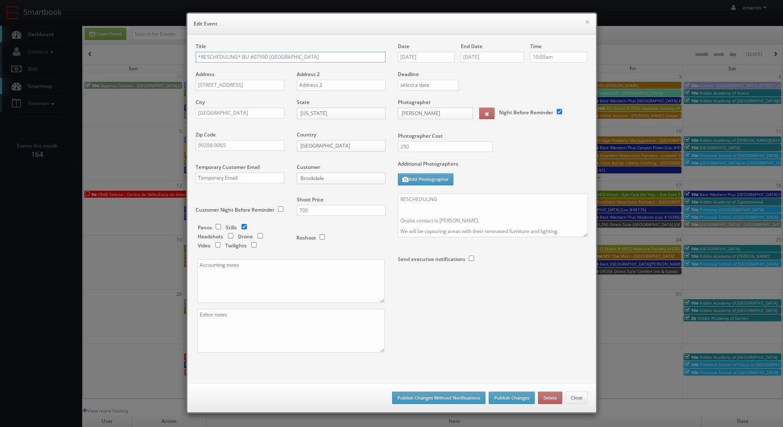
drag, startPoint x: 237, startPoint y: 57, endPoint x: 138, endPoint y: 52, distance: 99.1
click at [123, 52] on div "× Edit Event Title *RESCHEDULING* BU #07590 [GEOGRAPHIC_DATA] Address [STREET_A…" at bounding box center [391, 213] width 783 height 427
type input "BU #07590 [GEOGRAPHIC_DATA]"
click at [579, 186] on div "Additional Photographers Add Photographer" at bounding box center [493, 176] width 190 height 33
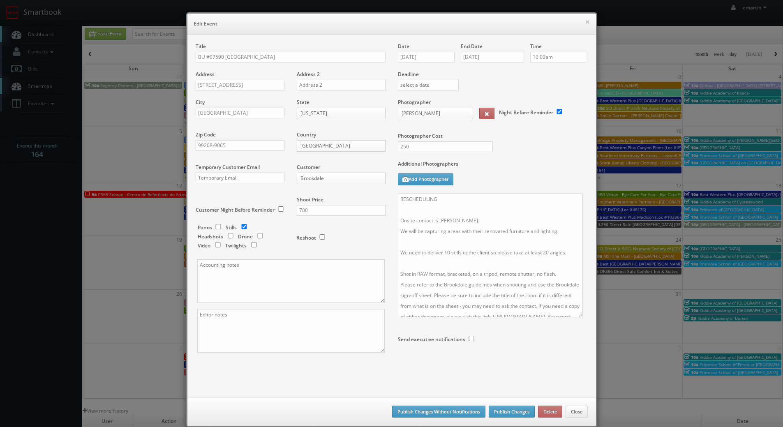
drag, startPoint x: 581, startPoint y: 232, endPoint x: 572, endPoint y: 311, distance: 79.8
click at [576, 316] on textarea "RESCHEDULING Onsite contact is [PERSON_NAME]. We will be capturing areas with t…" at bounding box center [490, 255] width 185 height 124
drag, startPoint x: 396, startPoint y: 220, endPoint x: 369, endPoint y: 182, distance: 46.4
click at [369, 182] on div "Title BU #07590 [GEOGRAPHIC_DATA] Address [STREET_ADDRESS] Address 2 City [GEOG…" at bounding box center [391, 214] width 404 height 343
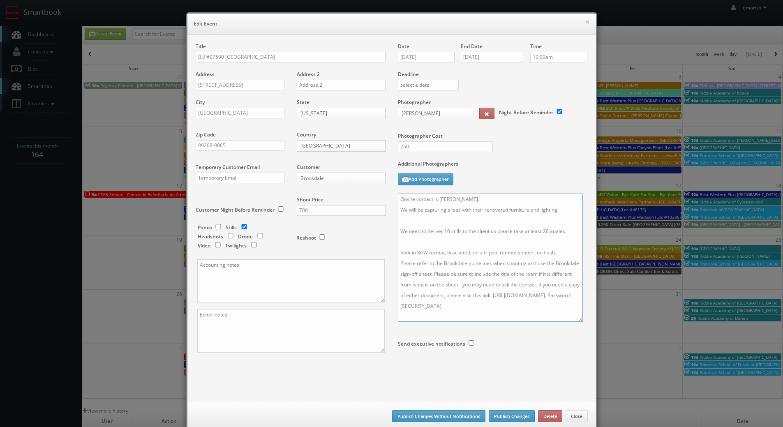
type textarea "Onsite contact is [PERSON_NAME]. We will be capturing areas with their renovate…"
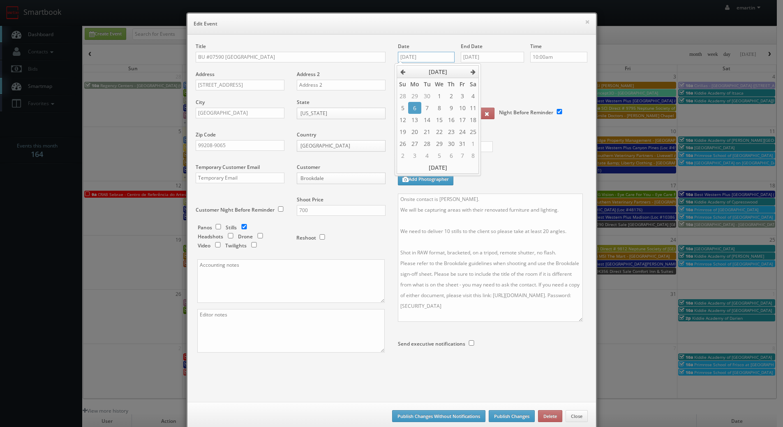
drag, startPoint x: 421, startPoint y: 58, endPoint x: 422, endPoint y: 64, distance: 5.9
click at [421, 58] on input "10/08/2025" at bounding box center [426, 57] width 57 height 11
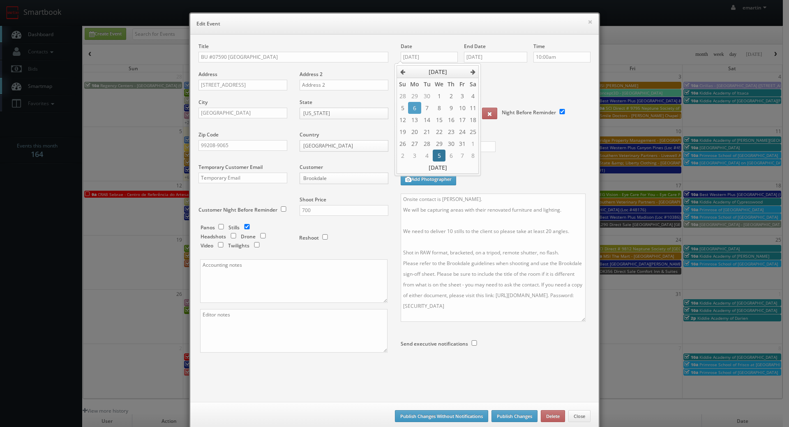
click at [439, 154] on td "5" at bounding box center [439, 156] width 13 height 12
type input "11/05/2025"
click at [502, 56] on input "10/08/2025" at bounding box center [495, 57] width 63 height 11
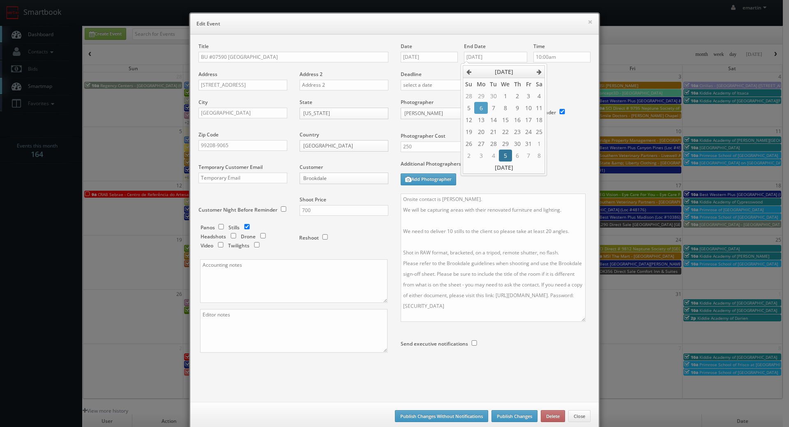
click at [503, 154] on td "5" at bounding box center [505, 156] width 13 height 12
type input "11/05/2025"
click at [557, 95] on div "Deadline" at bounding box center [495, 71] width 202 height 56
click at [401, 200] on textarea "Onsite contact is Chris Owsley. We will be capturing areas with their renovated…" at bounding box center [493, 257] width 185 height 128
click at [405, 200] on textarea "Onsite contact is Chris Owsley. We will be capturing areas with their renovated…" at bounding box center [493, 257] width 185 height 128
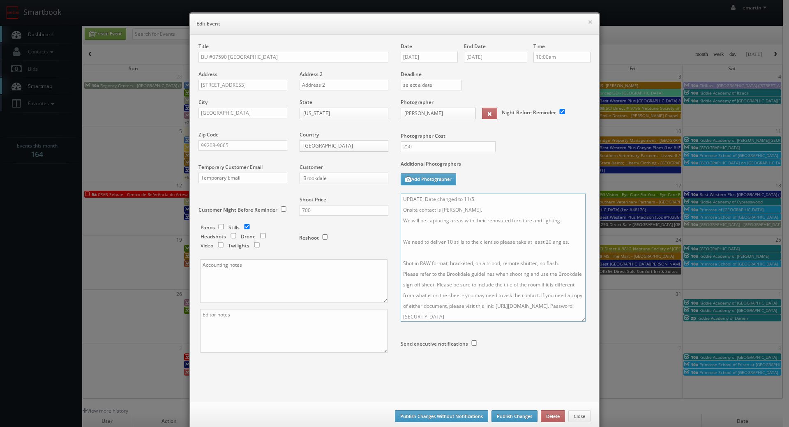
type textarea "UPDATE: Date changed to 11/5. Onsite contact is Chris Owsley. We will be captur…"
click at [505, 417] on button "Publish Changes" at bounding box center [514, 416] width 46 height 12
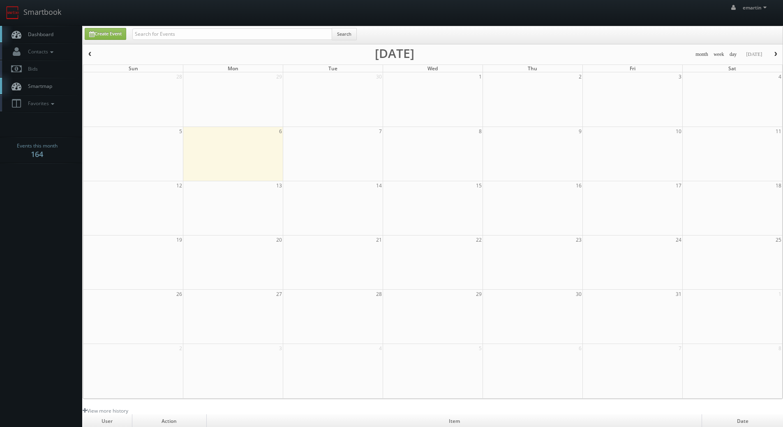
click at [48, 32] on span "Dashboard" at bounding box center [39, 34] width 30 height 7
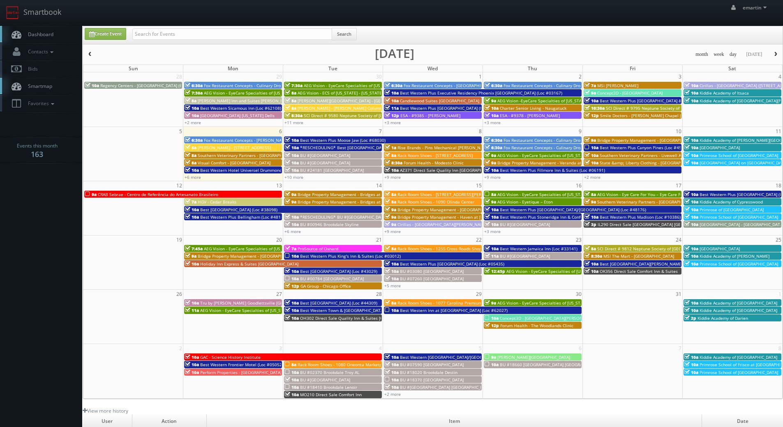
click at [41, 32] on span "Dashboard" at bounding box center [39, 34] width 30 height 7
click at [295, 179] on link "+10 more" at bounding box center [293, 177] width 19 height 6
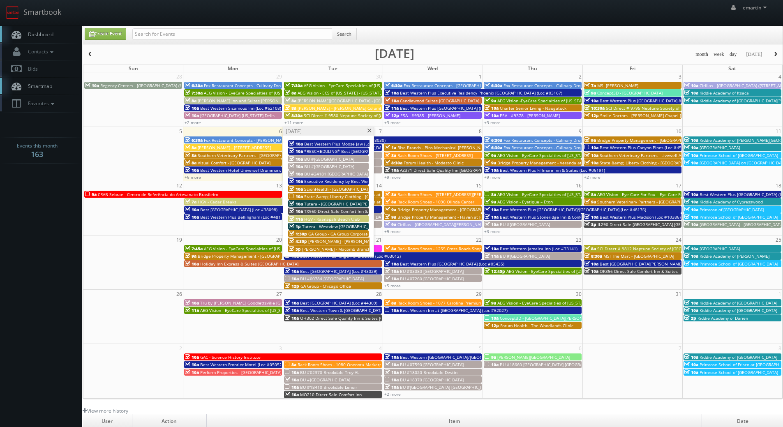
click at [308, 150] on span "*RESCHEDULING* Best [GEOGRAPHIC_DATA] (Loc #18018)" at bounding box center [361, 151] width 114 height 6
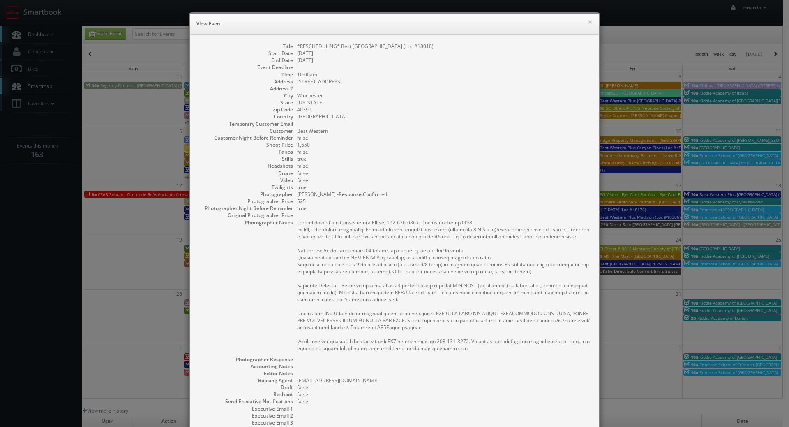
click at [393, 164] on dd "false" at bounding box center [443, 165] width 293 height 7
click at [431, 48] on dd "*RESCHEDULING* Best [GEOGRAPHIC_DATA] (Loc #18018)" at bounding box center [443, 46] width 293 height 7
click at [431, 46] on dd "*RESCHEDULING* Best [GEOGRAPHIC_DATA] (Loc #18018)" at bounding box center [443, 46] width 293 height 7
copy dd "18018"
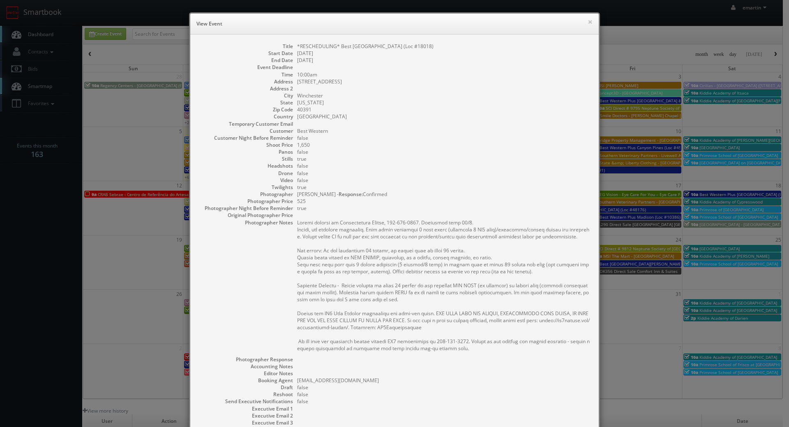
click at [541, 217] on dd at bounding box center [443, 215] width 293 height 7
click at [525, 85] on dd at bounding box center [443, 88] width 293 height 7
drag, startPoint x: 475, startPoint y: 255, endPoint x: 442, endPoint y: 251, distance: 33.9
click at [474, 253] on pre at bounding box center [443, 285] width 293 height 133
click at [352, 220] on pre at bounding box center [443, 285] width 293 height 133
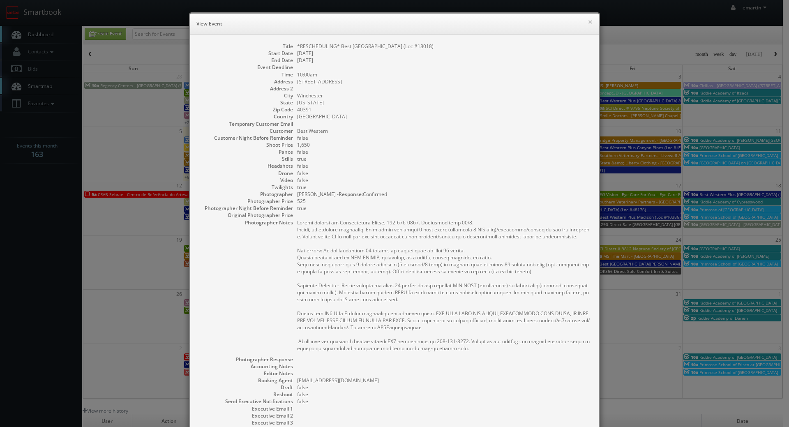
click at [353, 235] on pre at bounding box center [443, 285] width 293 height 133
click at [357, 234] on pre at bounding box center [443, 285] width 293 height 133
drag, startPoint x: 385, startPoint y: 223, endPoint x: 333, endPoint y: 222, distance: 52.2
click at [333, 222] on pre at bounding box center [443, 285] width 293 height 133
click at [370, 230] on pre at bounding box center [443, 285] width 293 height 133
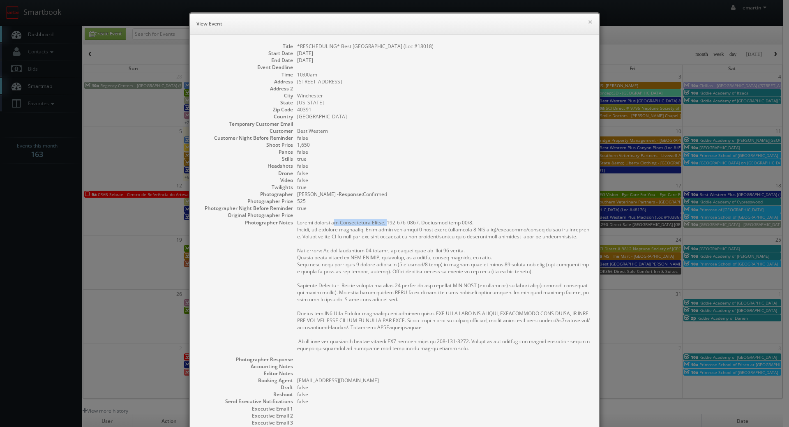
drag, startPoint x: 386, startPoint y: 222, endPoint x: 330, endPoint y: 221, distance: 56.3
click at [330, 221] on pre at bounding box center [443, 285] width 293 height 133
click at [337, 223] on pre at bounding box center [443, 285] width 293 height 133
drag, startPoint x: 385, startPoint y: 222, endPoint x: 332, endPoint y: 221, distance: 53.8
click at [332, 221] on pre at bounding box center [443, 285] width 293 height 133
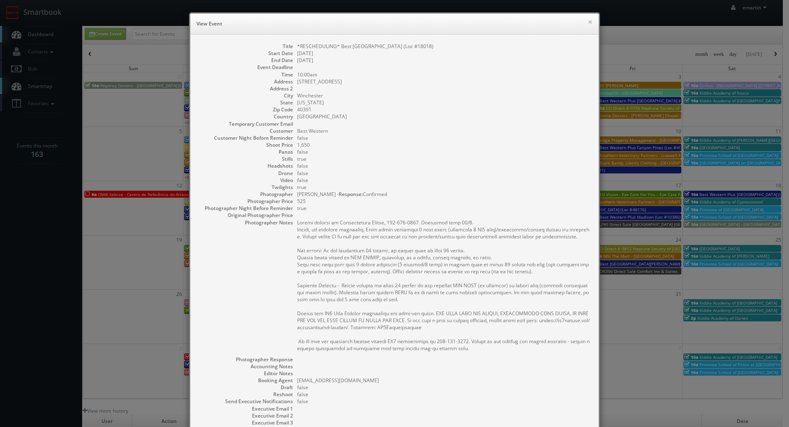
click at [329, 250] on pre at bounding box center [443, 285] width 293 height 133
drag, startPoint x: 397, startPoint y: 295, endPoint x: 407, endPoint y: 289, distance: 11.8
click at [401, 293] on pre at bounding box center [443, 285] width 293 height 133
click at [430, 231] on pre at bounding box center [443, 285] width 293 height 133
drag, startPoint x: 472, startPoint y: 222, endPoint x: 282, endPoint y: 221, distance: 189.4
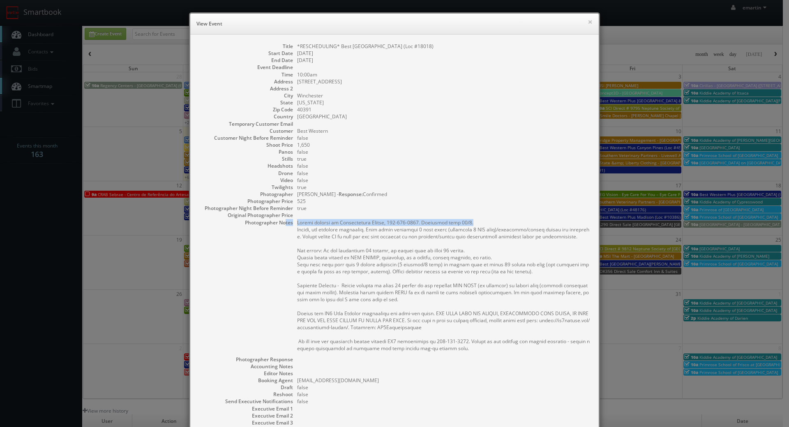
click at [282, 221] on dl "Title *RESCHEDULING* Best Western Winchester Hotel (Loc #18018) Start Date 10/0…" at bounding box center [394, 256] width 392 height 426
drag, startPoint x: 351, startPoint y: 233, endPoint x: 348, endPoint y: 222, distance: 11.2
click at [351, 233] on pre at bounding box center [443, 285] width 293 height 133
click at [481, 227] on pre at bounding box center [443, 285] width 293 height 133
click at [588, 20] on button "×" at bounding box center [589, 22] width 5 height 6
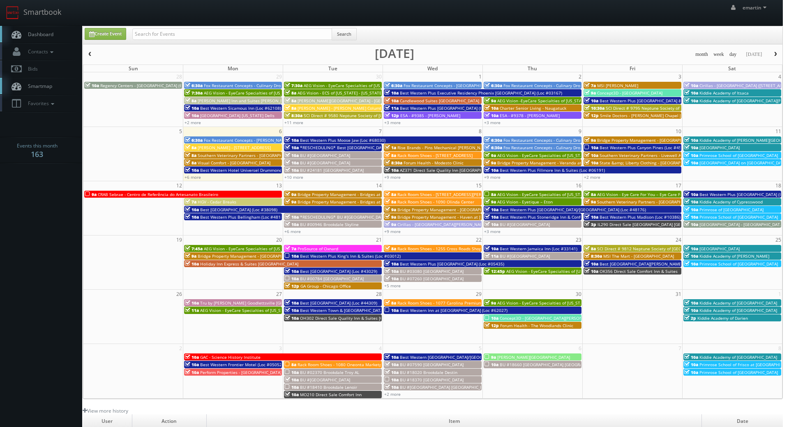
click at [571, 24] on div "emartin emartin Profile Logout" at bounding box center [391, 12] width 783 height 25
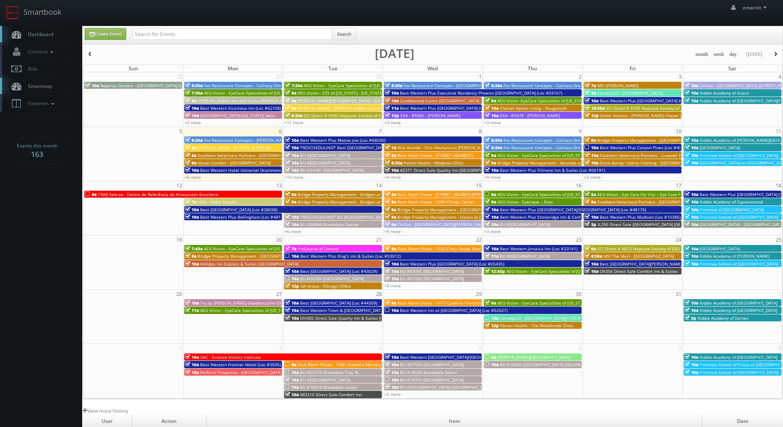
click at [45, 30] on link "Dashboard" at bounding box center [41, 34] width 82 height 17
click at [414, 28] on div "Create Event Search" at bounding box center [433, 36] width 710 height 16
click at [295, 179] on link "+10 more" at bounding box center [293, 177] width 19 height 6
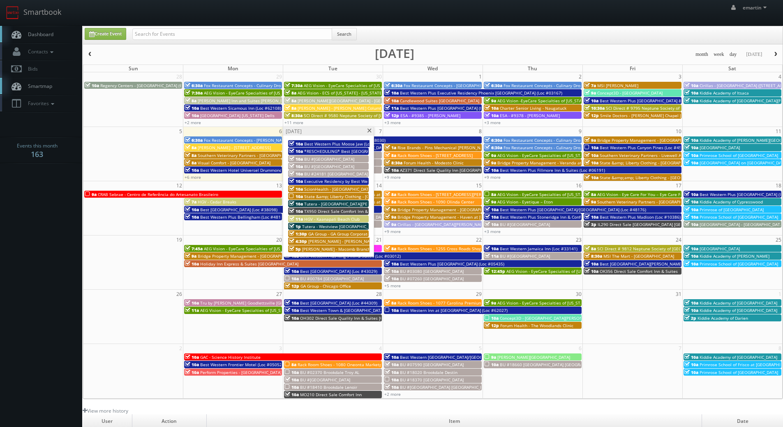
click at [370, 130] on span at bounding box center [368, 131] width 5 height 5
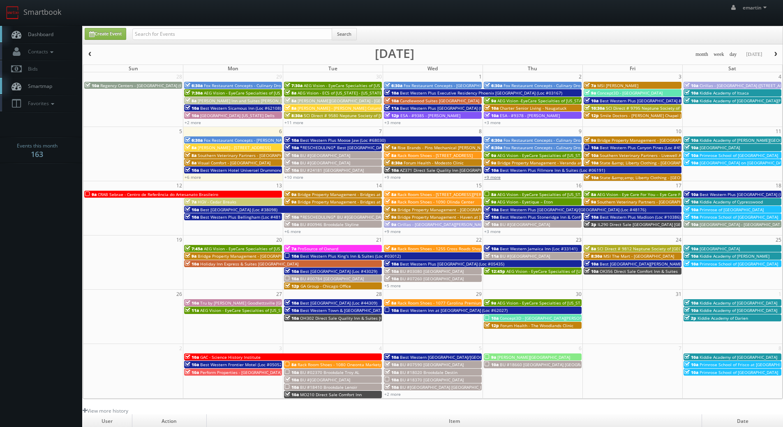
click at [493, 178] on link "+9 more" at bounding box center [492, 177] width 16 height 6
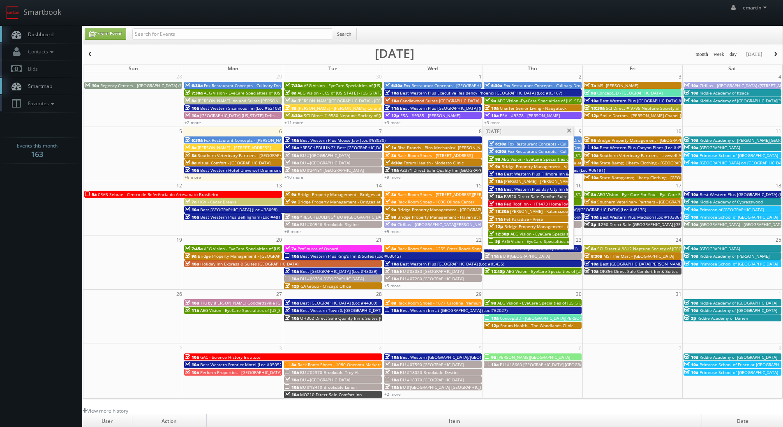
click at [570, 130] on span at bounding box center [568, 131] width 5 height 5
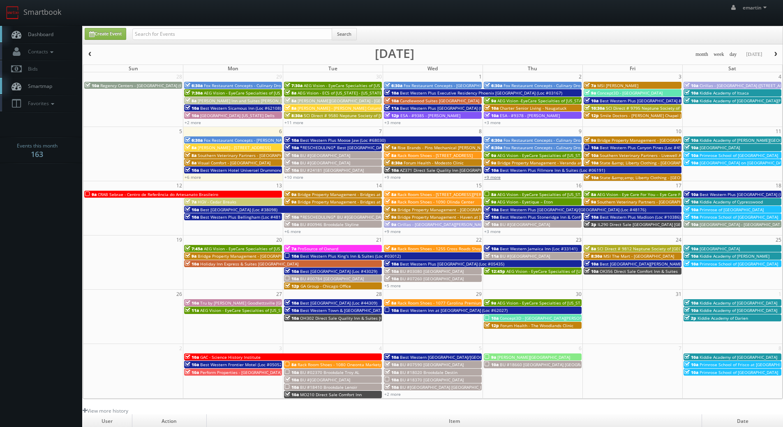
click at [490, 177] on link "+9 more" at bounding box center [492, 177] width 16 height 6
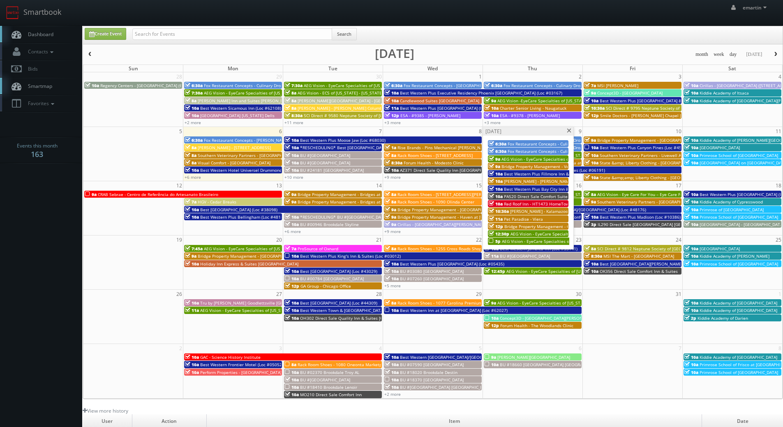
click at [569, 131] on span at bounding box center [568, 131] width 5 height 5
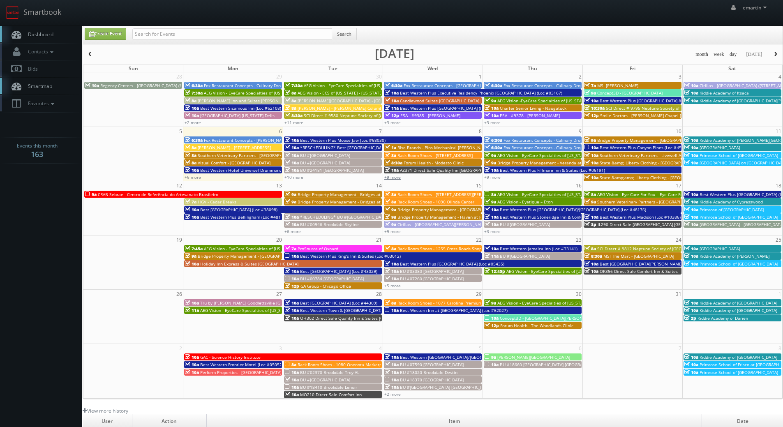
click at [390, 177] on link "+9 more" at bounding box center [392, 177] width 16 height 6
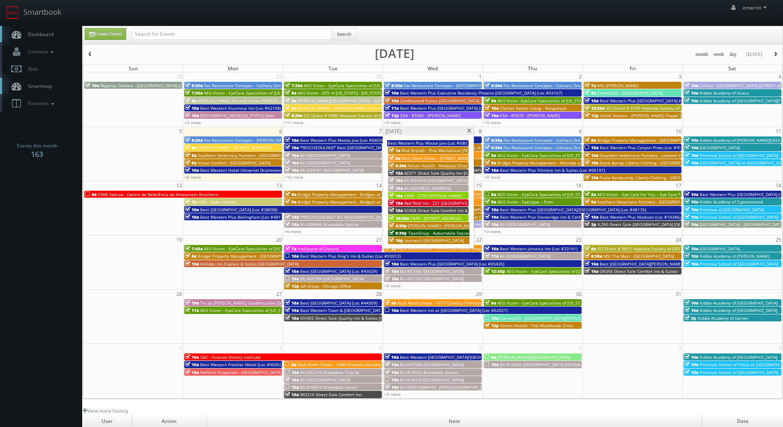
click at [471, 128] on div "[DATE]" at bounding box center [428, 131] width 90 height 9
click at [470, 129] on span at bounding box center [468, 131] width 5 height 5
